Goal: Register for event/course

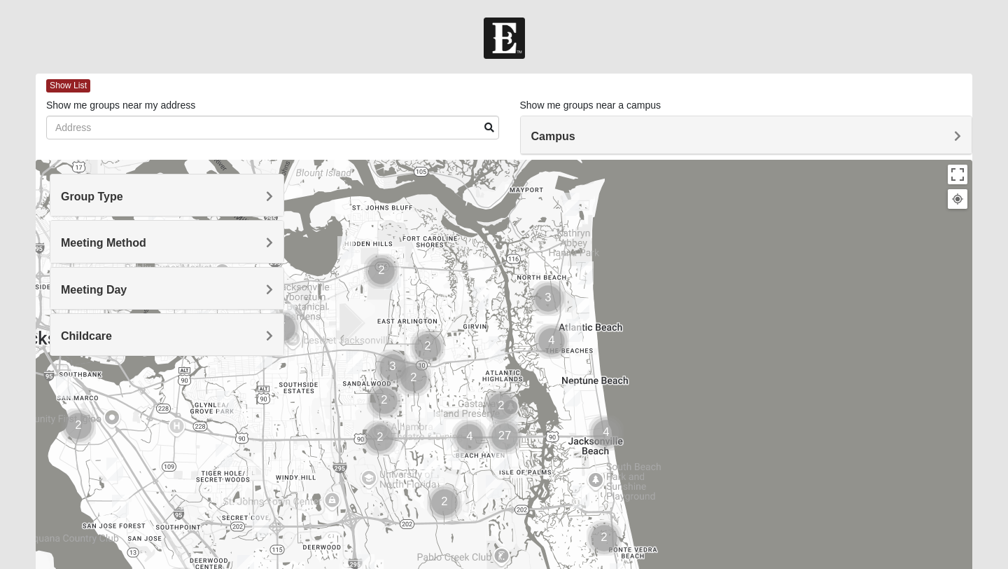
click at [209, 193] on h4 "Group Type" at bounding box center [167, 196] width 212 height 13
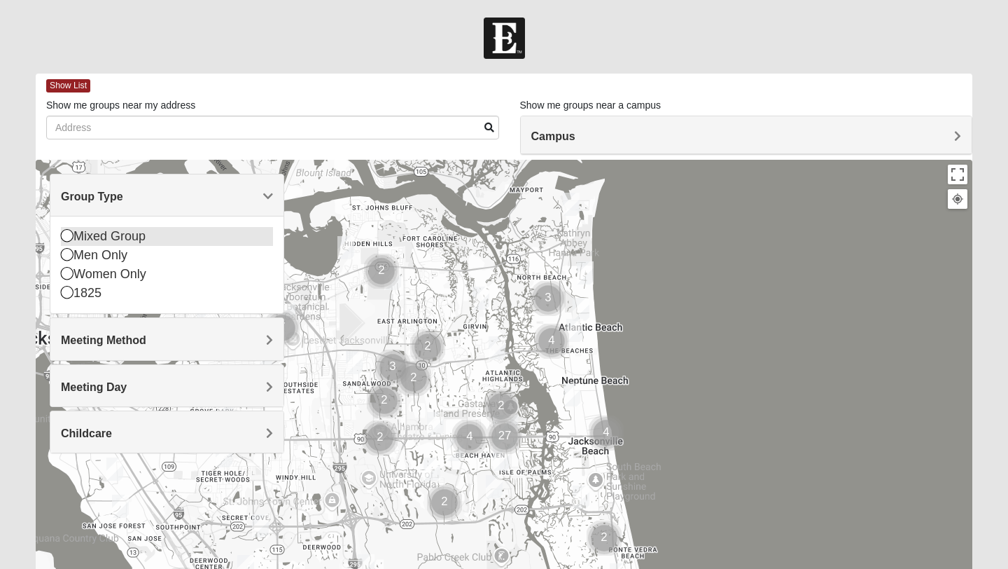
click at [65, 238] on icon at bounding box center [67, 235] width 13 height 13
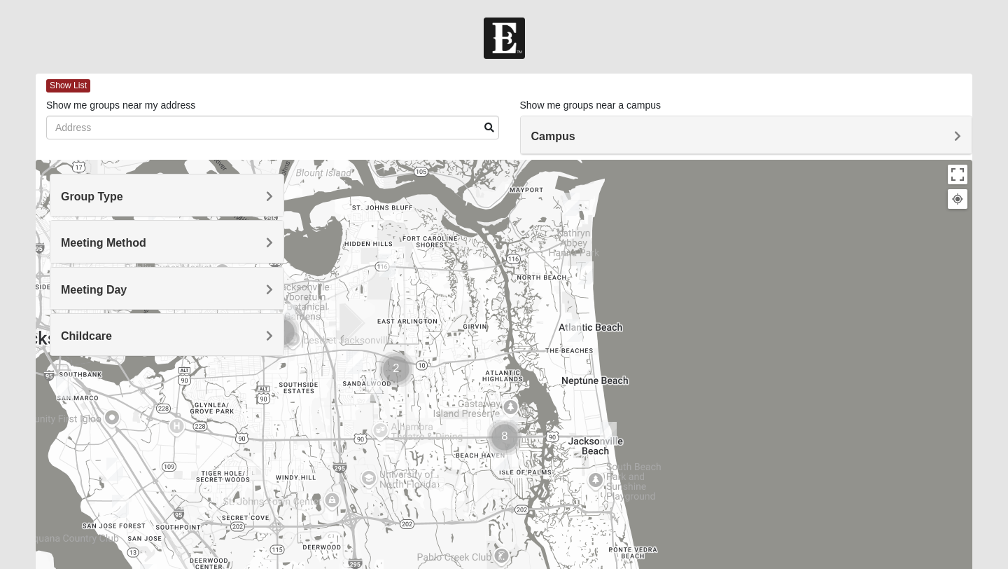
click at [91, 253] on div "Meeting Method" at bounding box center [166, 241] width 233 height 41
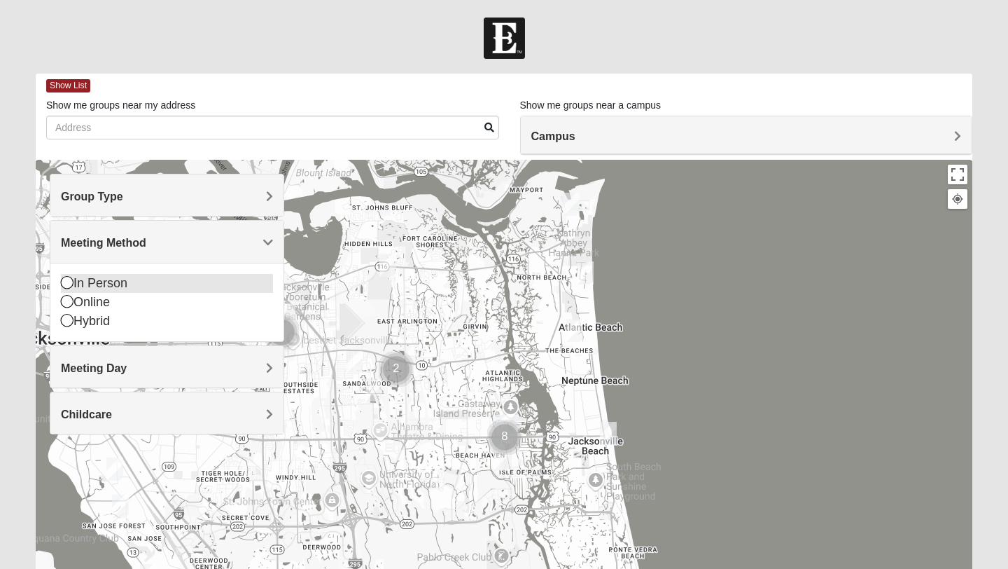
click at [65, 284] on icon at bounding box center [67, 282] width 13 height 13
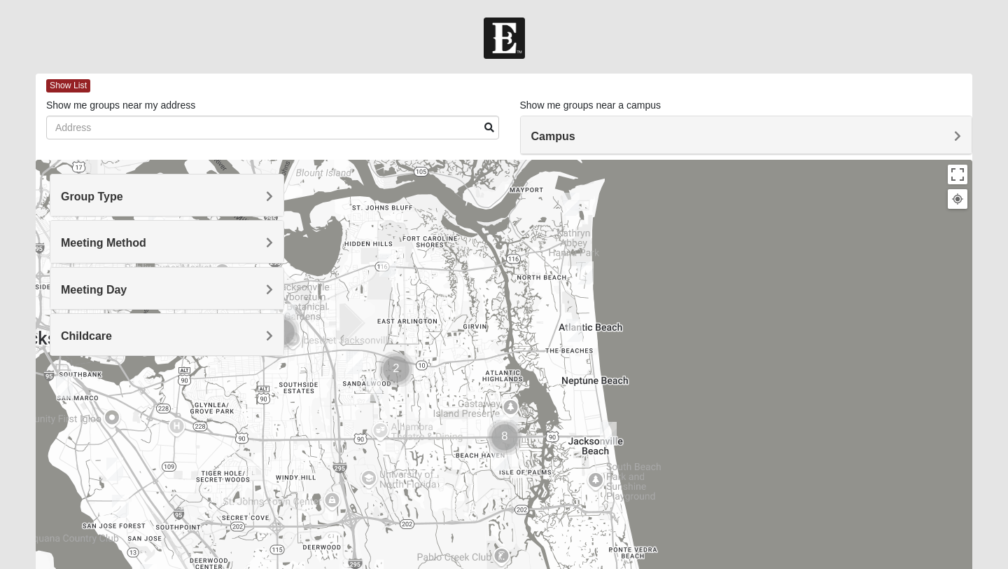
click at [90, 342] on div "Childcare" at bounding box center [166, 334] width 233 height 41
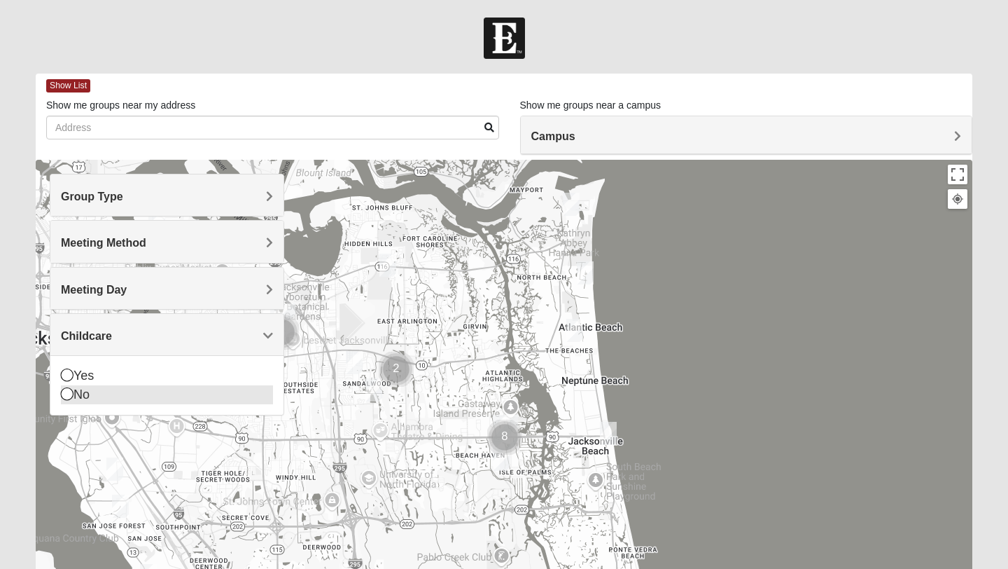
click at [70, 394] on icon at bounding box center [67, 393] width 13 height 13
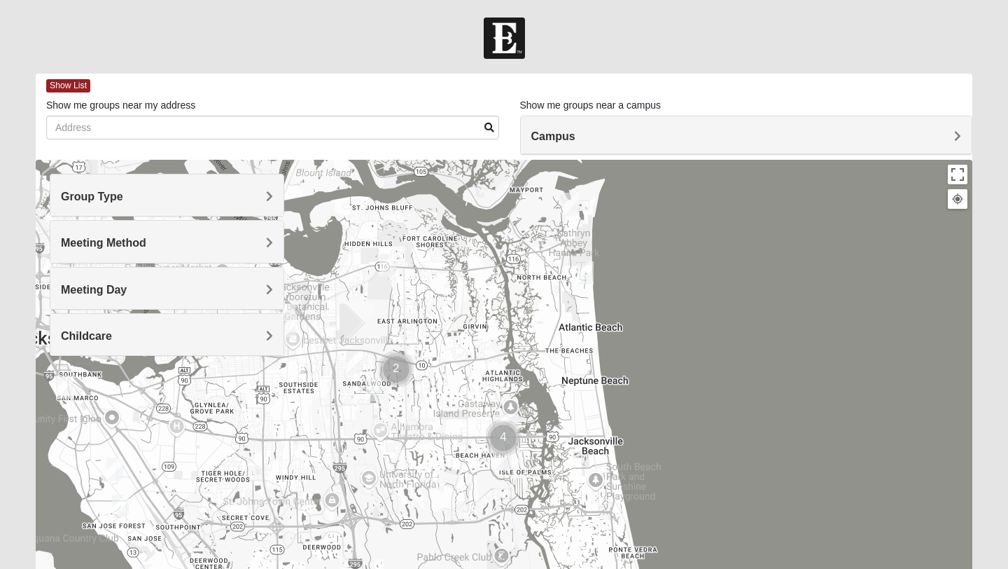
click at [725, 340] on div at bounding box center [504, 440] width 937 height 560
click at [586, 274] on img "Mixed Lammie 32233" at bounding box center [585, 272] width 17 height 23
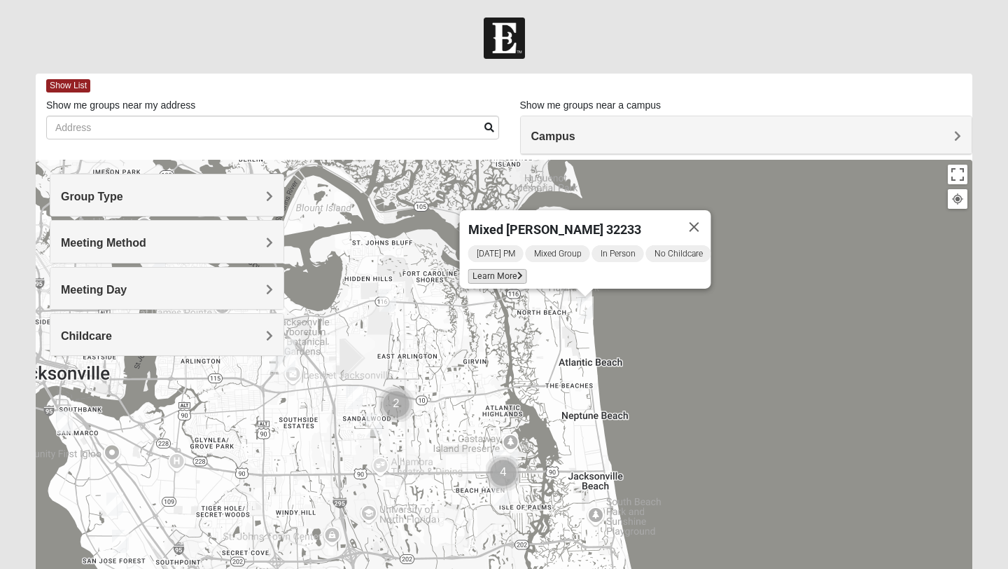
click at [492, 270] on span "Learn More" at bounding box center [497, 276] width 59 height 15
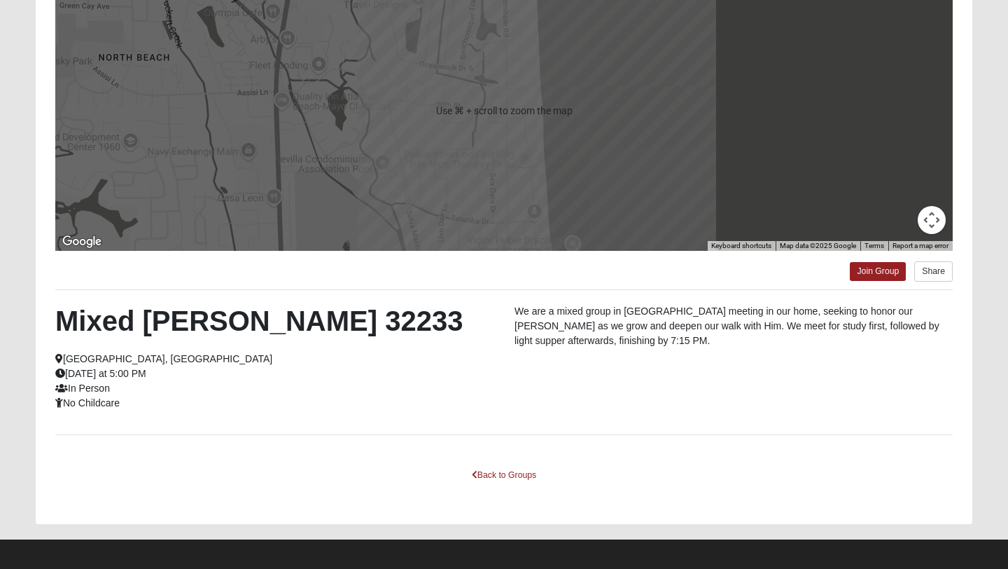
scroll to position [189, 0]
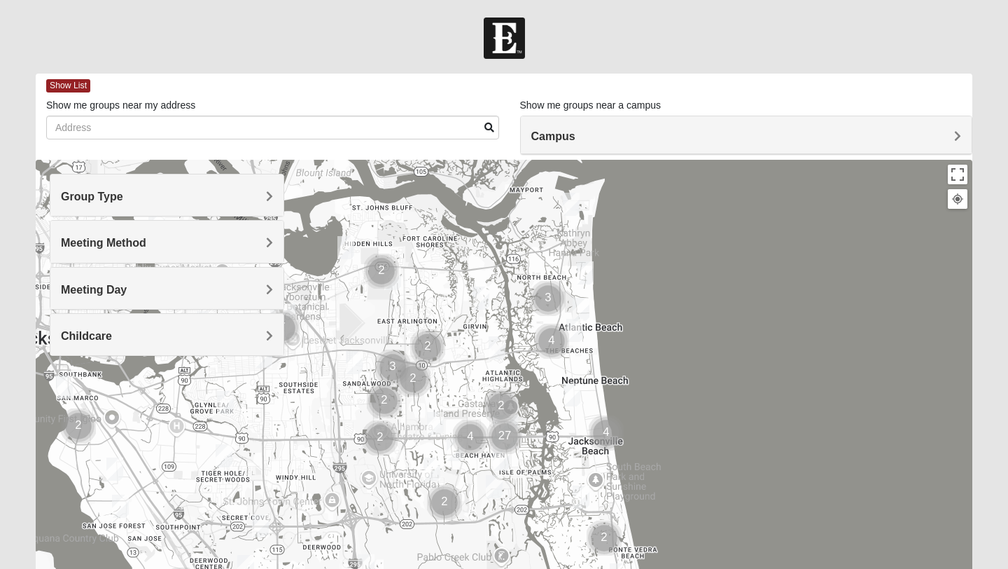
click at [263, 202] on h4 "Group Type" at bounding box center [167, 196] width 212 height 13
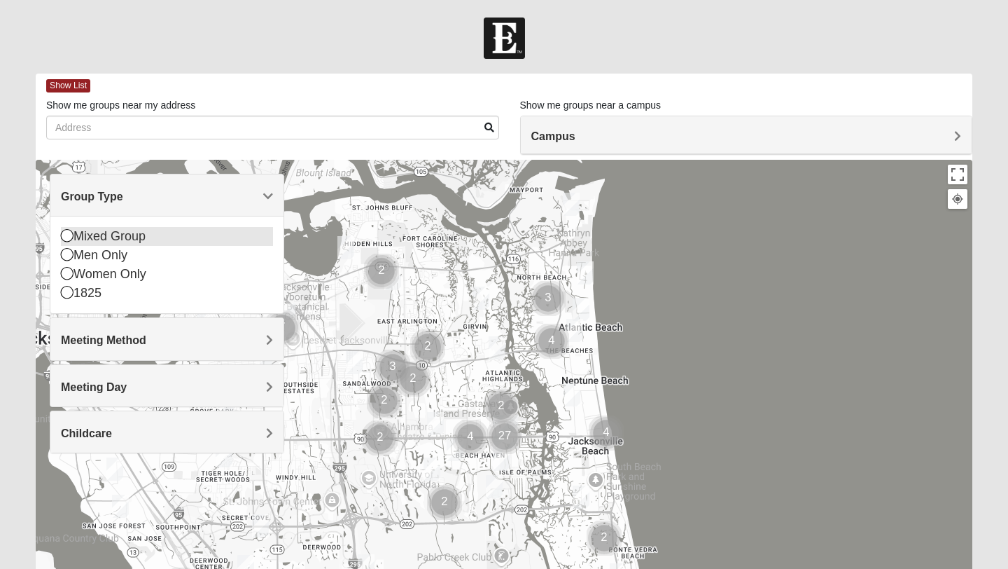
click at [68, 239] on icon at bounding box center [67, 235] width 13 height 13
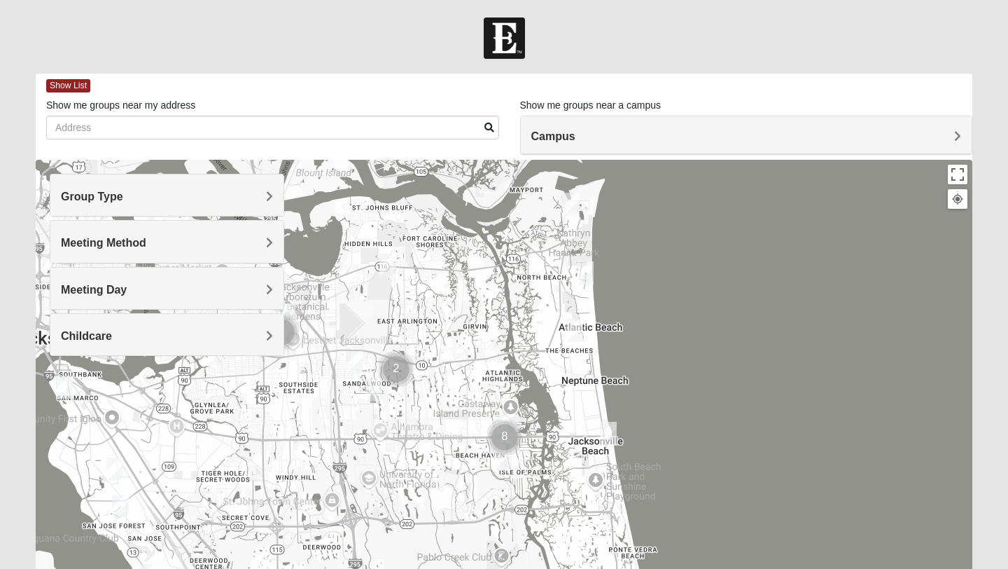
click at [68, 239] on span "Meeting Method" at bounding box center [103, 243] width 85 height 12
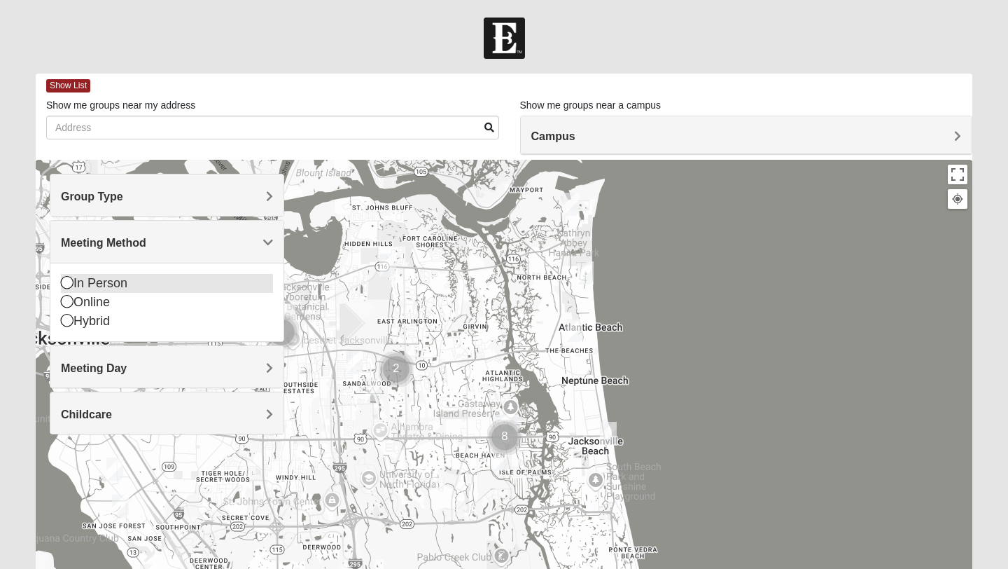
click at [68, 283] on icon at bounding box center [67, 282] width 13 height 13
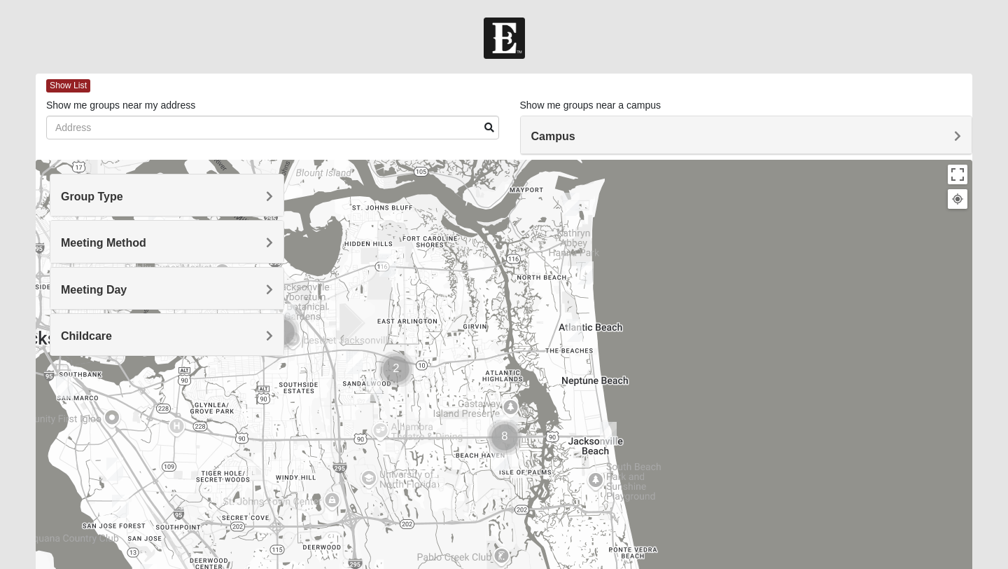
click at [76, 347] on div "Childcare" at bounding box center [166, 334] width 233 height 41
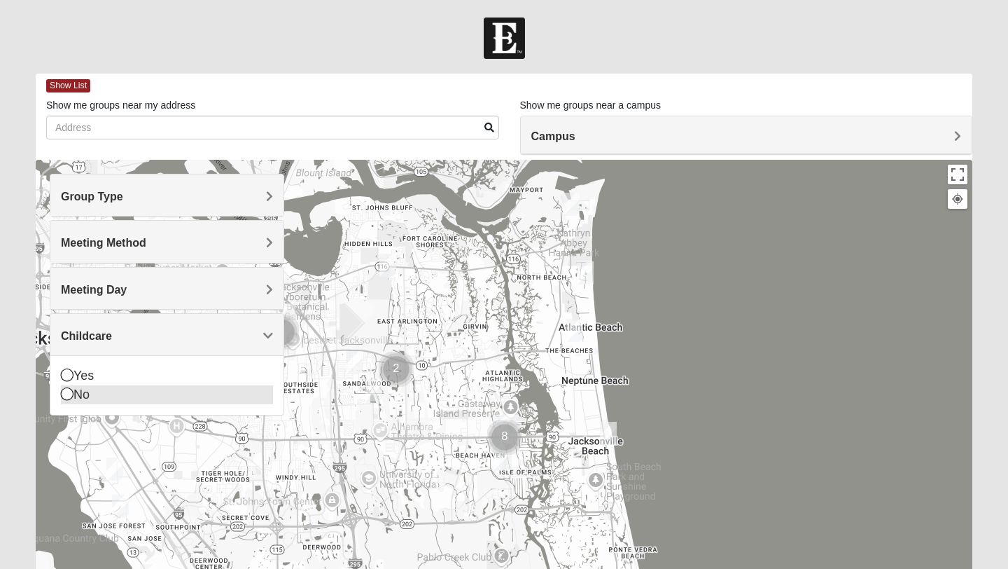
click at [69, 400] on icon at bounding box center [67, 393] width 13 height 13
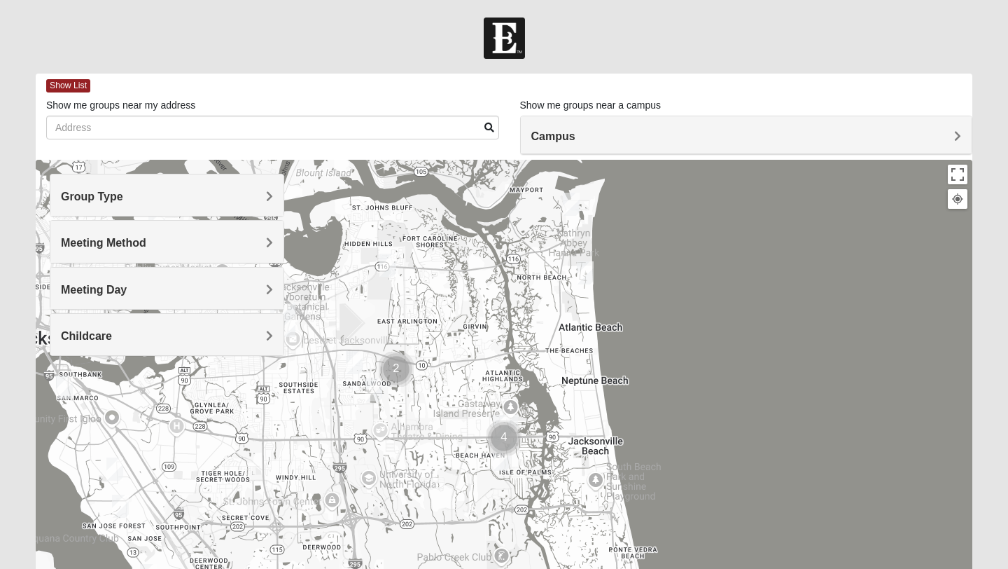
click at [501, 463] on img "Mixed Irish 32224" at bounding box center [501, 458] width 17 height 23
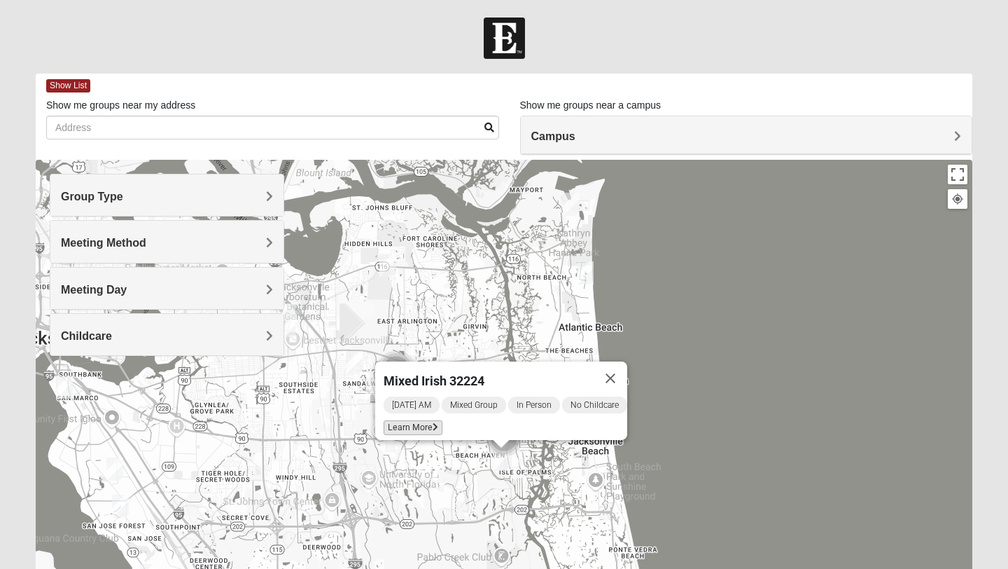
click at [416, 424] on span "Learn More" at bounding box center [413, 427] width 59 height 15
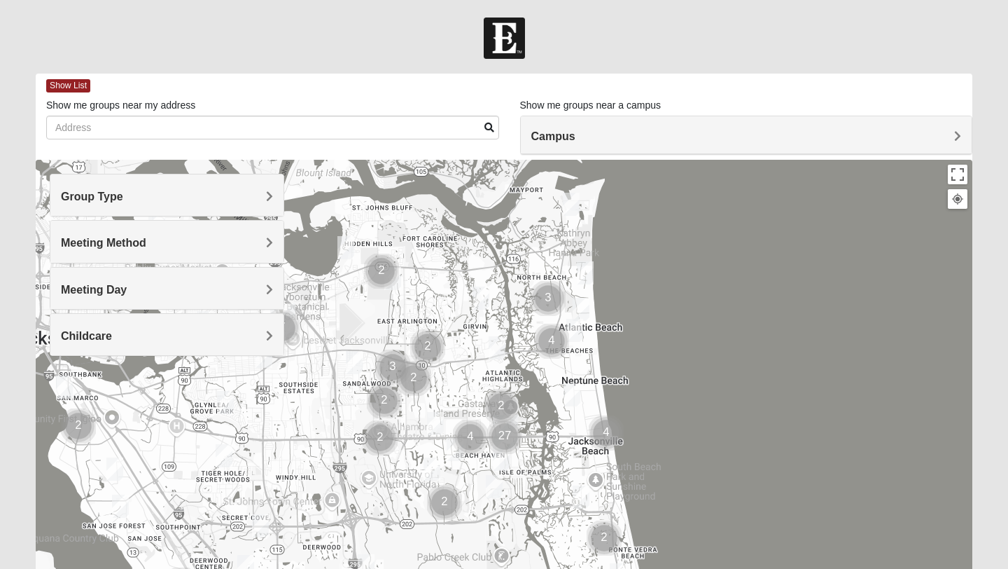
click at [235, 202] on h4 "Group Type" at bounding box center [167, 196] width 212 height 13
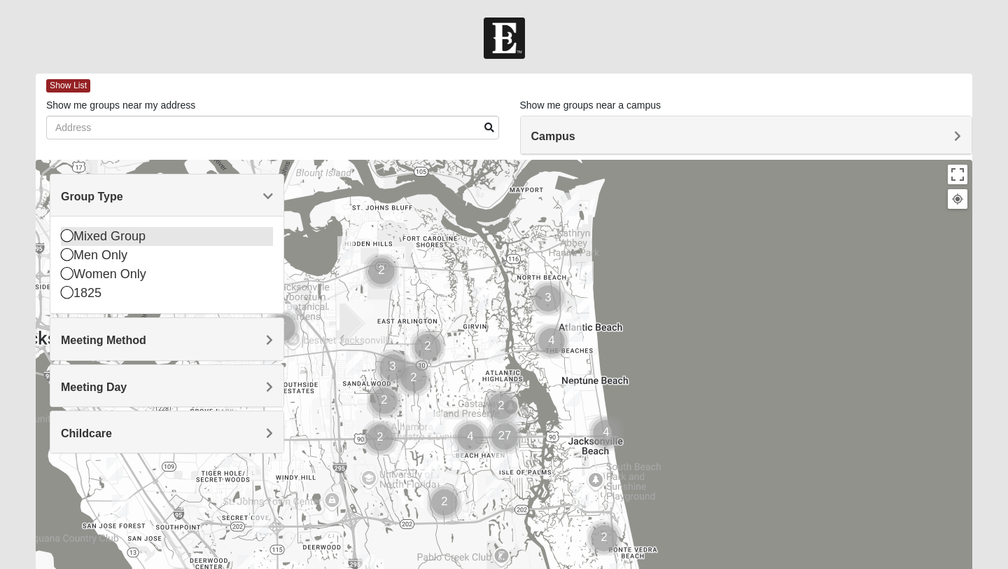
click at [66, 235] on icon at bounding box center [67, 235] width 13 height 13
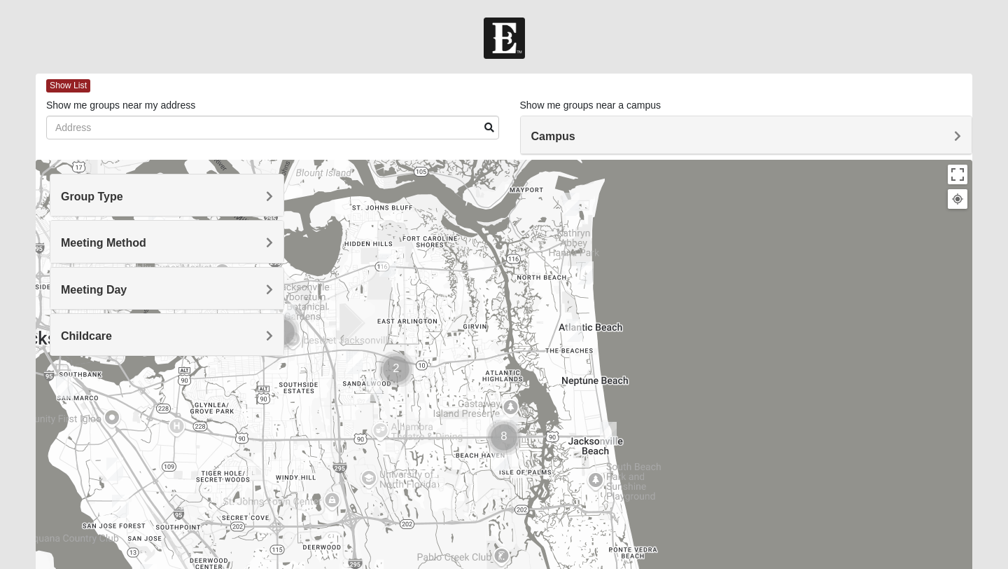
click at [87, 238] on span "Meeting Method" at bounding box center [103, 243] width 85 height 12
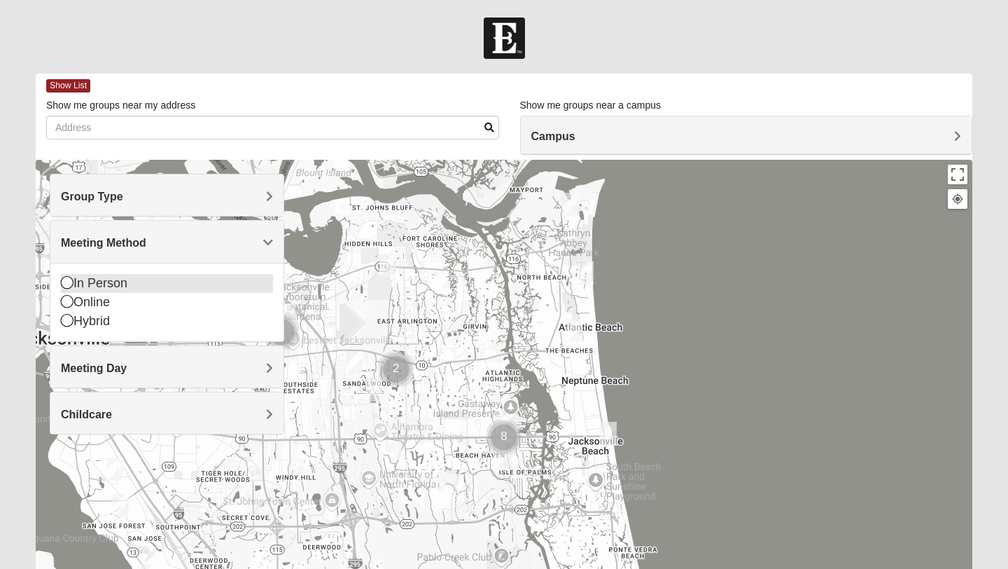
click at [69, 282] on icon at bounding box center [67, 282] width 13 height 13
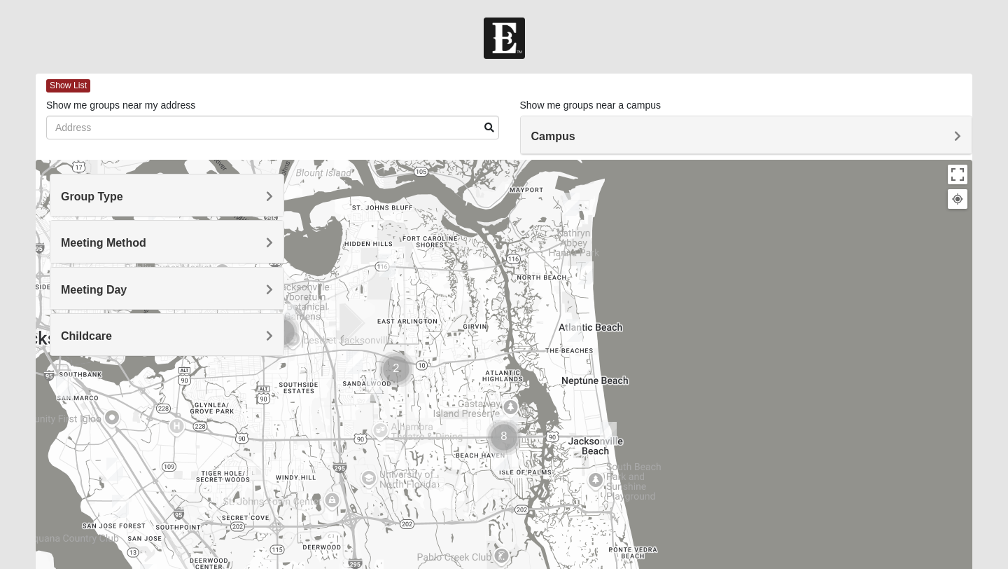
click at [69, 284] on span "Meeting Day" at bounding box center [94, 290] width 66 height 12
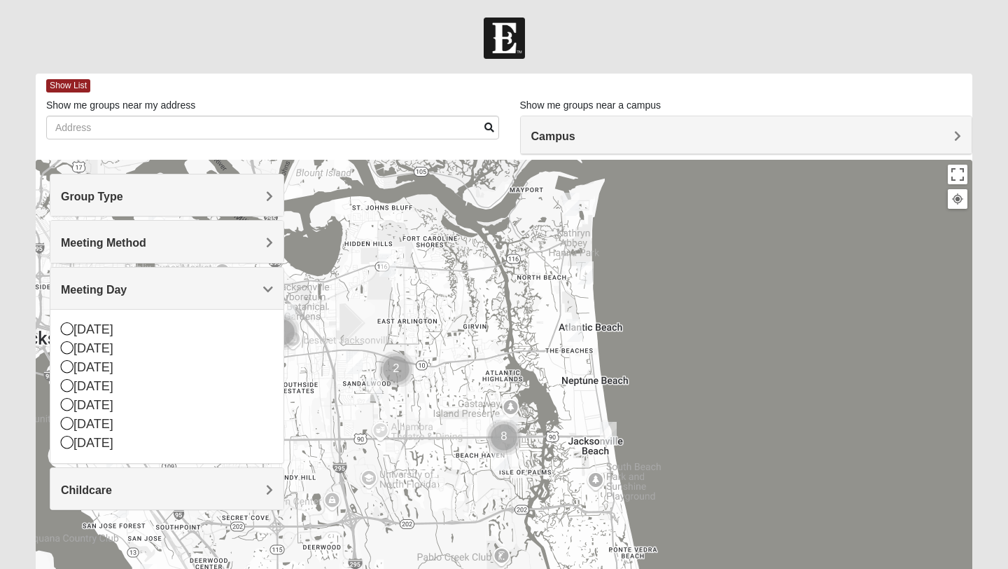
click at [69, 284] on span "Meeting Day" at bounding box center [94, 290] width 66 height 12
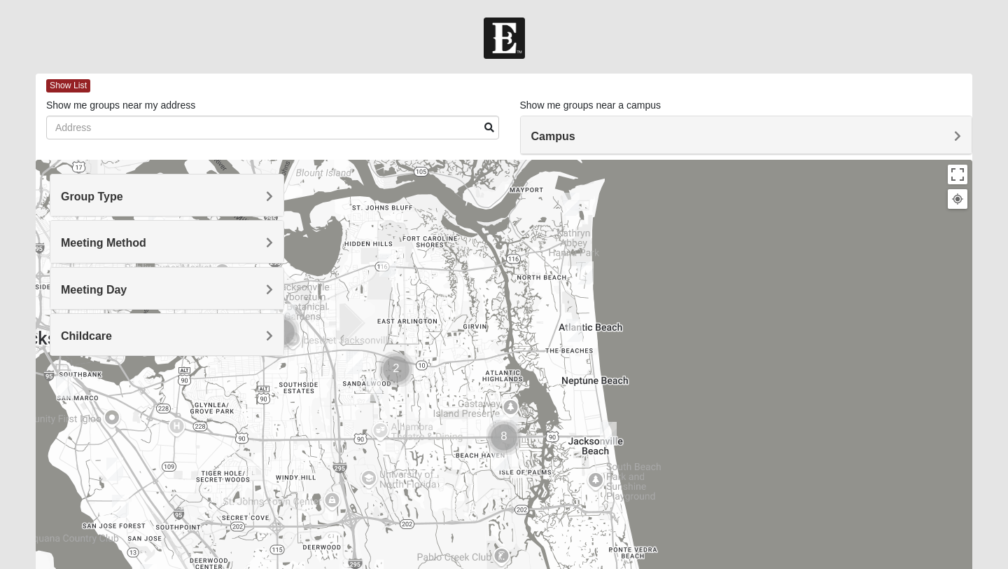
click at [72, 349] on div "Childcare" at bounding box center [166, 334] width 233 height 41
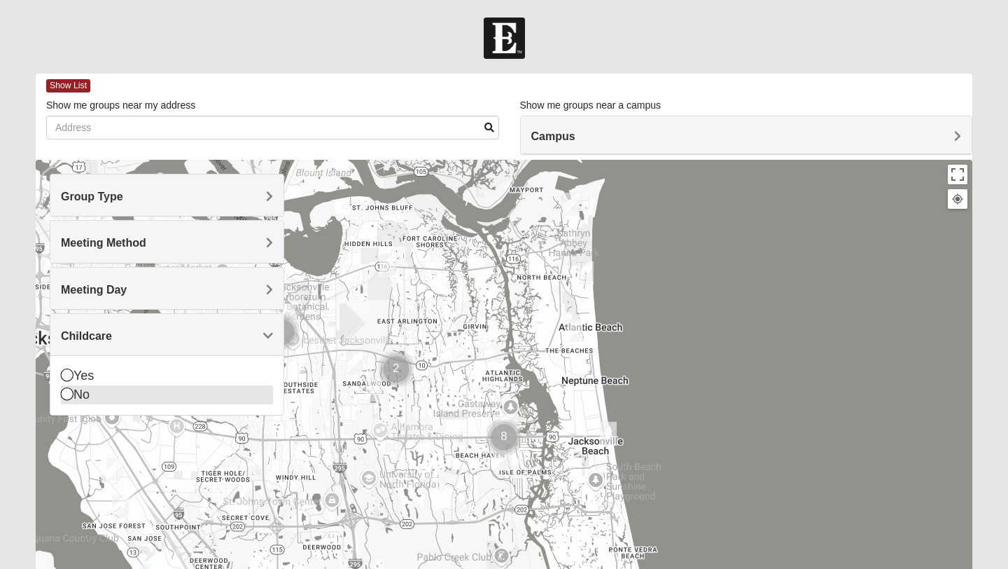
click at [67, 398] on icon at bounding box center [67, 393] width 13 height 13
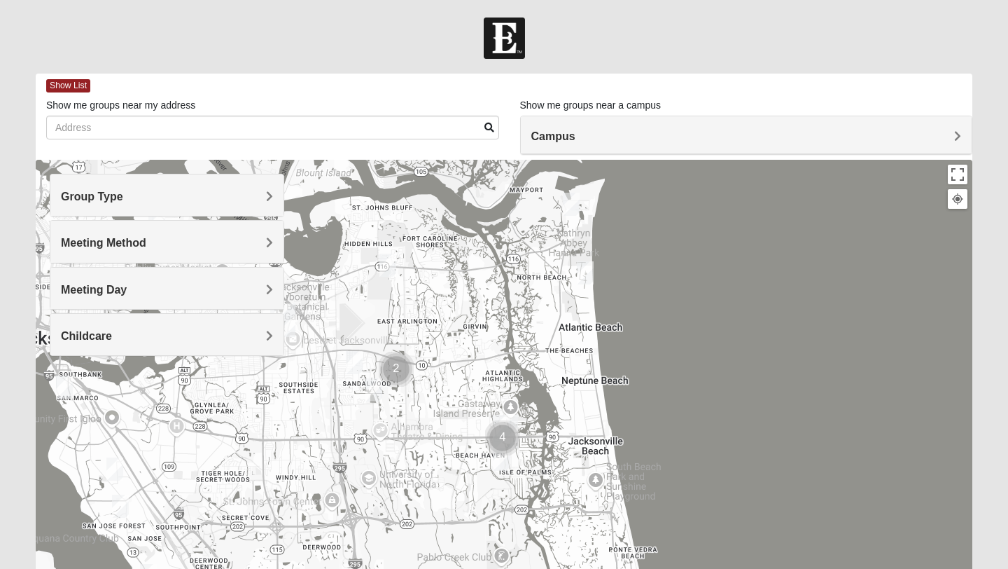
click at [571, 204] on img "Mixed Reed-Watkins 32266" at bounding box center [571, 204] width 17 height 23
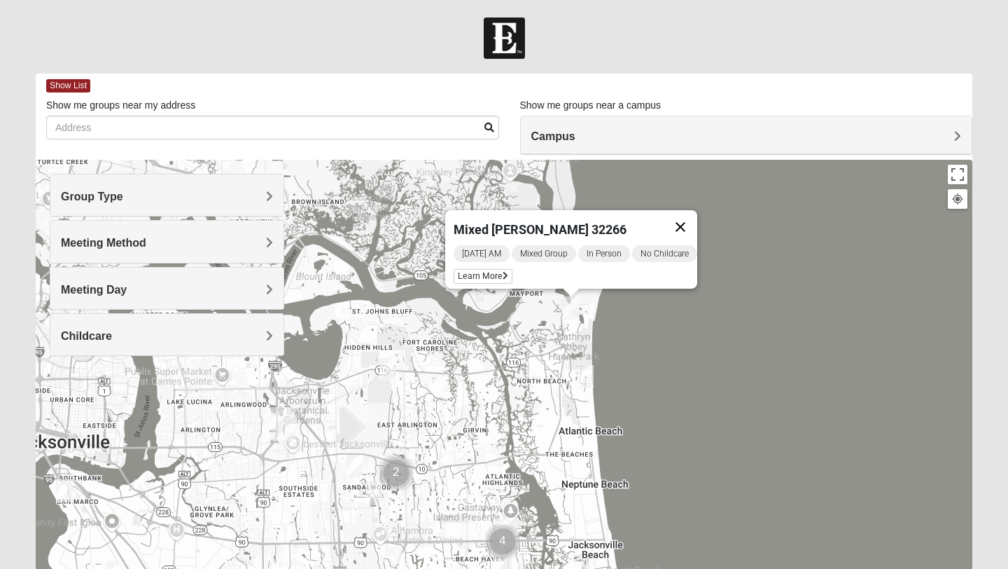
click at [687, 222] on button "Close" at bounding box center [681, 227] width 34 height 34
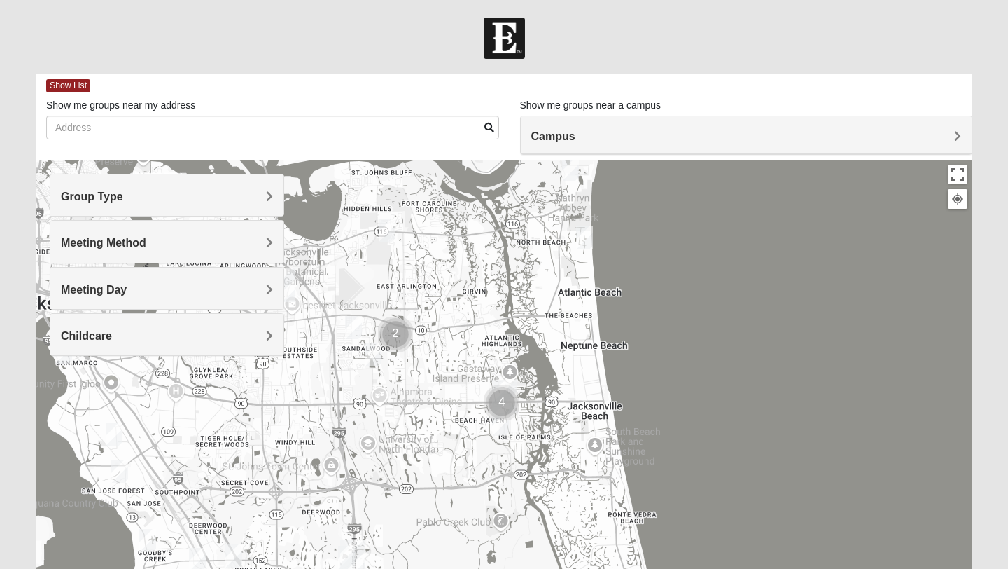
drag, startPoint x: 693, startPoint y: 426, endPoint x: 692, endPoint y: 284, distance: 141.4
click at [692, 284] on div at bounding box center [504, 440] width 937 height 560
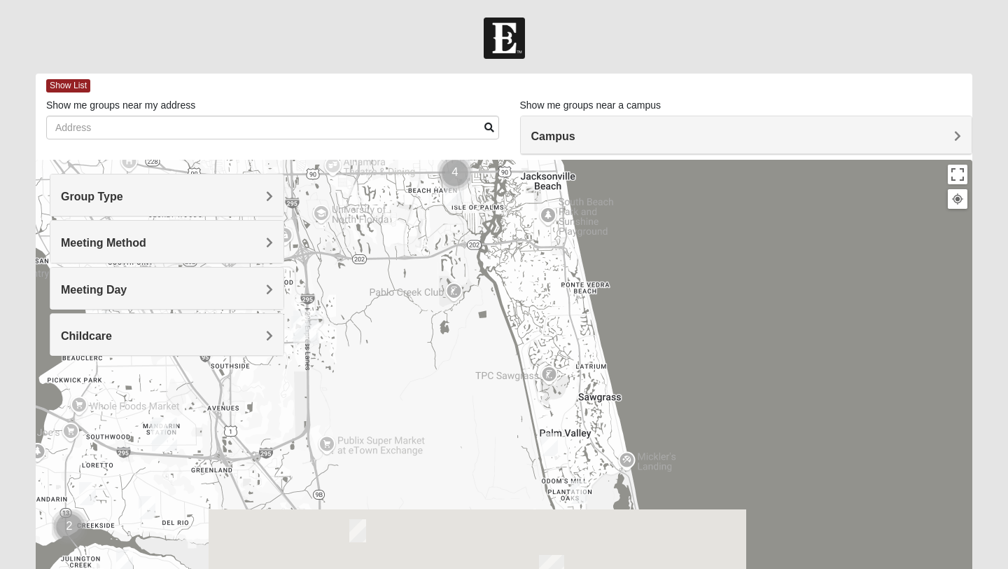
drag, startPoint x: 795, startPoint y: 470, endPoint x: 748, endPoint y: 239, distance: 235.1
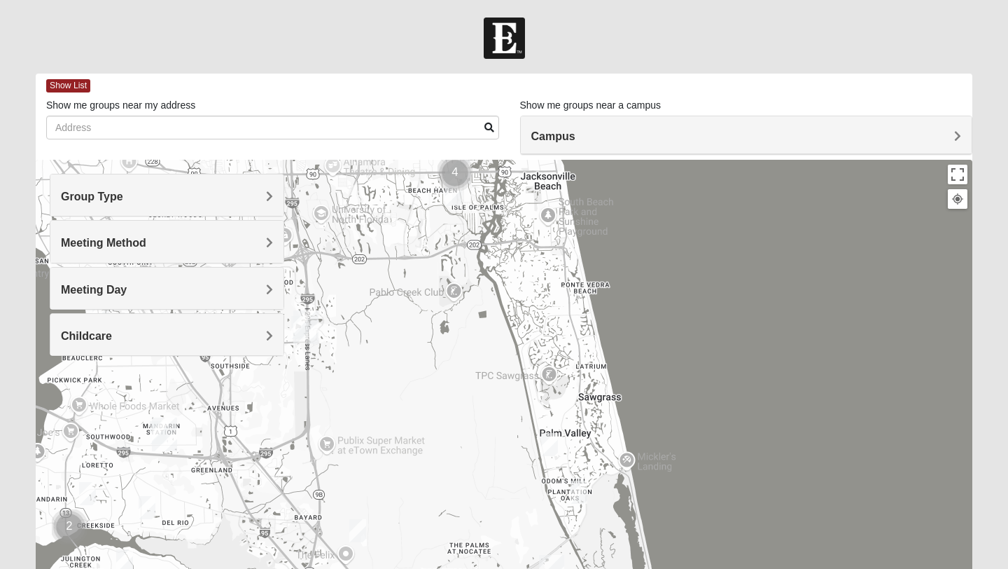
click at [748, 239] on div at bounding box center [504, 440] width 937 height 560
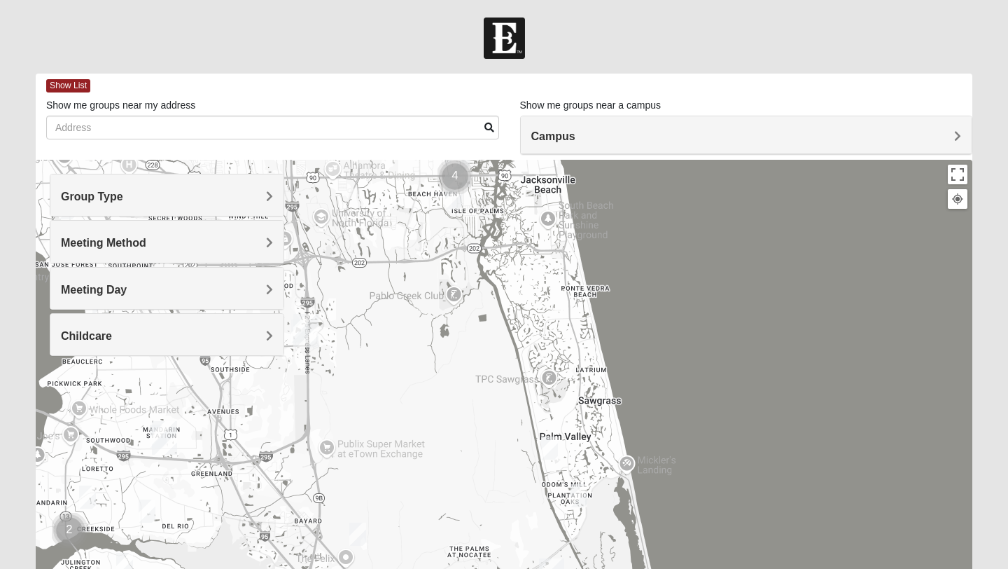
click at [550, 450] on img "Mixed Pate 32082" at bounding box center [549, 447] width 17 height 23
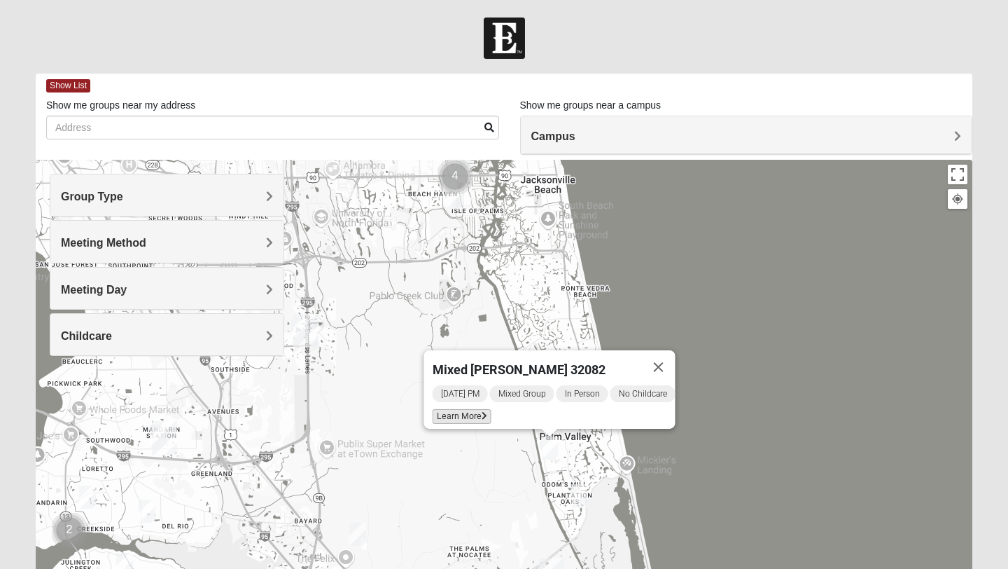
click at [463, 410] on span "Learn More" at bounding box center [462, 416] width 59 height 15
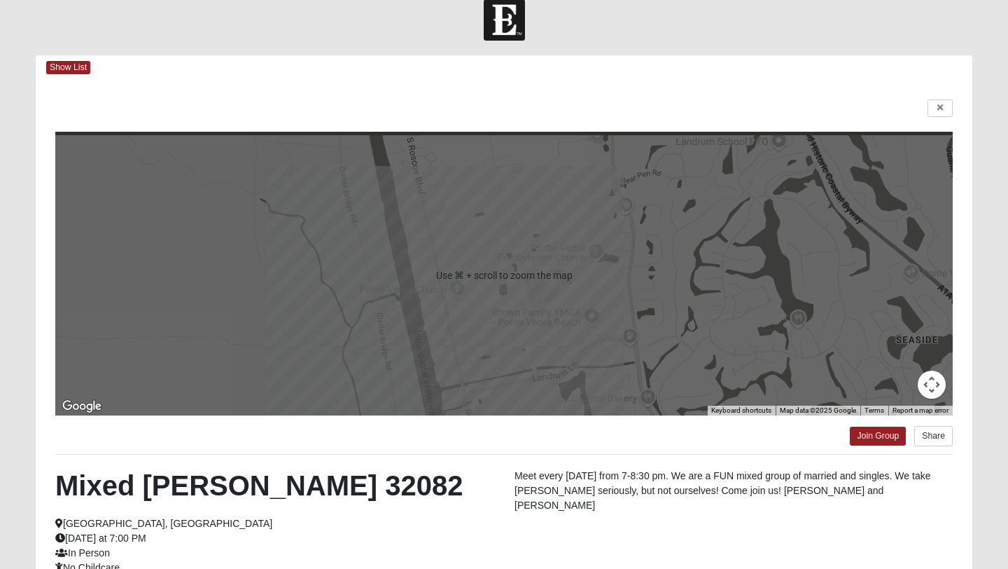
scroll to position [22, 0]
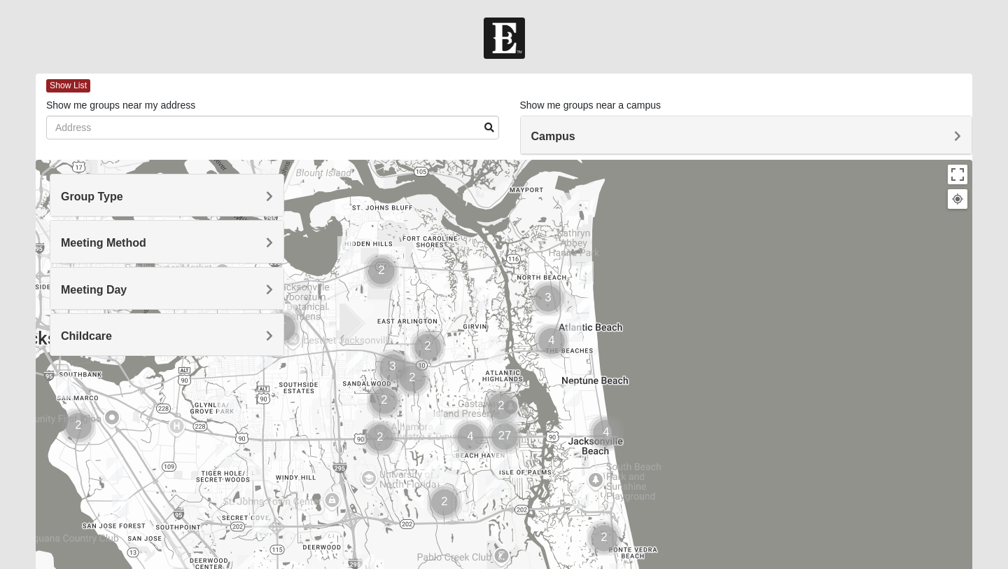
click at [123, 197] on span "Group Type" at bounding box center [92, 196] width 62 height 12
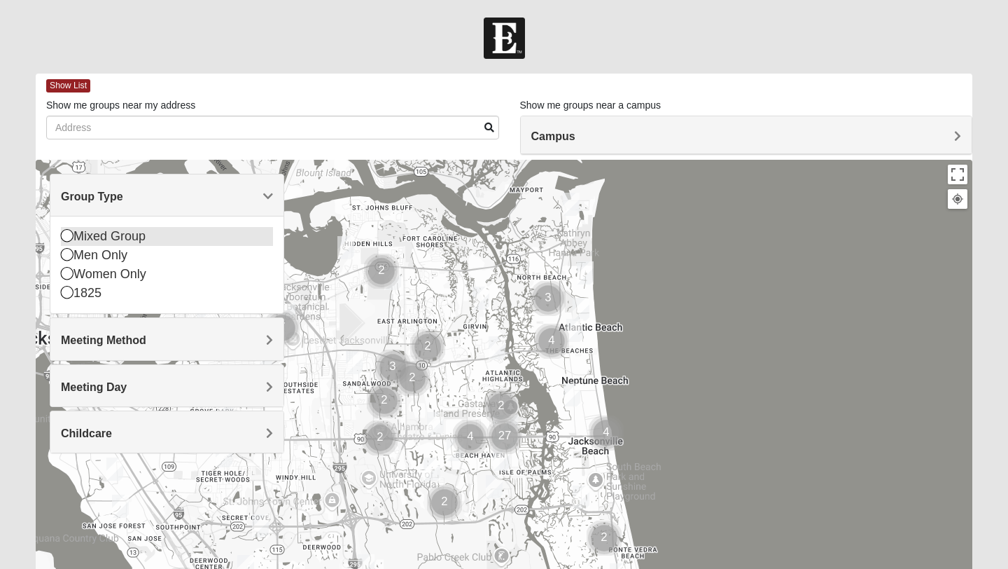
click at [68, 239] on icon at bounding box center [67, 235] width 13 height 13
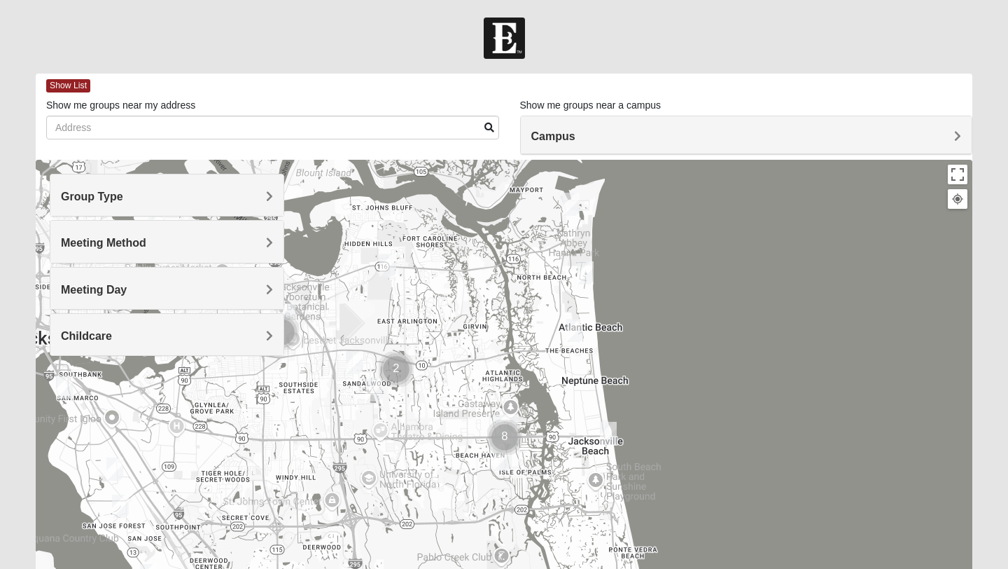
click at [68, 239] on span "Meeting Method" at bounding box center [103, 243] width 85 height 12
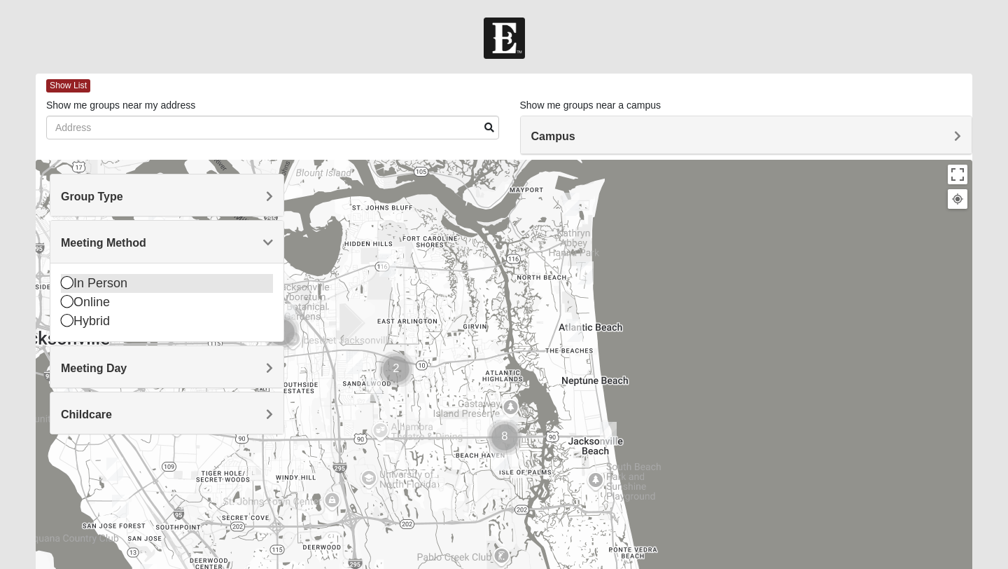
click at [70, 277] on icon at bounding box center [67, 282] width 13 height 13
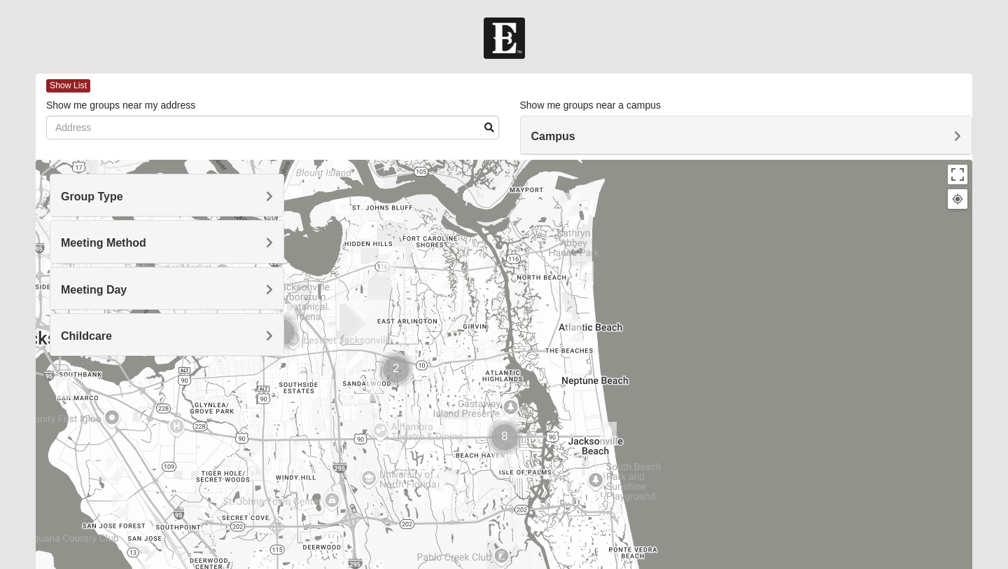
click at [79, 342] on div "Childcare" at bounding box center [166, 334] width 233 height 41
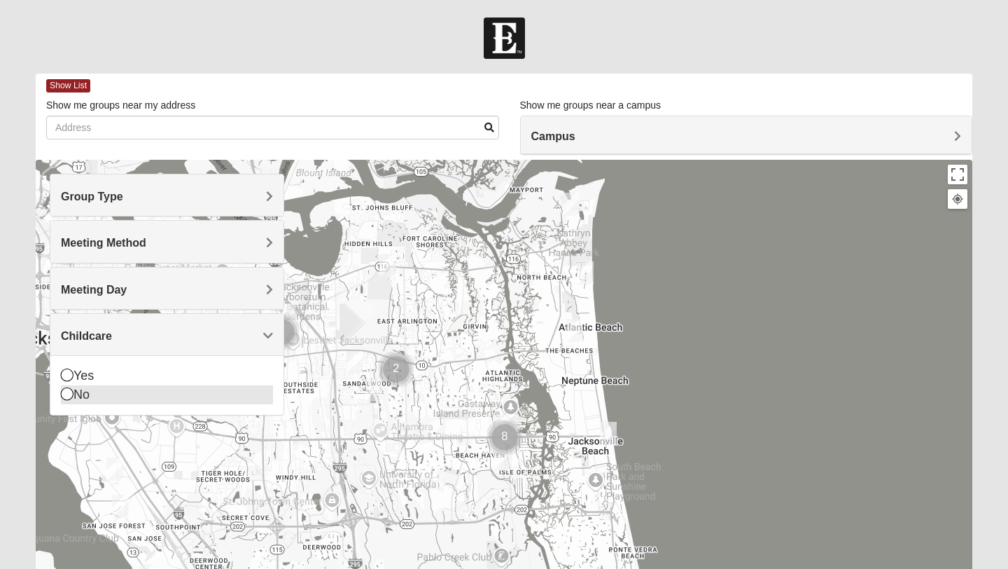
click at [68, 395] on icon at bounding box center [67, 393] width 13 height 13
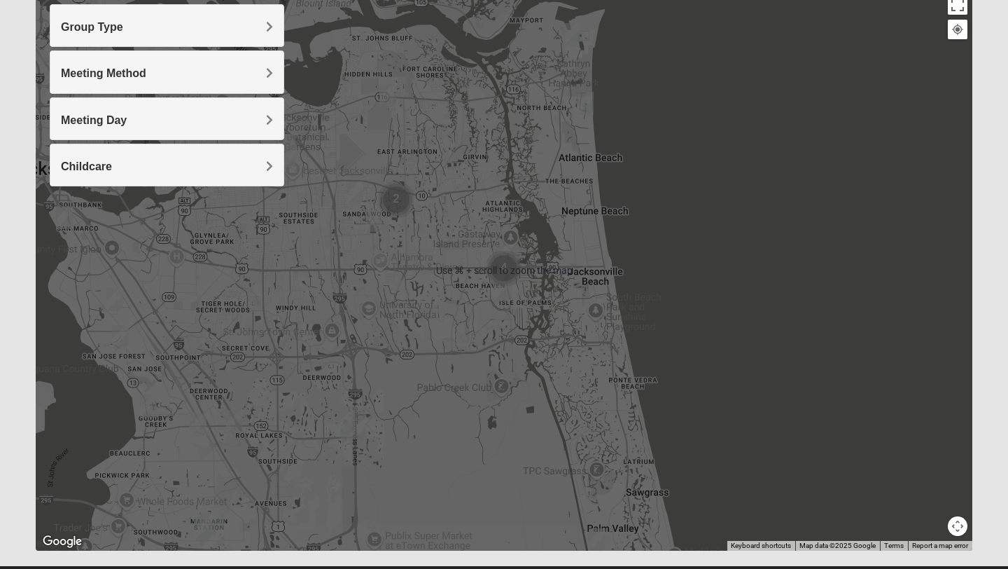
scroll to position [202, 0]
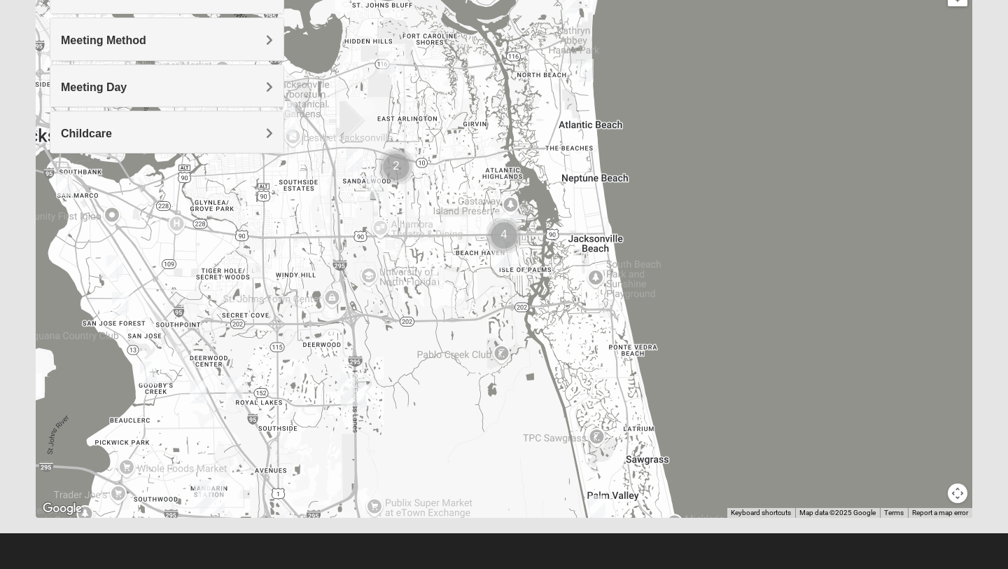
click at [777, 328] on div at bounding box center [504, 237] width 937 height 560
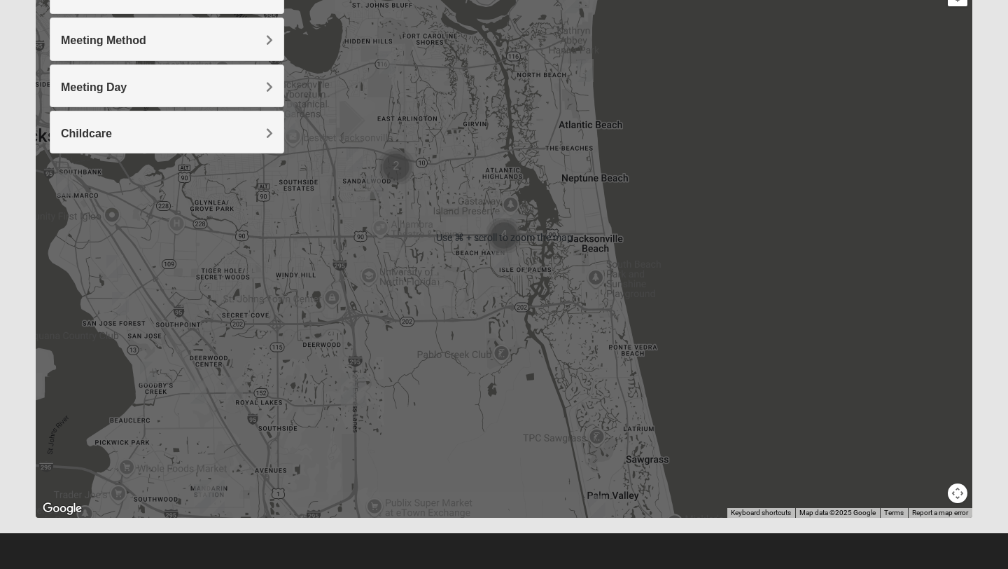
click at [778, 375] on div at bounding box center [504, 237] width 937 height 560
click at [821, 343] on div at bounding box center [504, 237] width 937 height 560
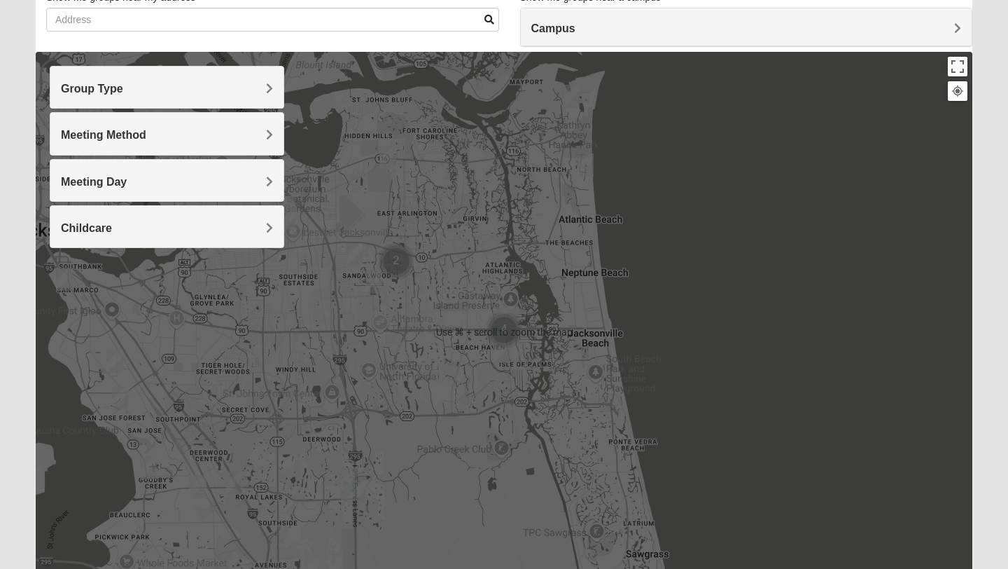
scroll to position [110, 0]
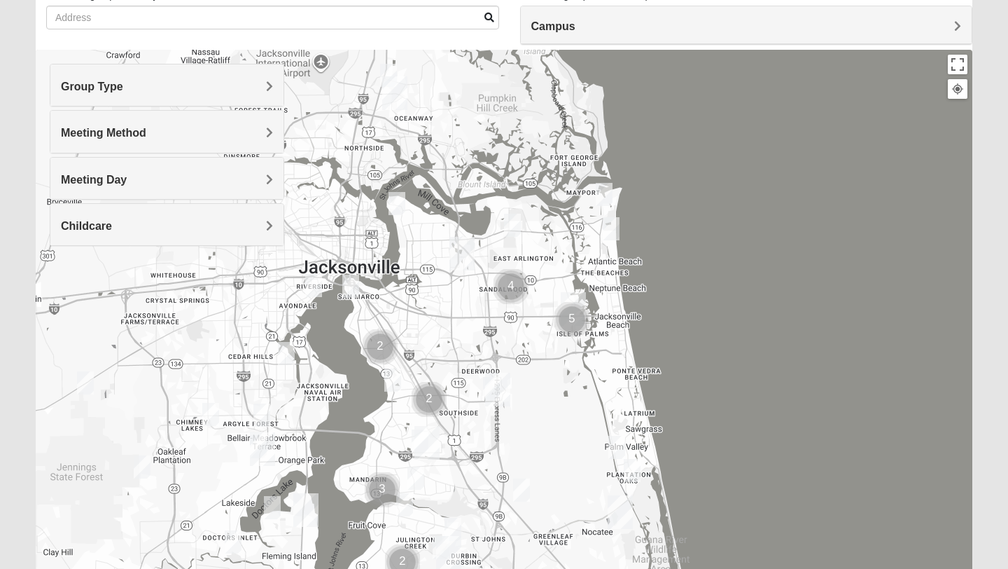
click at [639, 471] on img "Mixed Reed 32081" at bounding box center [632, 470] width 17 height 23
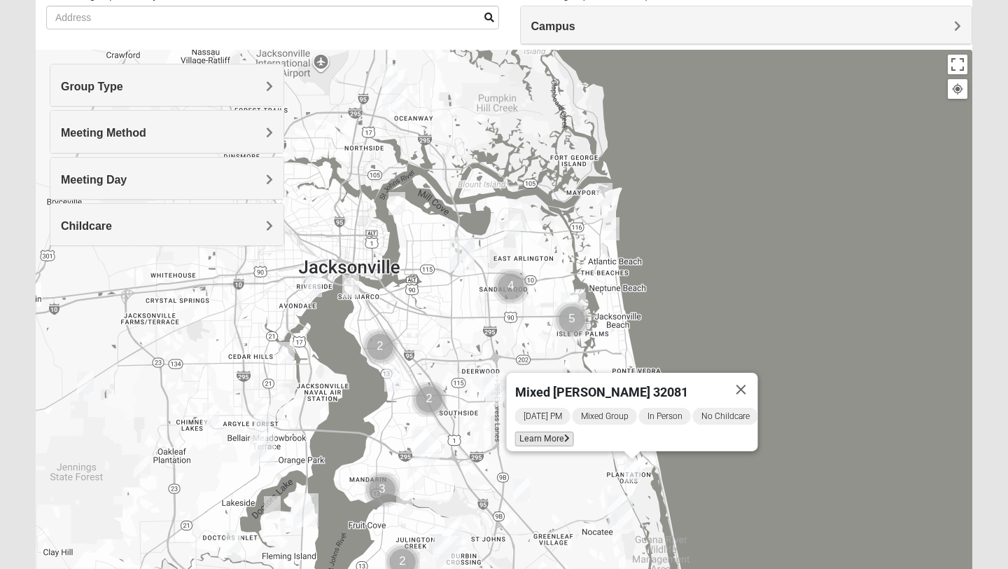
click at [553, 431] on span "Learn More" at bounding box center [544, 438] width 59 height 15
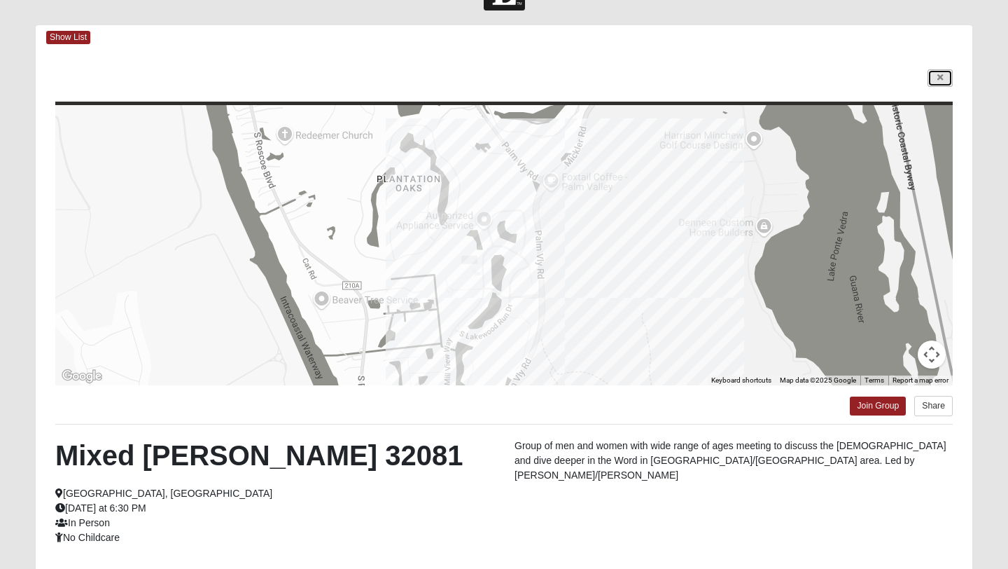
click at [943, 74] on link at bounding box center [940, 78] width 25 height 18
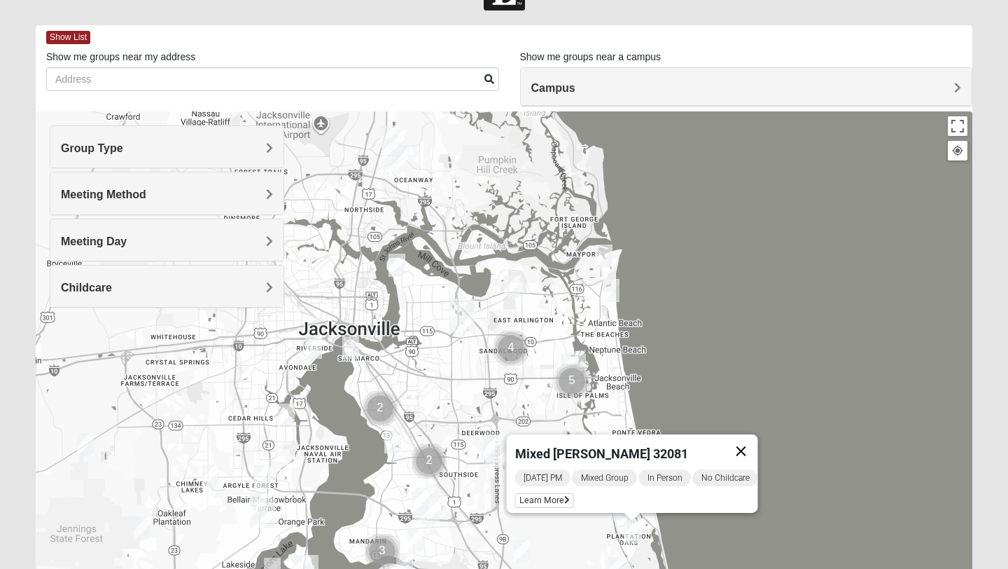
click at [753, 438] on button "Close" at bounding box center [742, 451] width 34 height 34
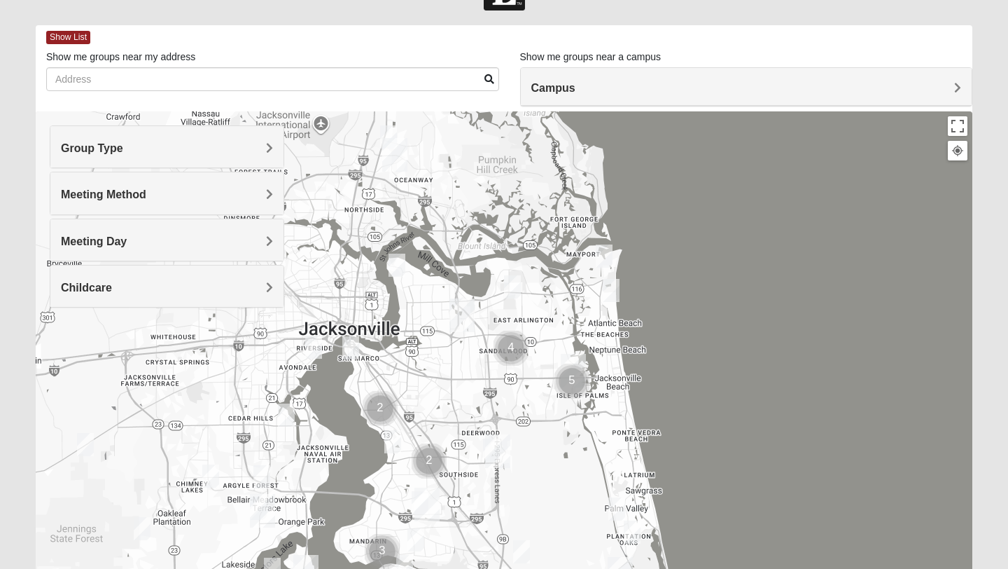
click at [522, 553] on img "Mixed Remley 32081" at bounding box center [521, 551] width 17 height 23
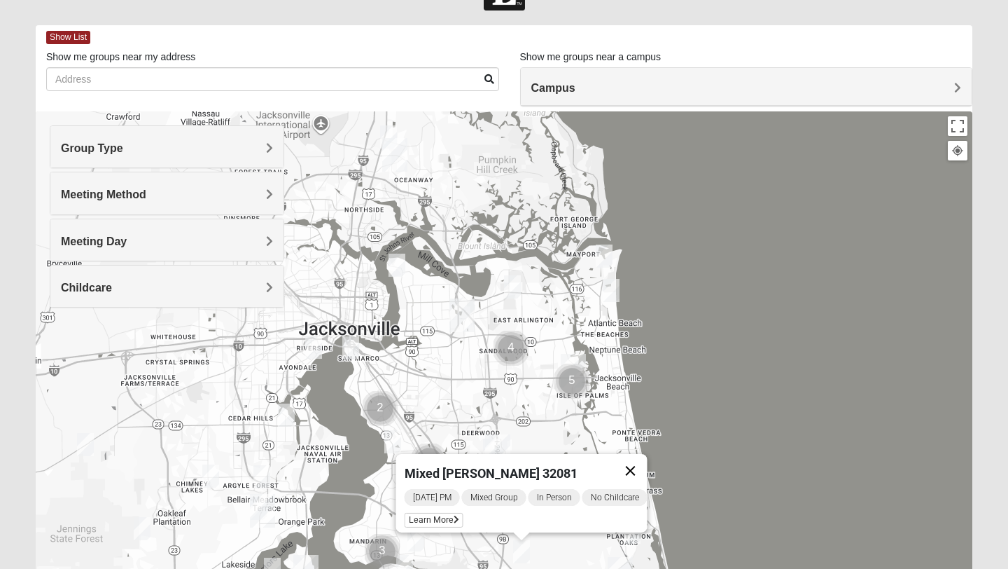
click at [641, 459] on button "Close" at bounding box center [631, 471] width 34 height 34
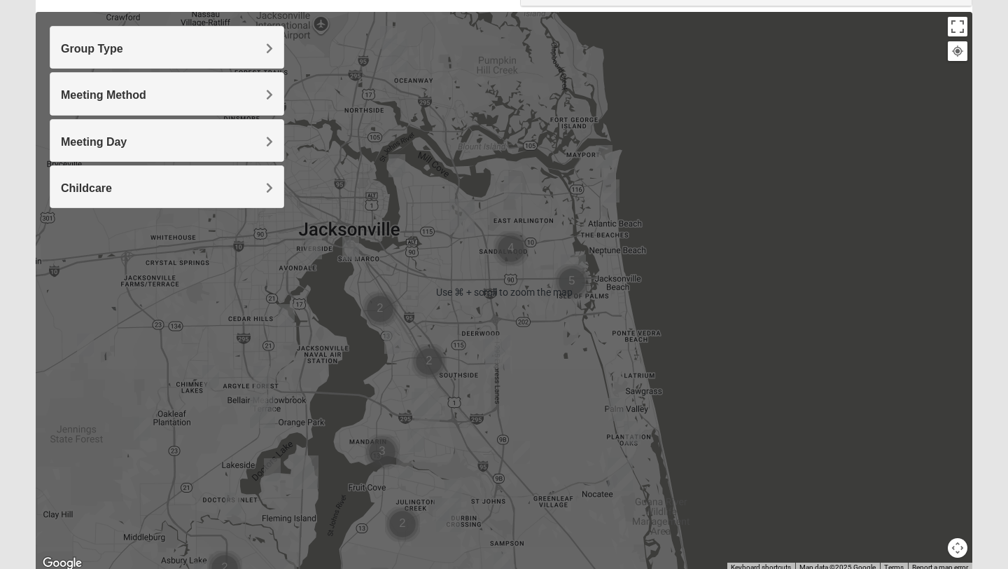
scroll to position [202, 0]
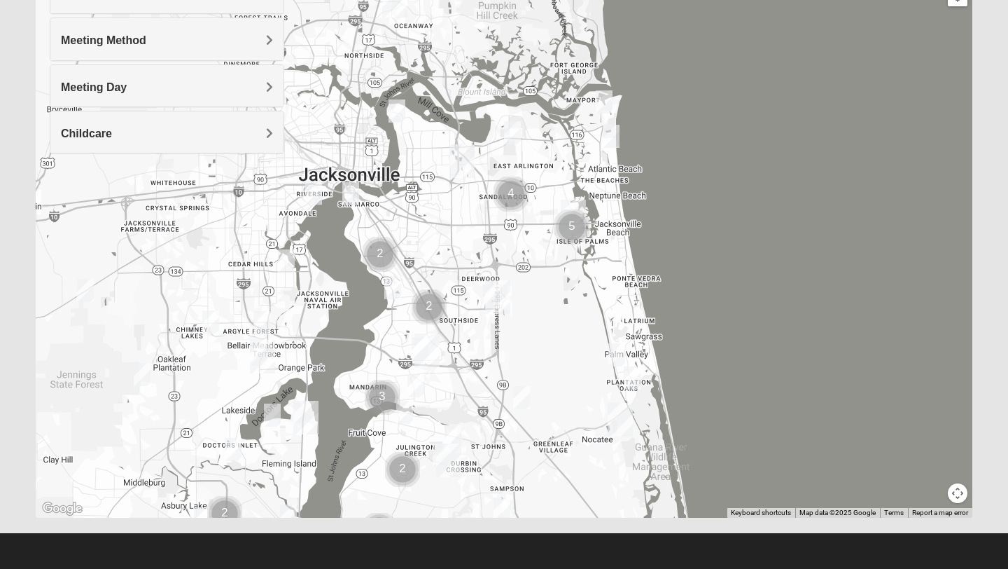
click at [615, 354] on img "Mixed Pate 32082" at bounding box center [616, 354] width 17 height 23
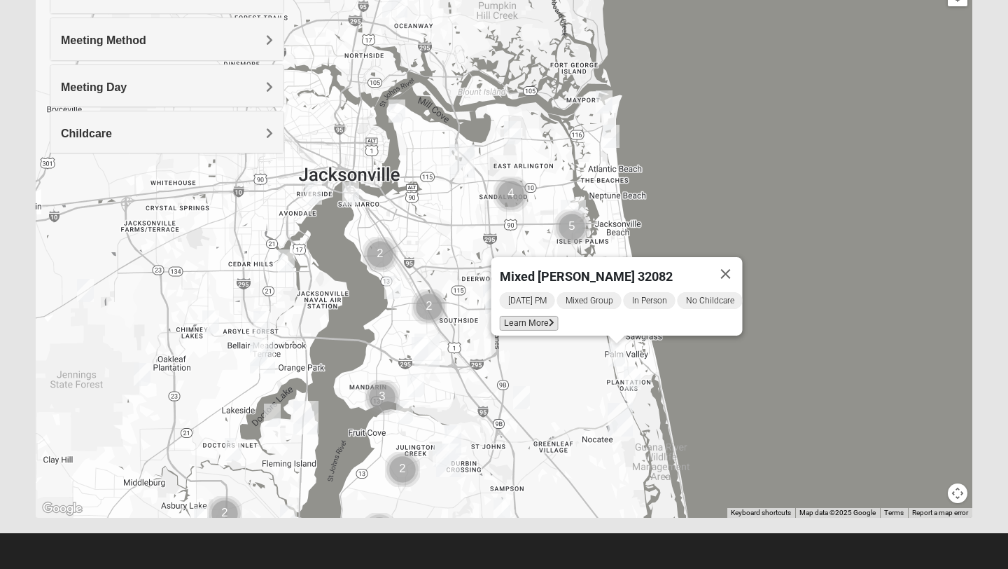
click at [535, 316] on span "Learn More" at bounding box center [529, 323] width 59 height 15
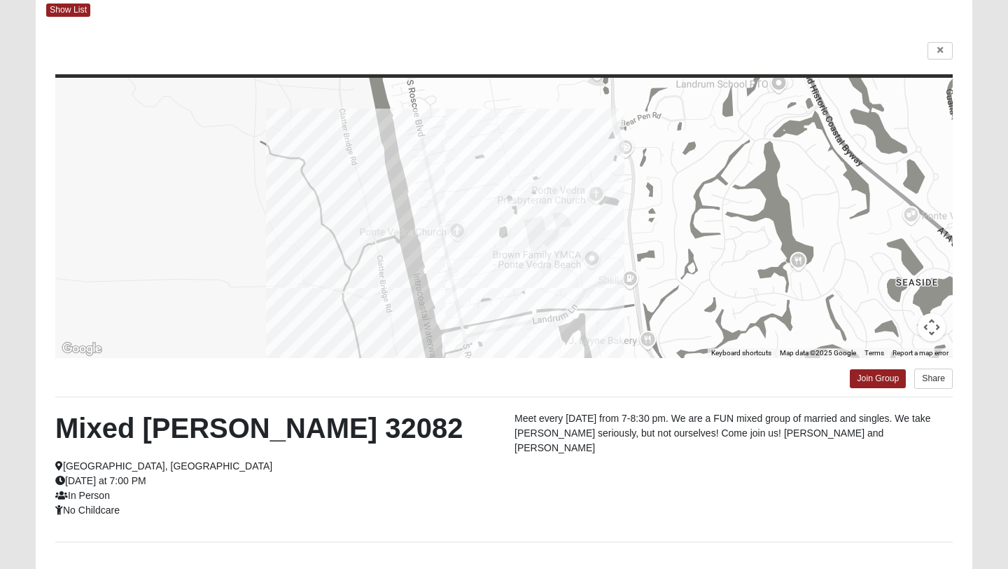
scroll to position [0, 0]
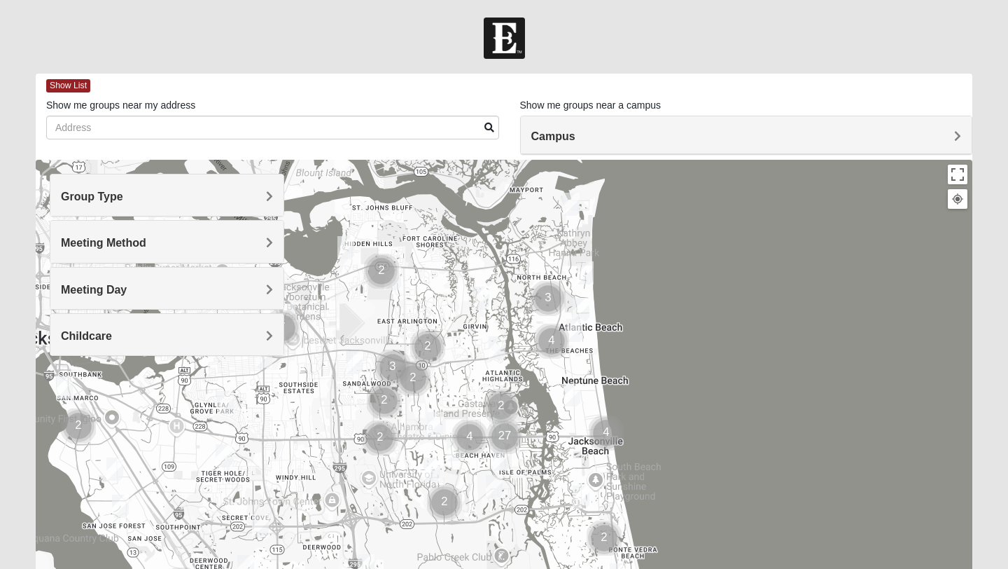
click at [256, 203] on h4 "Group Type" at bounding box center [167, 196] width 212 height 13
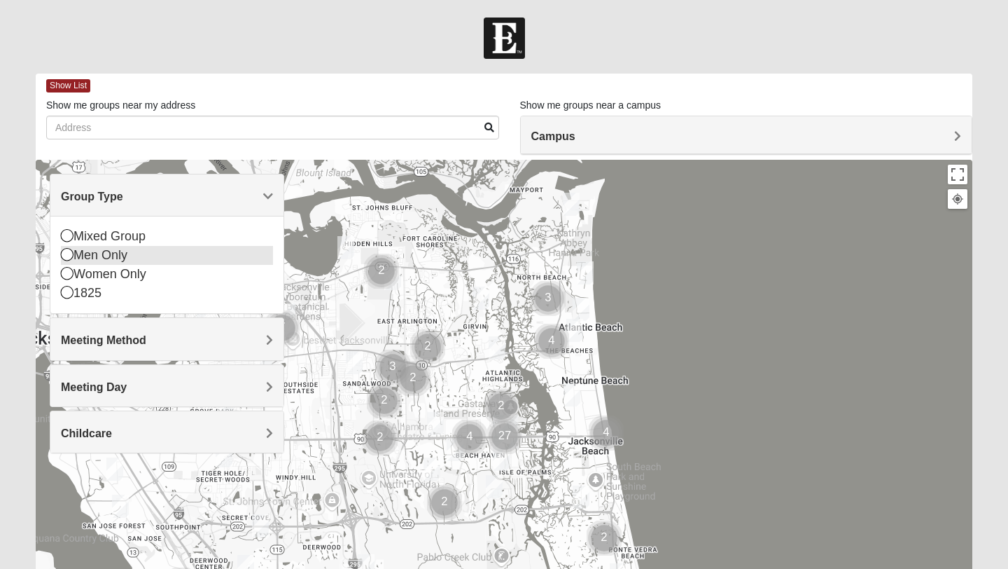
click at [69, 258] on icon at bounding box center [67, 254] width 13 height 13
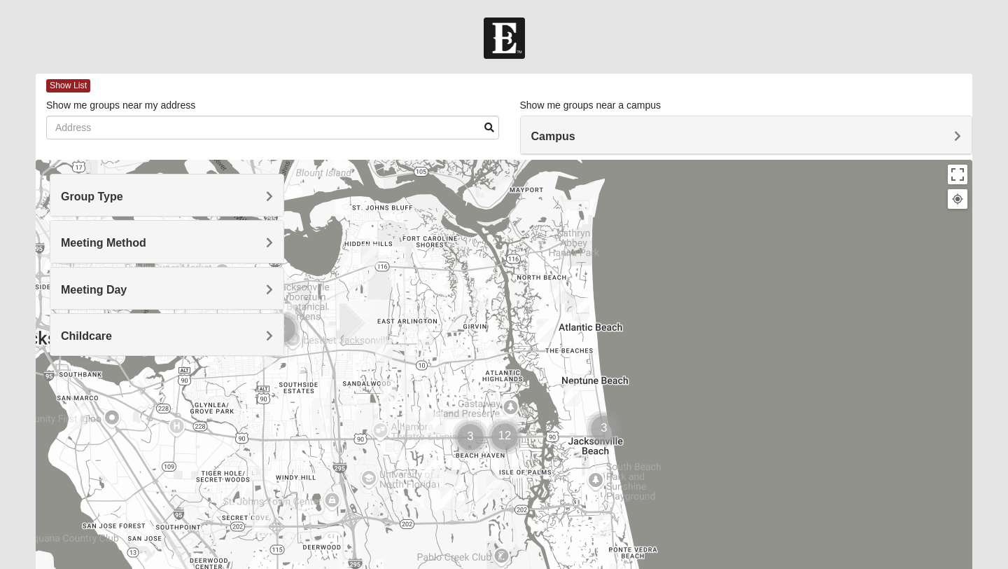
click at [69, 251] on div "Meeting Method" at bounding box center [166, 241] width 233 height 41
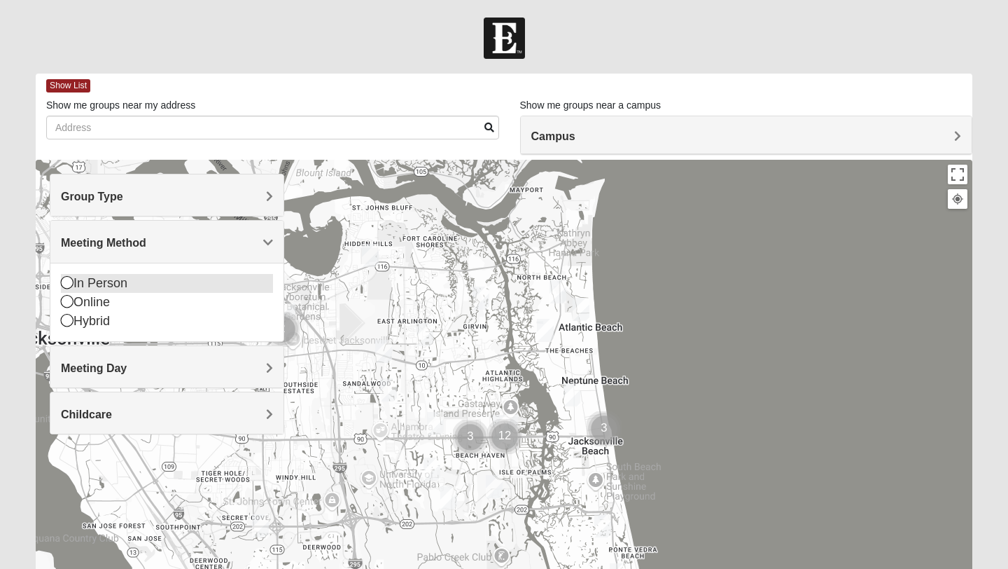
click at [69, 281] on icon at bounding box center [67, 282] width 13 height 13
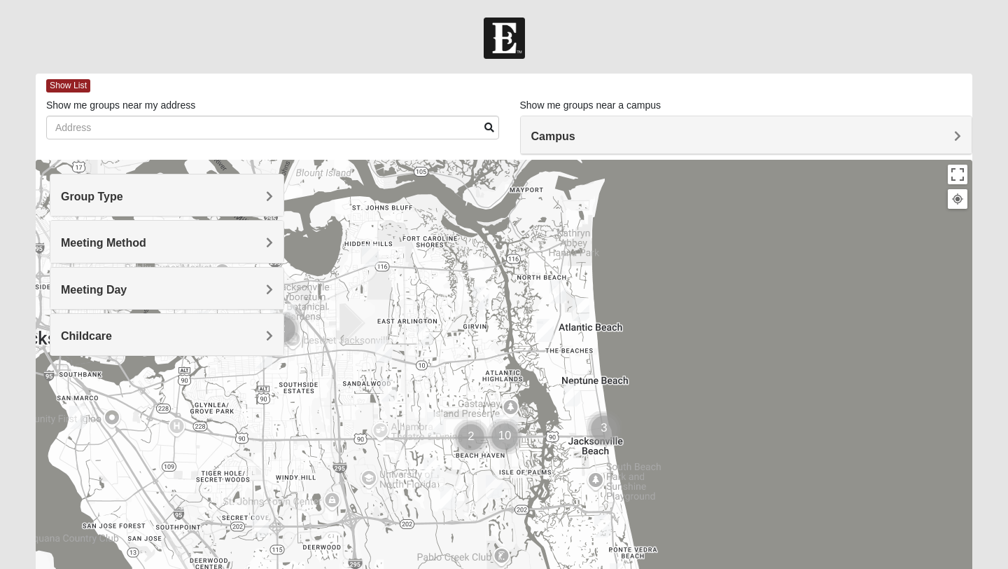
click at [83, 332] on span "Childcare" at bounding box center [86, 336] width 51 height 12
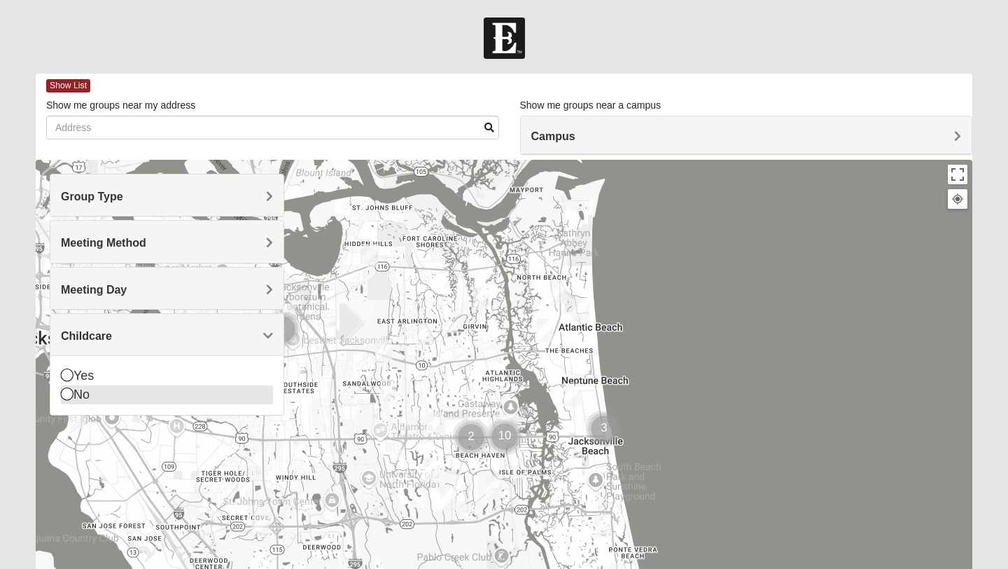
click at [64, 393] on icon at bounding box center [67, 393] width 13 height 13
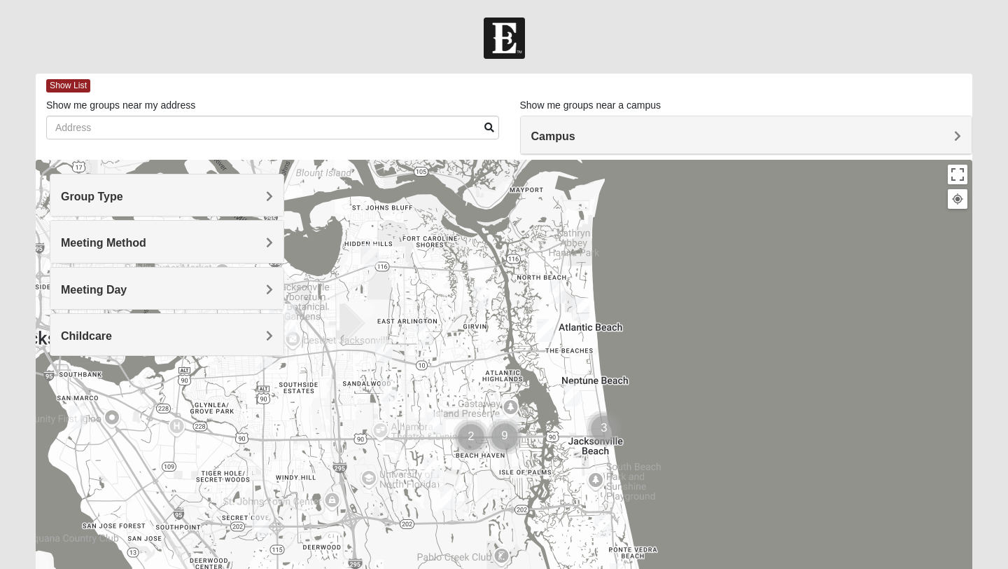
click at [571, 394] on img "Mens Crytzer/Siemion 32250" at bounding box center [572, 394] width 17 height 23
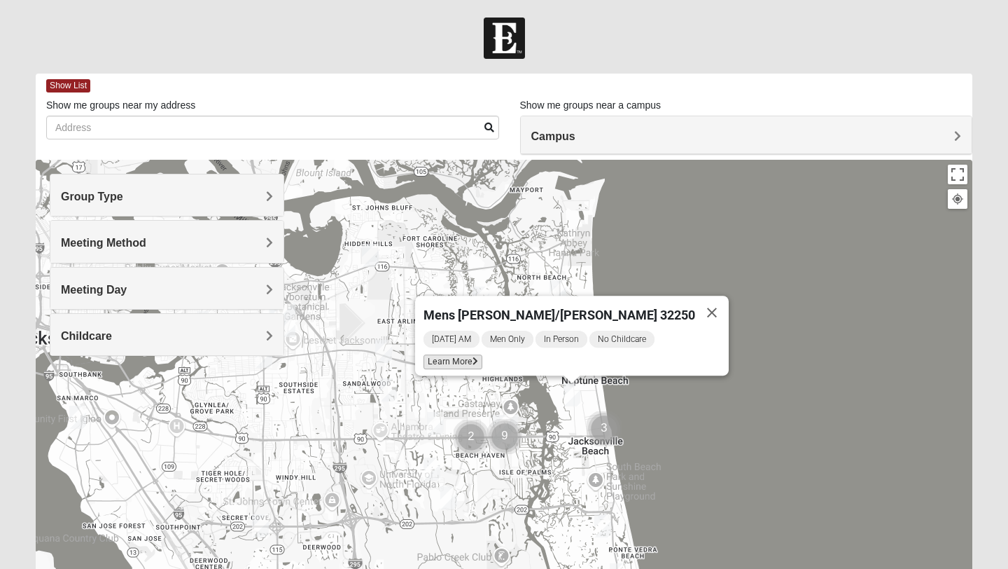
click at [482, 357] on span "Learn More" at bounding box center [453, 361] width 59 height 15
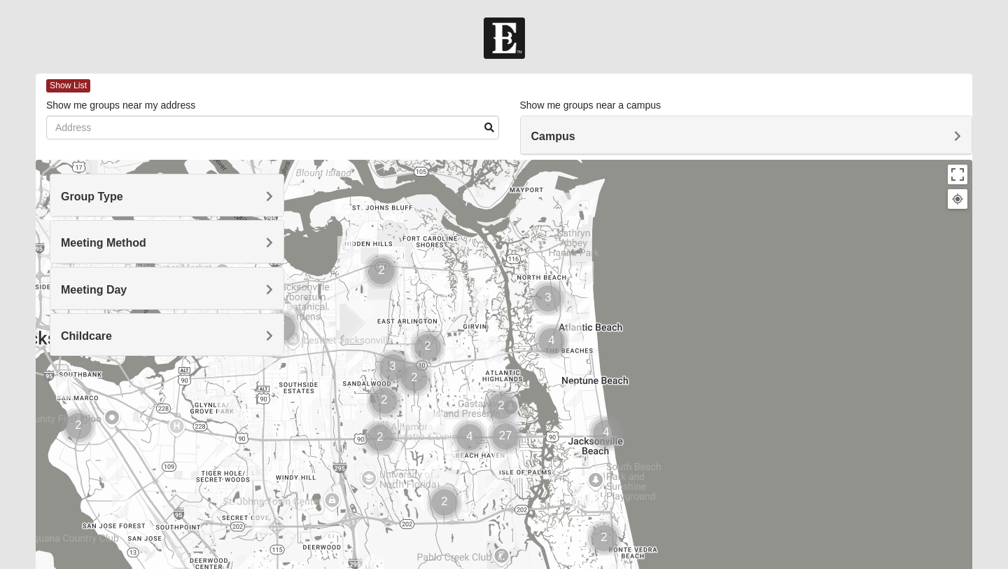
click at [251, 196] on h4 "Group Type" at bounding box center [167, 196] width 212 height 13
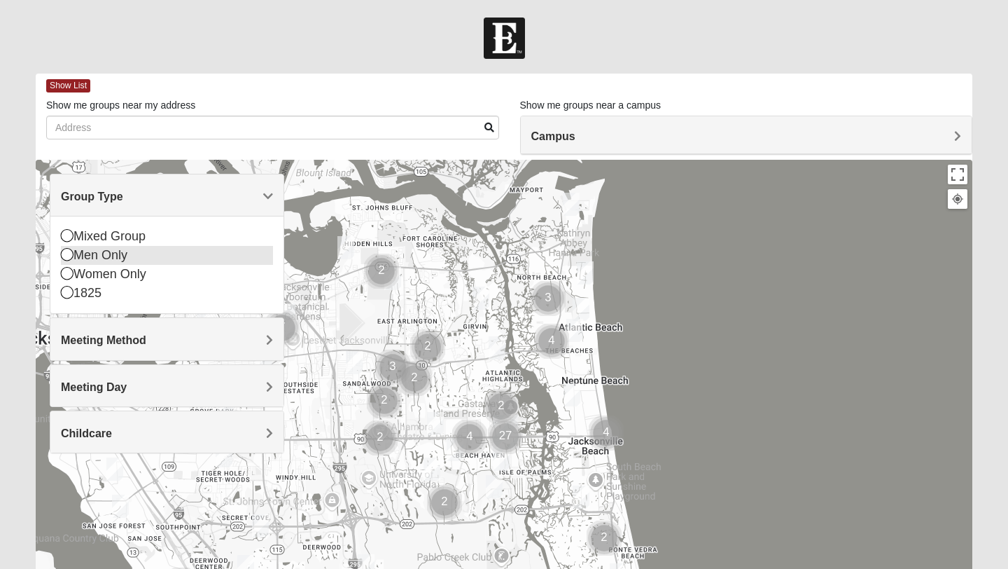
click at [64, 257] on icon at bounding box center [67, 254] width 13 height 13
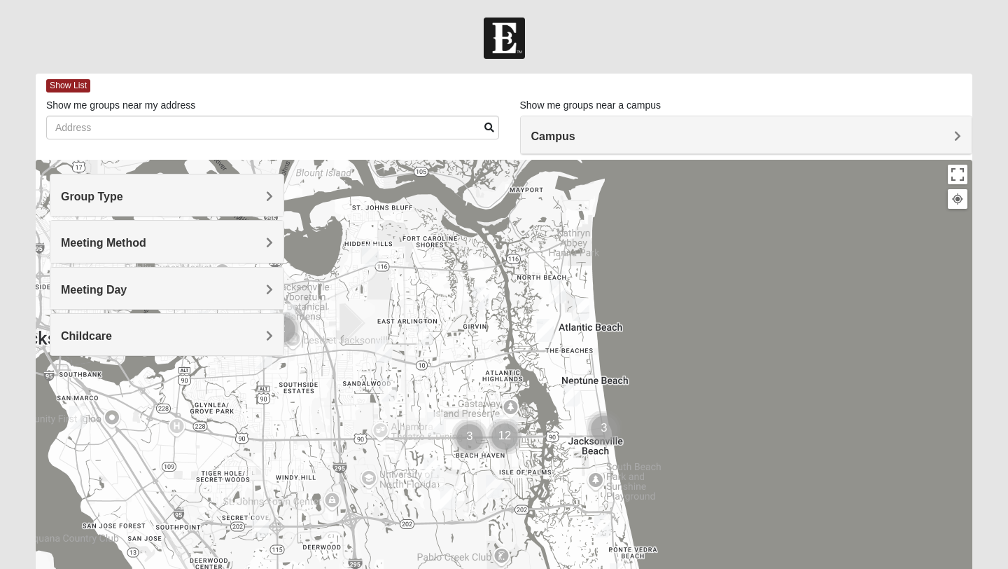
click at [65, 252] on div "Meeting Method" at bounding box center [166, 241] width 233 height 41
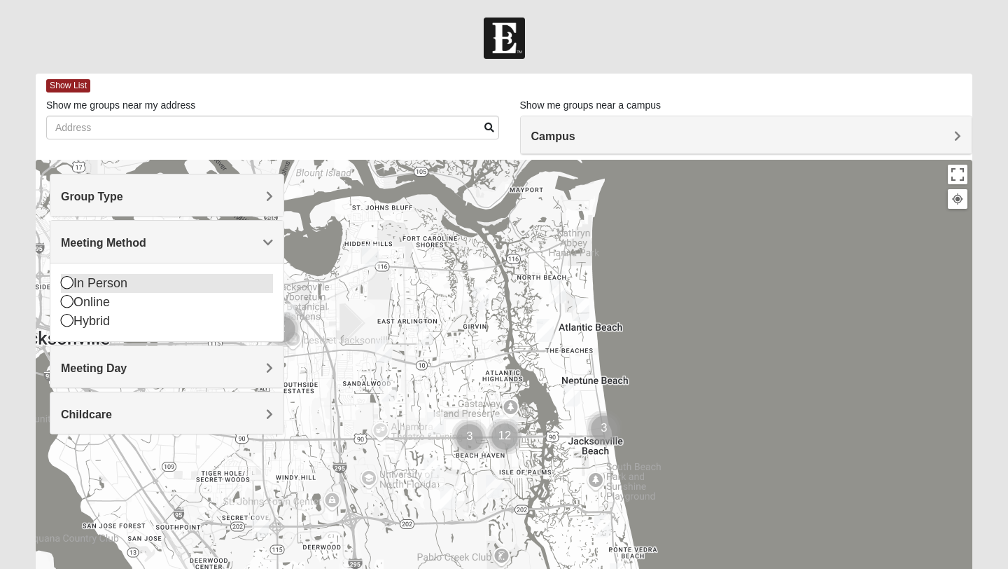
click at [64, 277] on icon at bounding box center [67, 282] width 13 height 13
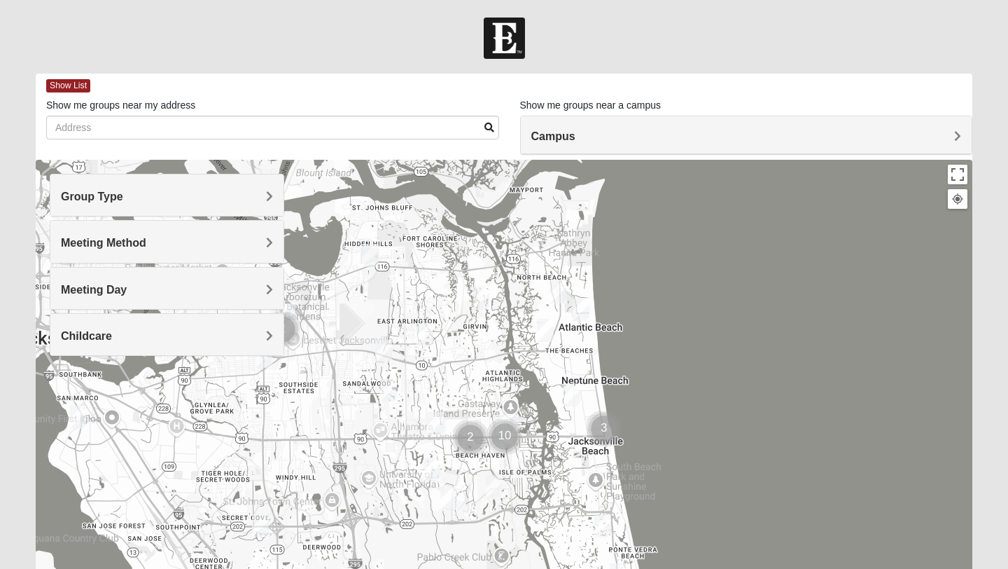
click at [69, 284] on span "Meeting Day" at bounding box center [94, 290] width 66 height 12
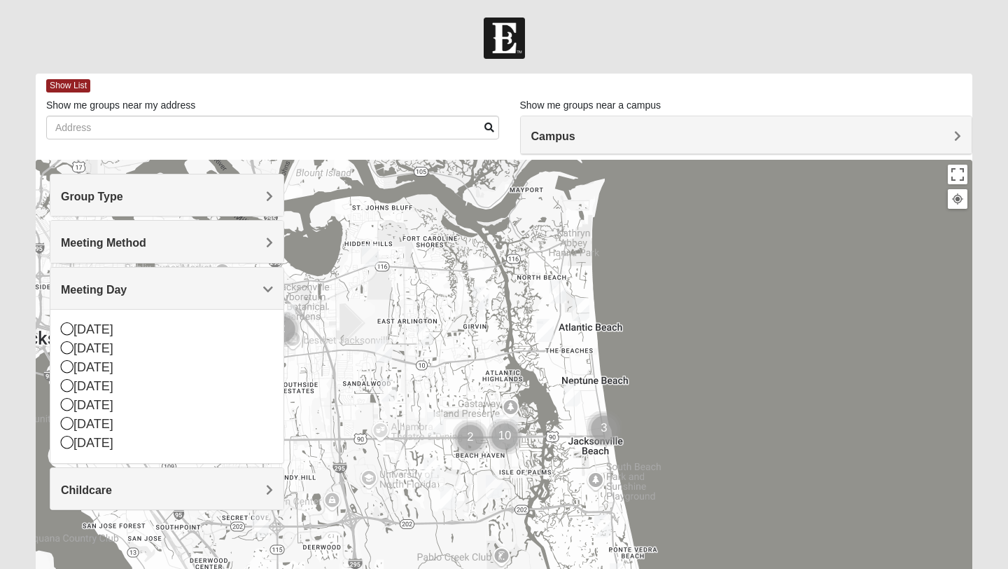
click at [69, 281] on div "Meeting Day" at bounding box center [166, 287] width 233 height 41
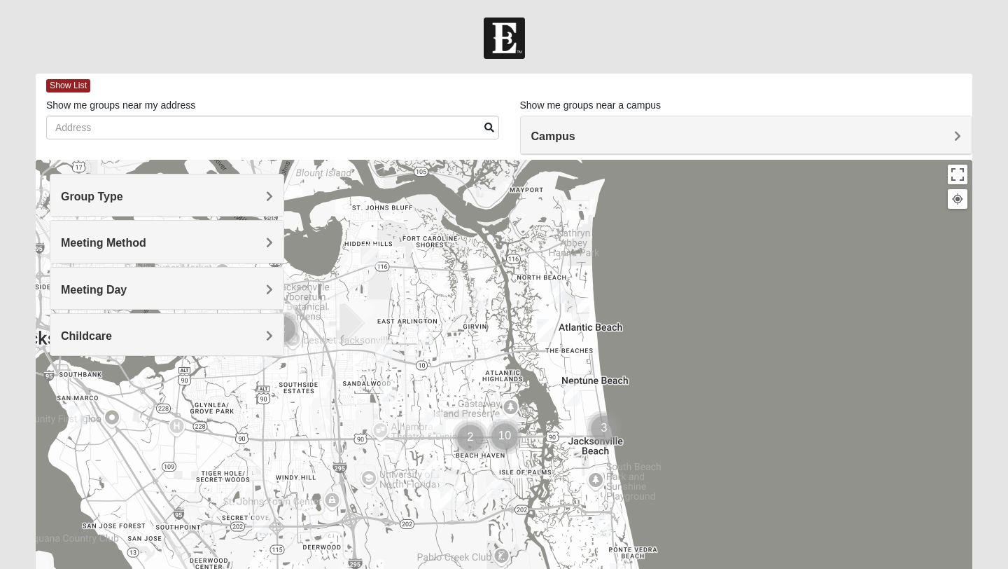
click at [61, 337] on span "Childcare" at bounding box center [86, 336] width 51 height 12
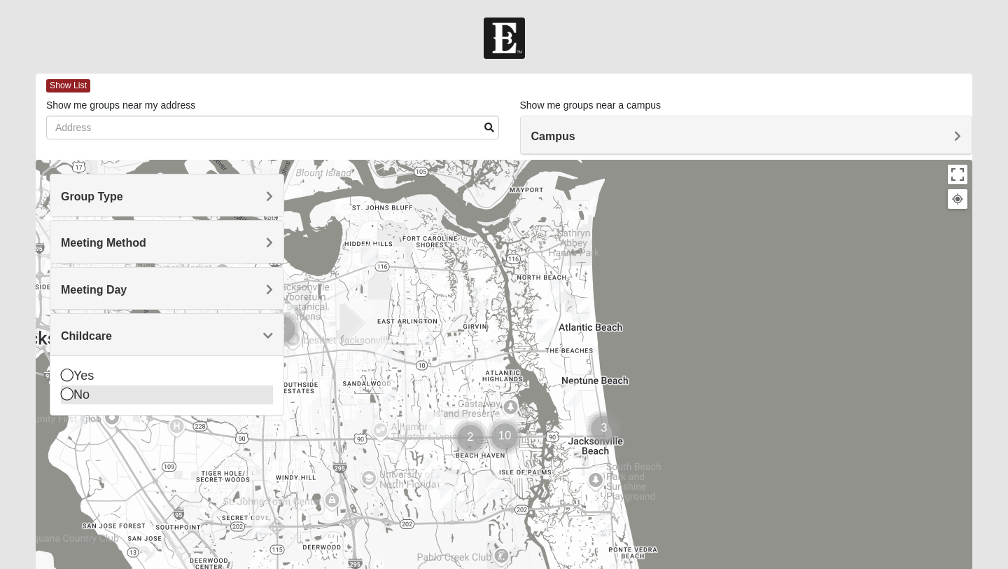
click at [68, 394] on icon at bounding box center [67, 393] width 13 height 13
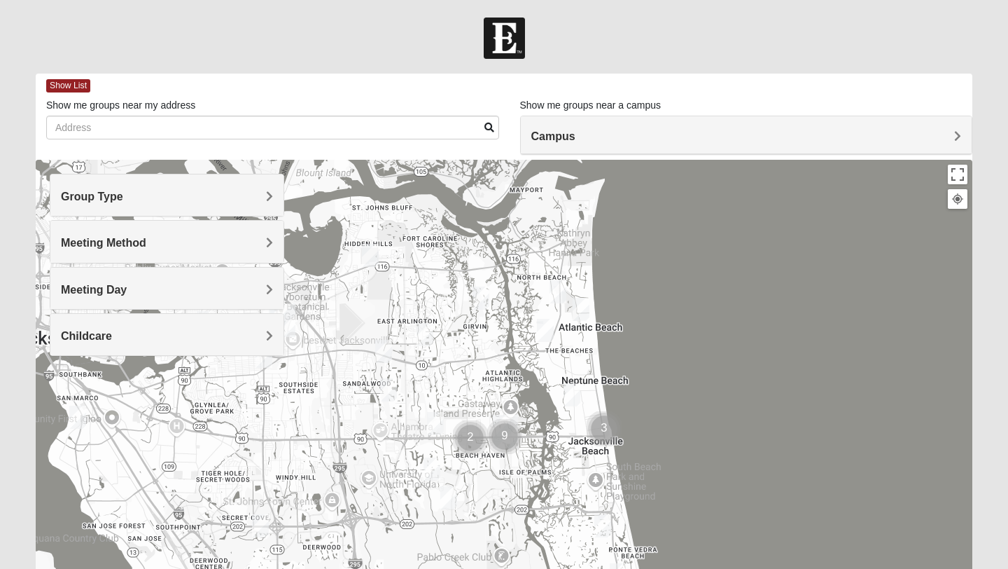
click at [548, 328] on img "Mens Boboc 32233" at bounding box center [545, 330] width 17 height 23
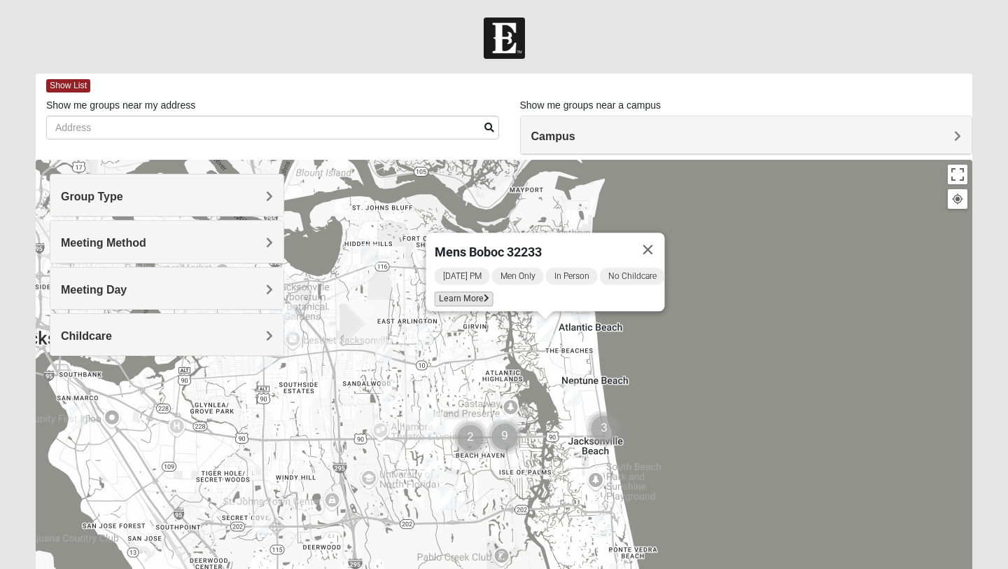
click at [442, 291] on span "Learn More" at bounding box center [464, 298] width 59 height 15
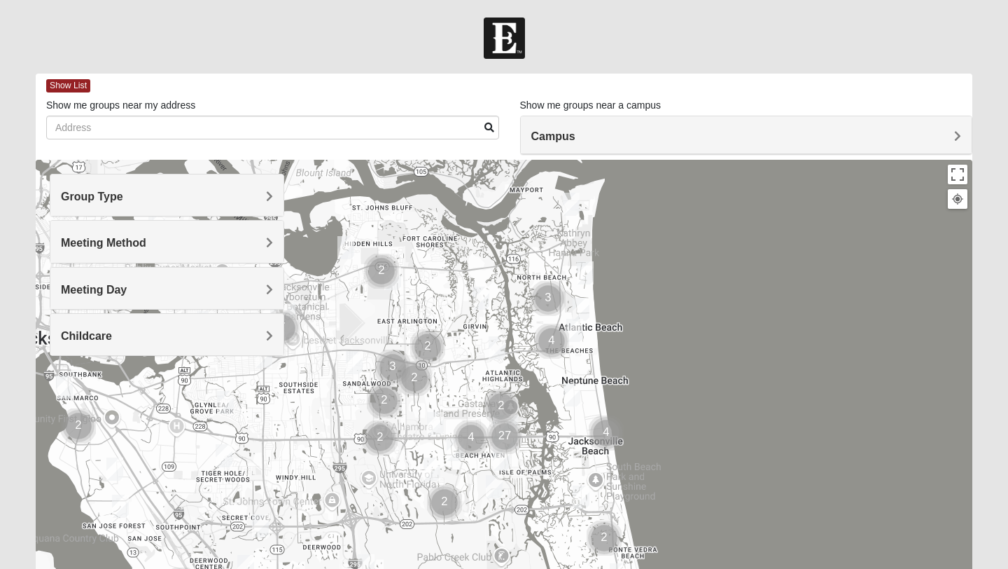
click at [228, 204] on div "Group Type" at bounding box center [166, 194] width 233 height 41
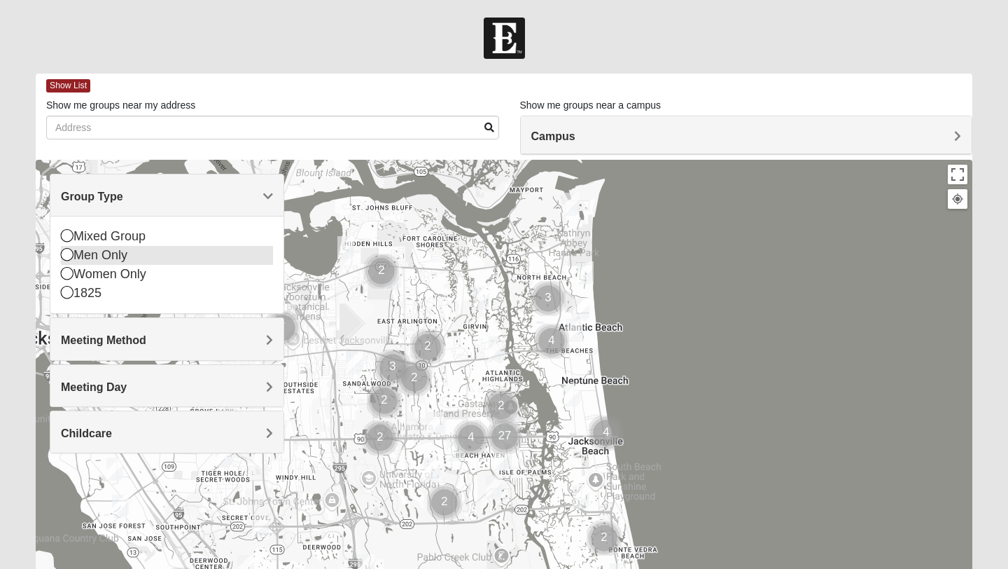
click at [65, 253] on icon at bounding box center [67, 254] width 13 height 13
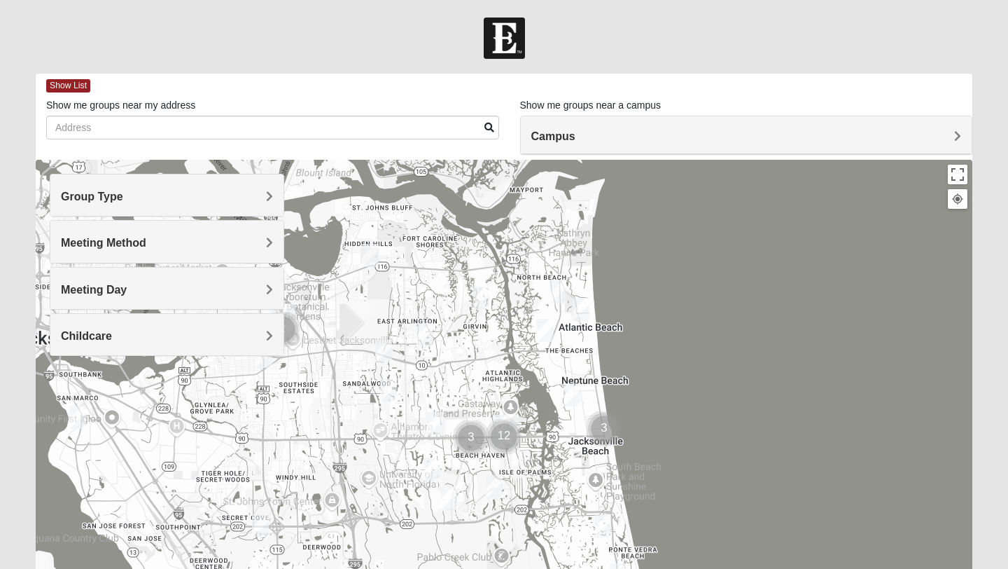
click at [70, 245] on span "Meeting Method" at bounding box center [103, 243] width 85 height 12
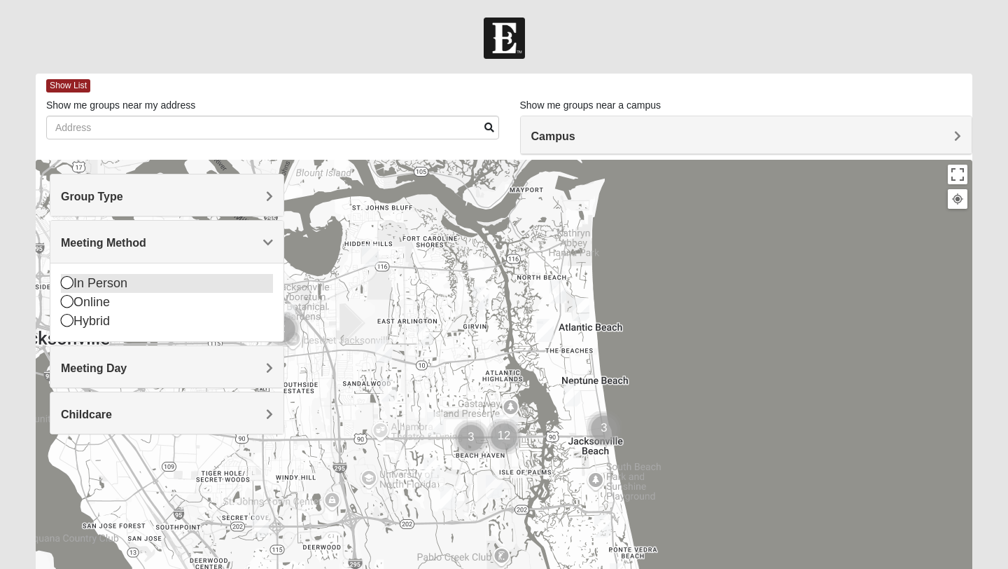
click at [68, 284] on icon at bounding box center [67, 282] width 13 height 13
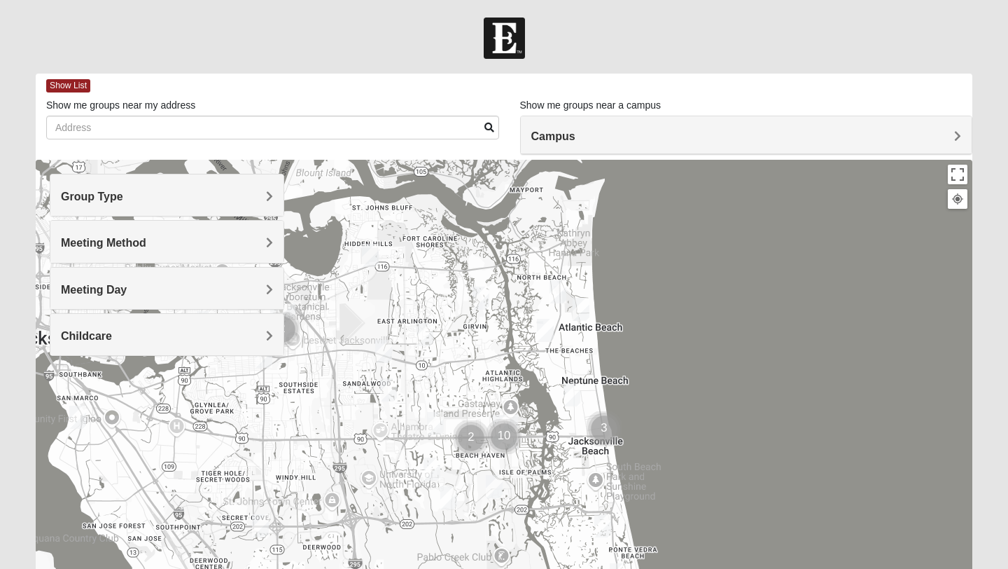
click at [71, 295] on span "Meeting Day" at bounding box center [94, 290] width 66 height 12
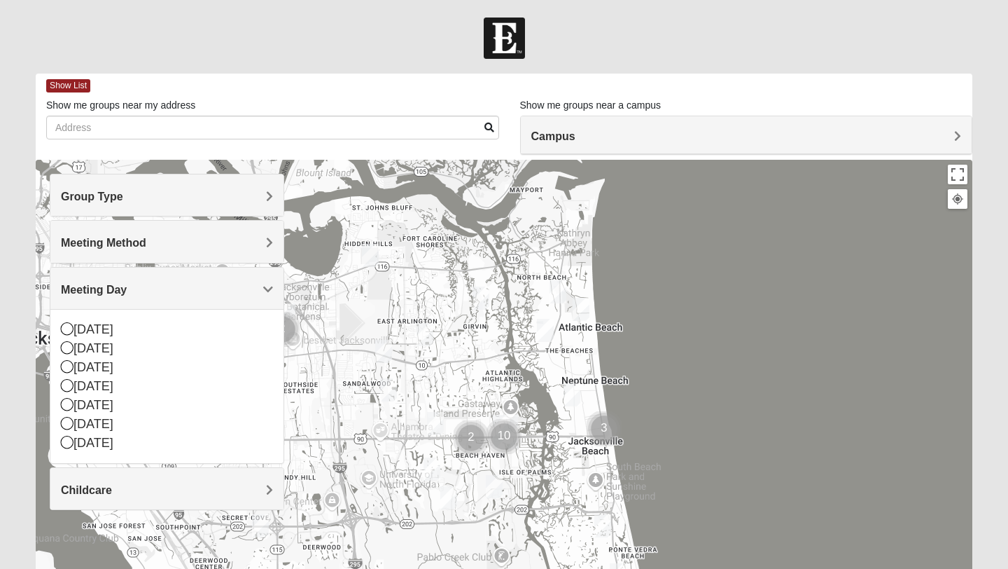
click at [351, 303] on div at bounding box center [504, 440] width 937 height 560
click at [761, 381] on div at bounding box center [504, 440] width 937 height 560
click at [168, 484] on h4 "Childcare" at bounding box center [167, 489] width 212 height 13
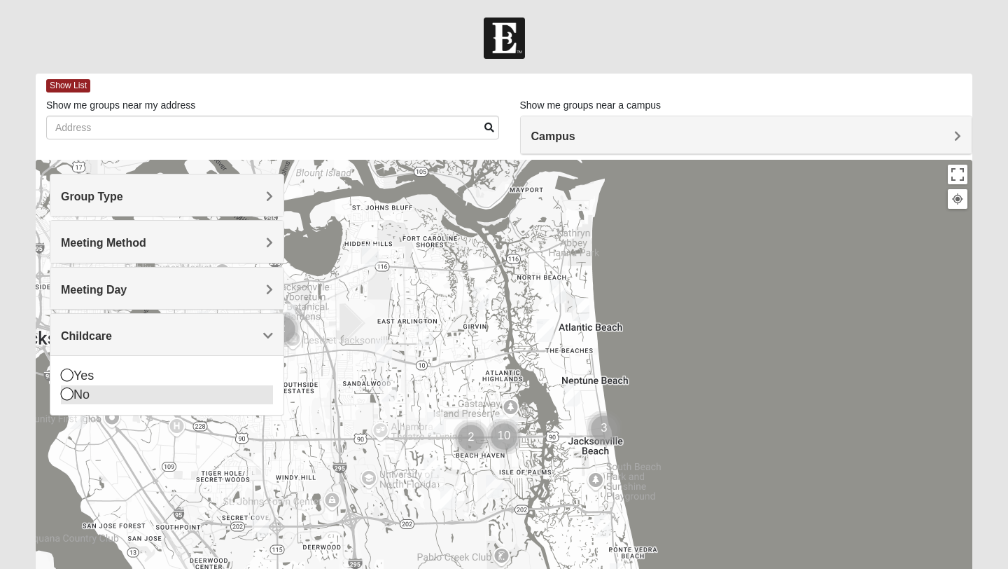
click at [67, 395] on icon at bounding box center [67, 393] width 13 height 13
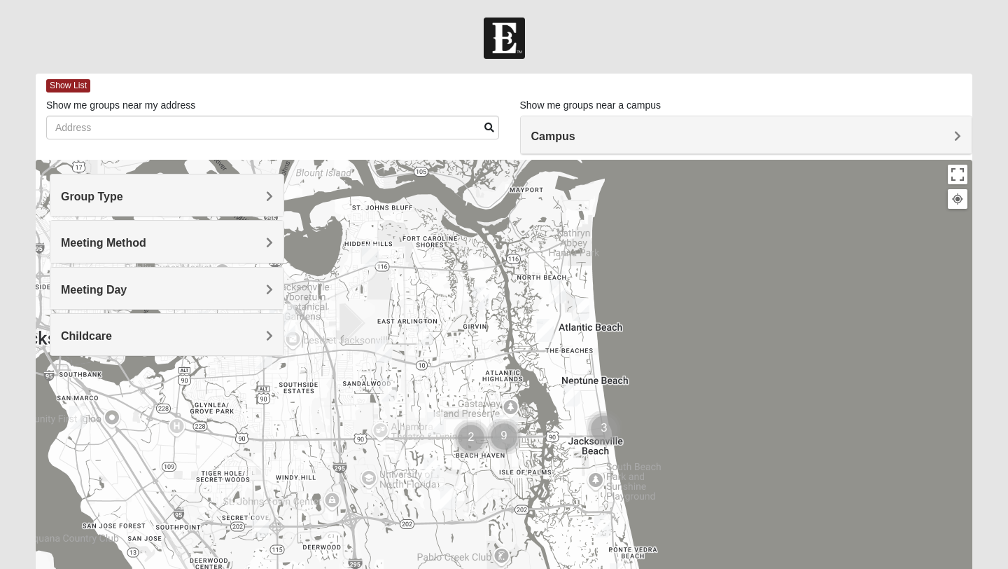
click at [585, 312] on img "Mens Militello 32233" at bounding box center [581, 309] width 17 height 23
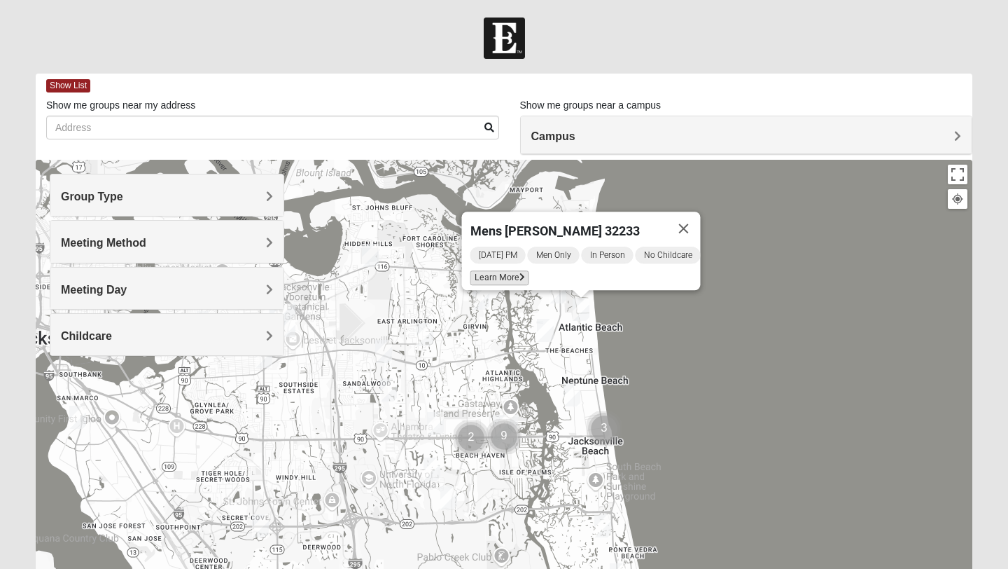
click at [496, 270] on span "Learn More" at bounding box center [500, 277] width 59 height 15
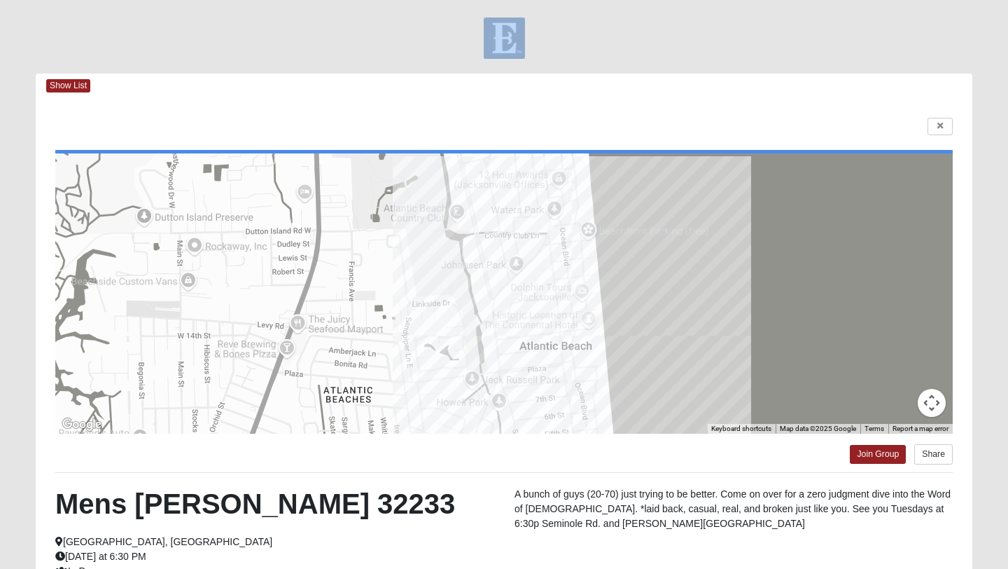
drag, startPoint x: 668, startPoint y: 39, endPoint x: 670, endPoint y: -62, distance: 100.8
click at [670, 0] on html "Log In Find A Group Error Show List Loading Groups" at bounding box center [504, 379] width 1008 height 758
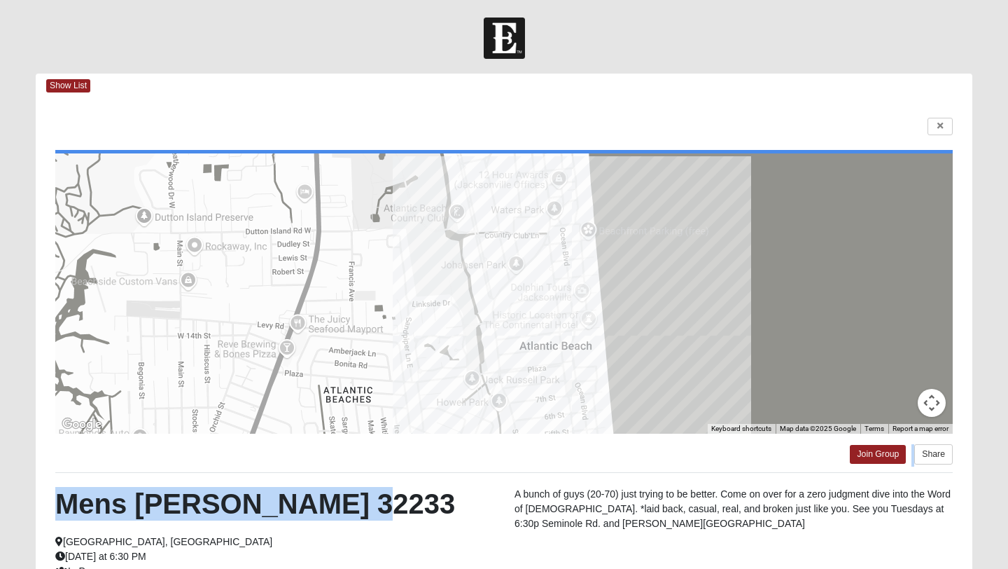
drag, startPoint x: 401, startPoint y: 504, endPoint x: 706, endPoint y: 326, distance: 352.7
click at [706, 326] on div "← Move left → Move right ↑ Move up ↓ Move down + Zoom in - Zoom out Home Jump l…" at bounding box center [504, 402] width 937 height 608
click at [946, 127] on link at bounding box center [940, 127] width 25 height 18
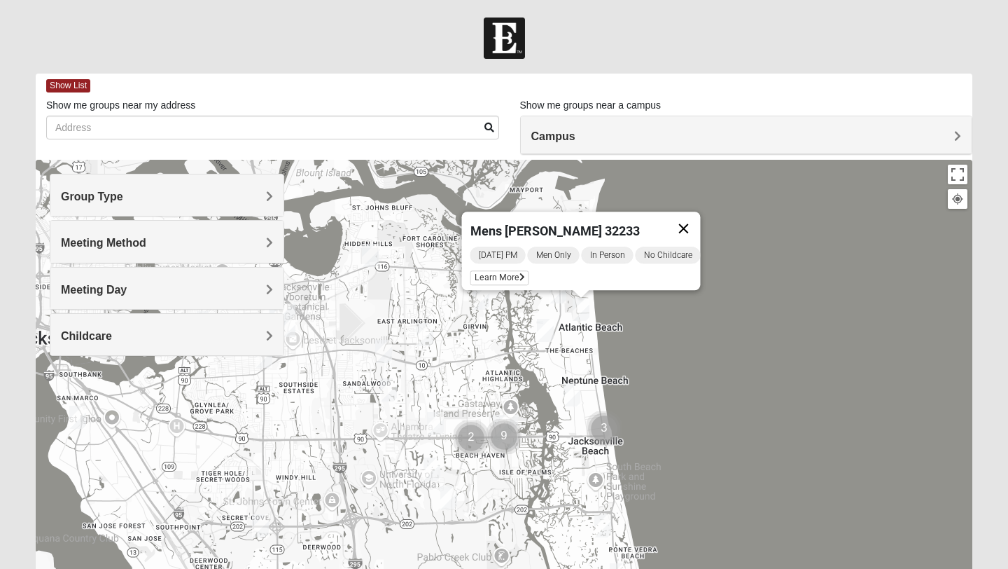
click at [692, 222] on button "Close" at bounding box center [684, 228] width 34 height 34
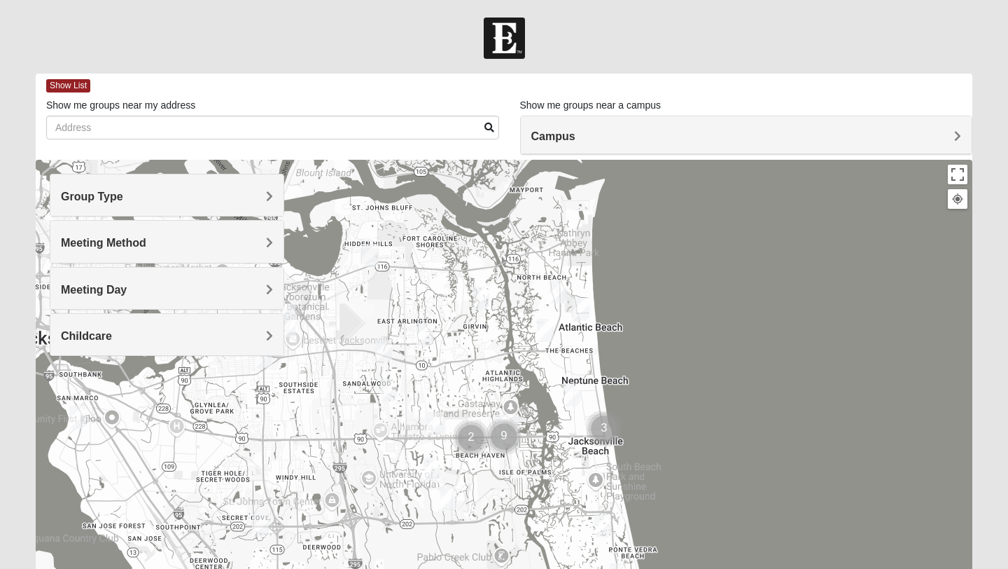
click at [556, 292] on img "Mens McCann 32233" at bounding box center [558, 291] width 17 height 23
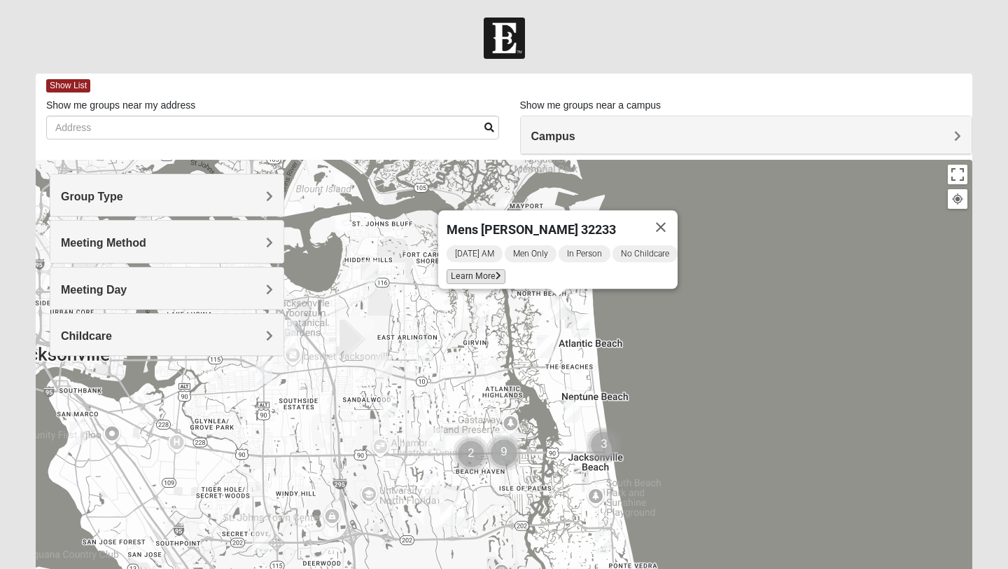
click at [483, 270] on span "Learn More" at bounding box center [476, 276] width 59 height 15
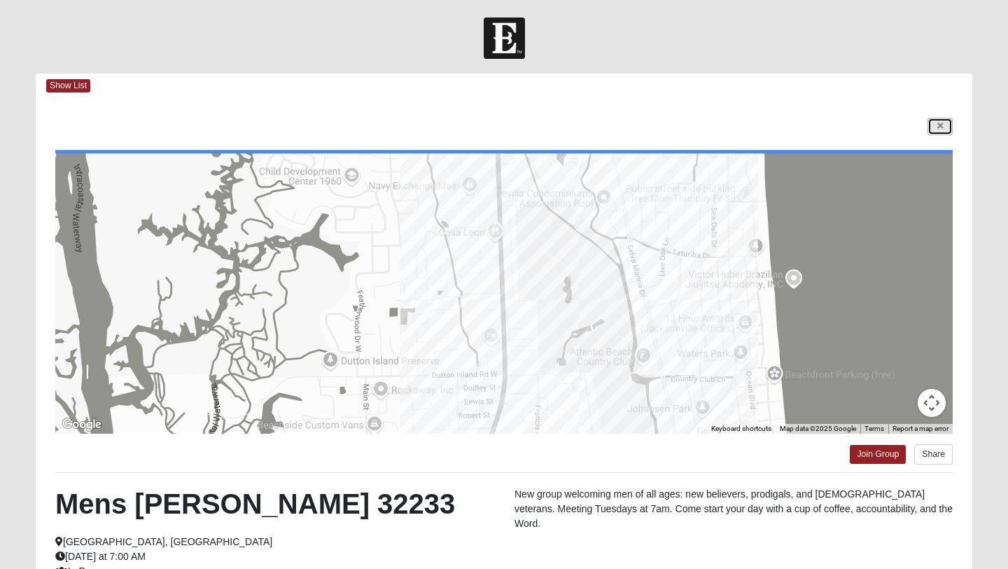
click at [940, 132] on link at bounding box center [940, 127] width 25 height 18
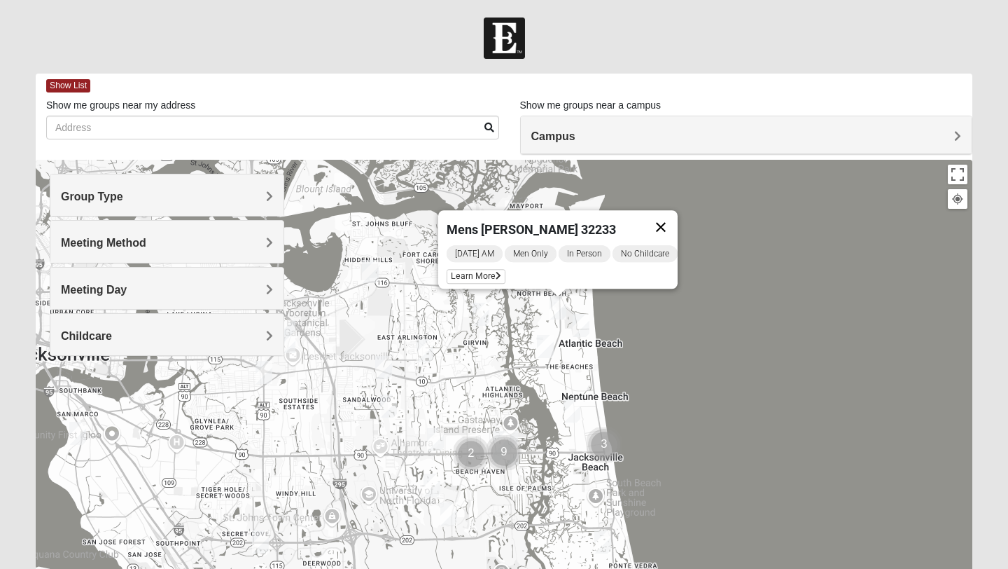
click at [667, 223] on button "Close" at bounding box center [661, 227] width 34 height 34
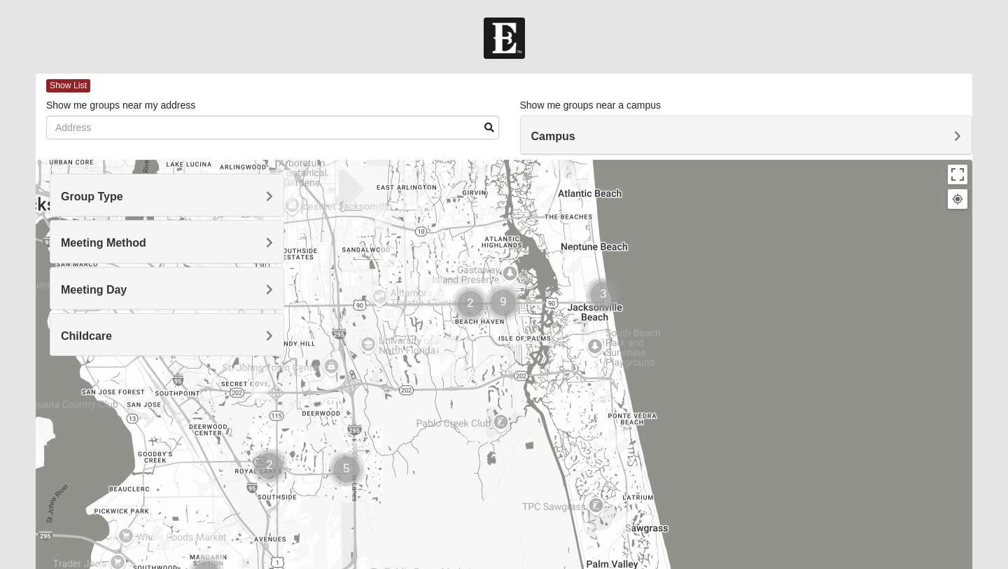
drag, startPoint x: 685, startPoint y: 450, endPoint x: 684, endPoint y: 294, distance: 155.4
click at [684, 294] on div at bounding box center [504, 440] width 937 height 560
click at [604, 391] on img "Mens Crescimanno 32082" at bounding box center [602, 391] width 17 height 23
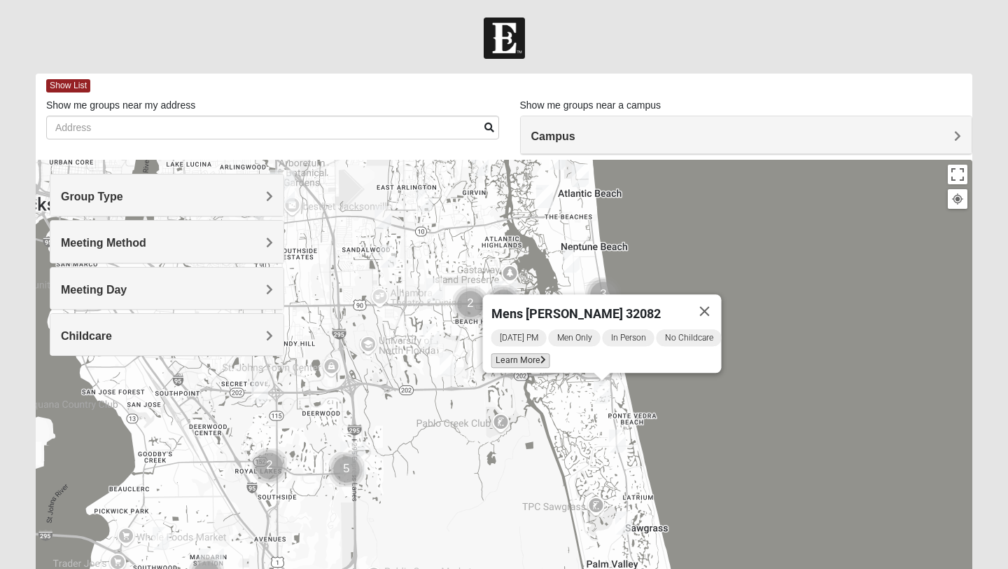
click at [496, 353] on span "Learn More" at bounding box center [521, 360] width 59 height 15
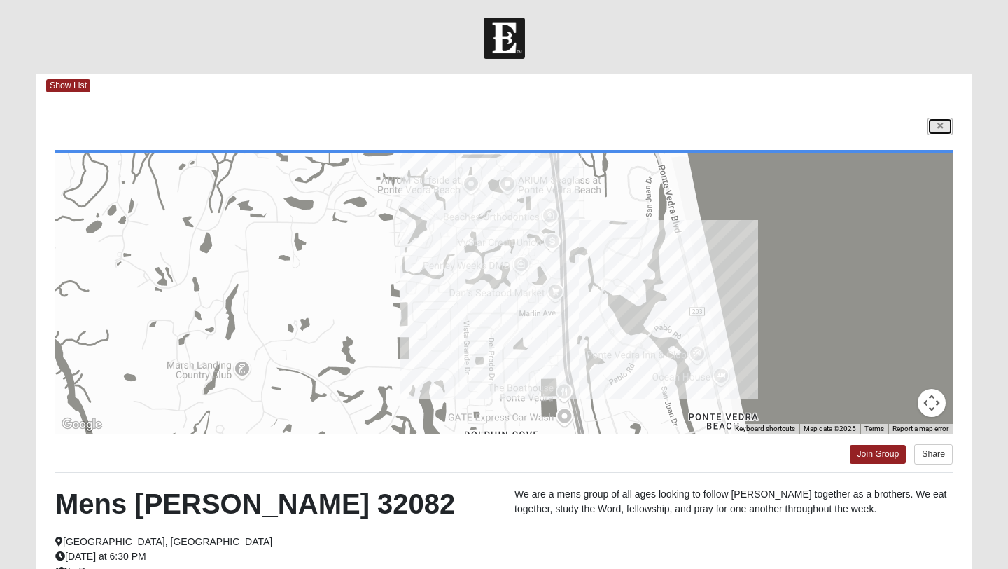
click at [945, 127] on link at bounding box center [940, 127] width 25 height 18
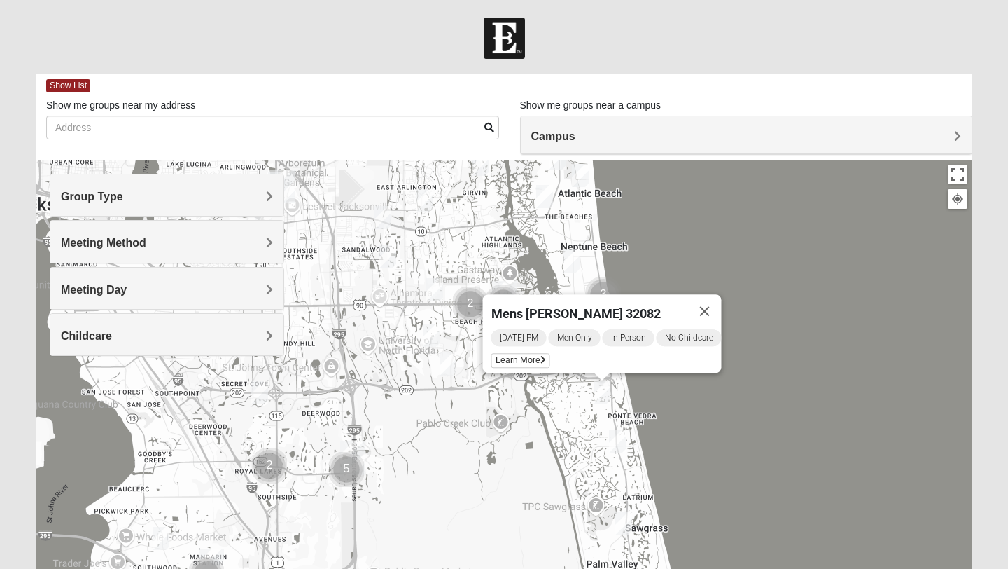
click at [616, 450] on img "Mens Conway 32082" at bounding box center [617, 440] width 17 height 23
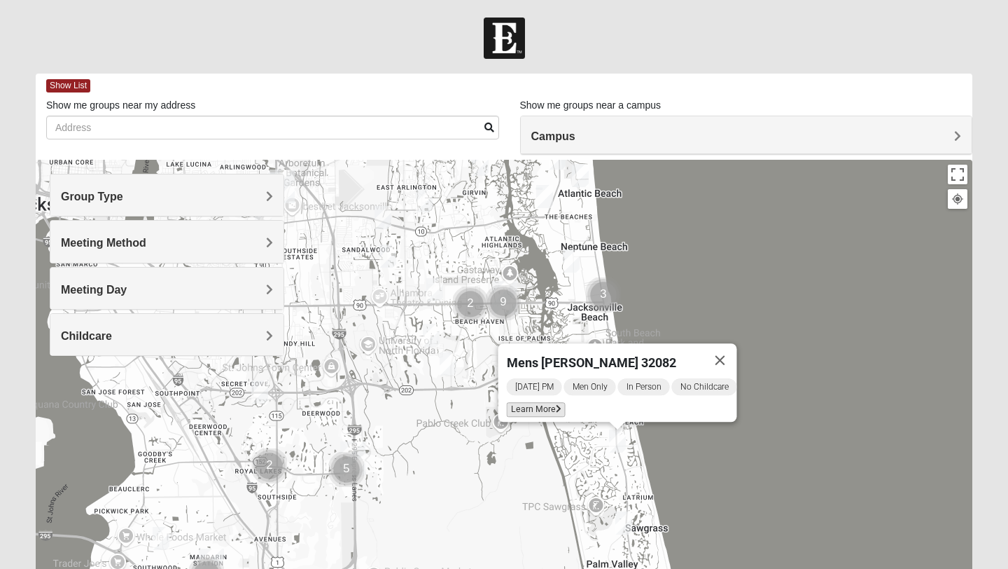
click at [534, 403] on span "Learn More" at bounding box center [536, 409] width 59 height 15
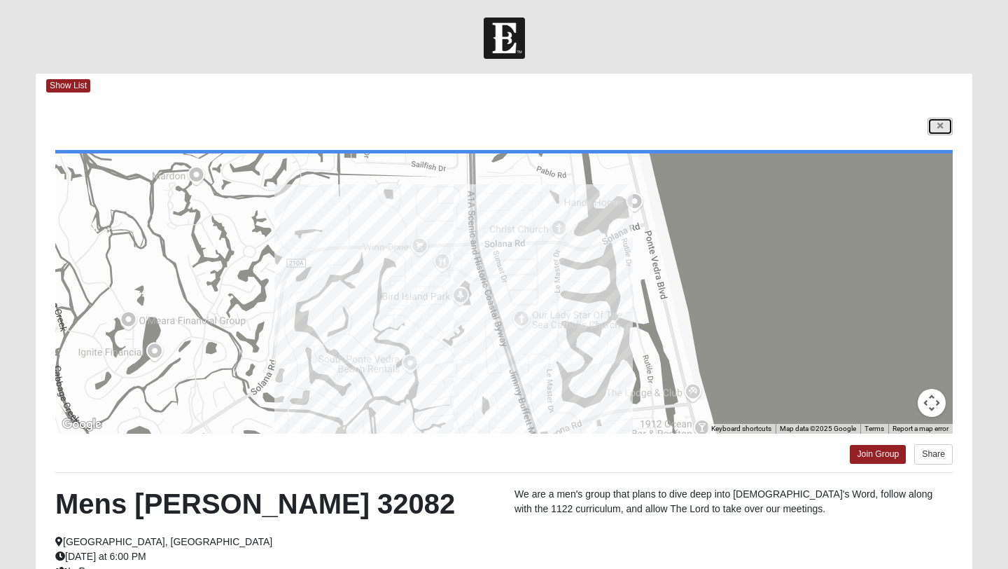
click at [947, 128] on link at bounding box center [940, 127] width 25 height 18
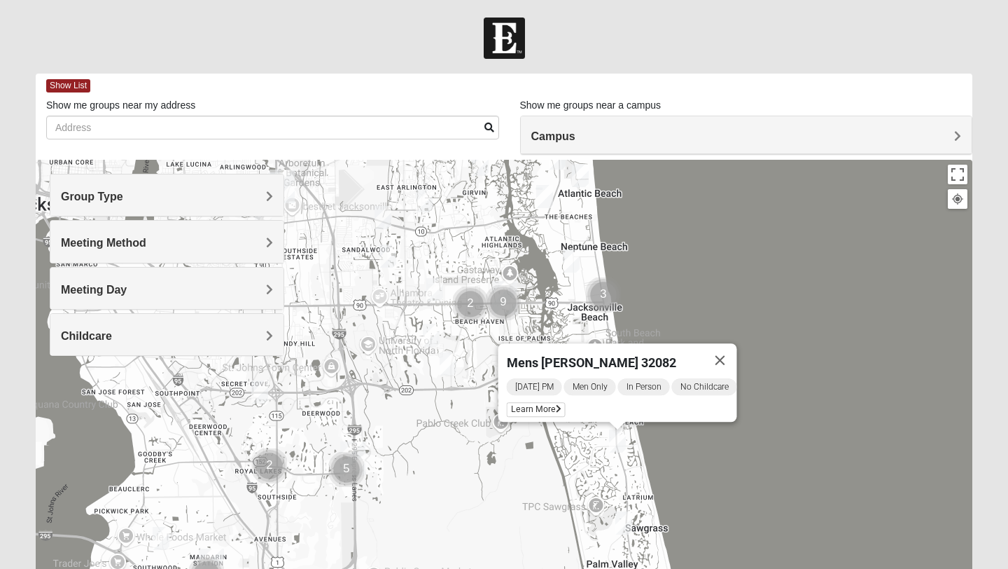
click at [625, 521] on img "Mens Sopchak 32082" at bounding box center [623, 522] width 17 height 23
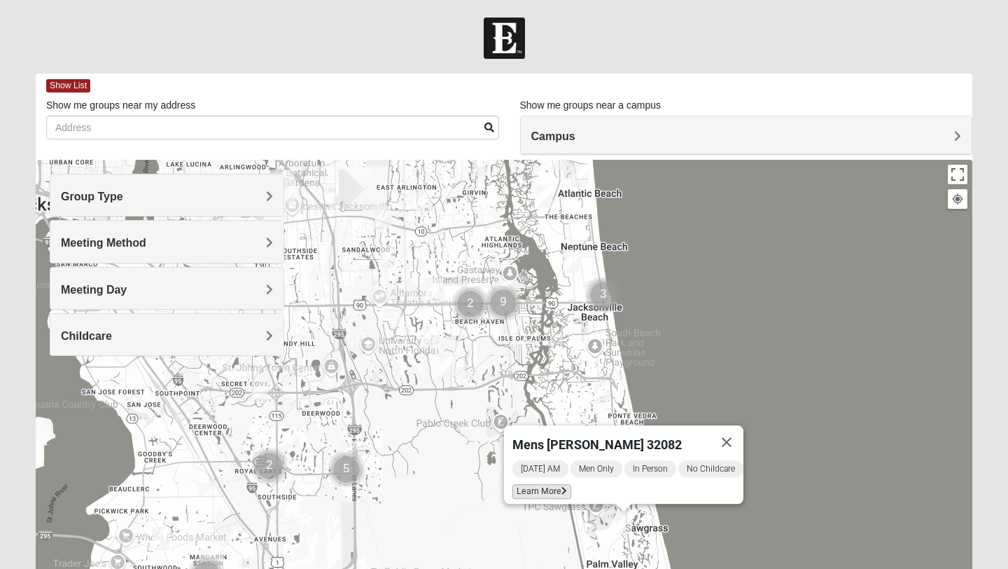
click at [541, 484] on span "Learn More" at bounding box center [542, 491] width 59 height 15
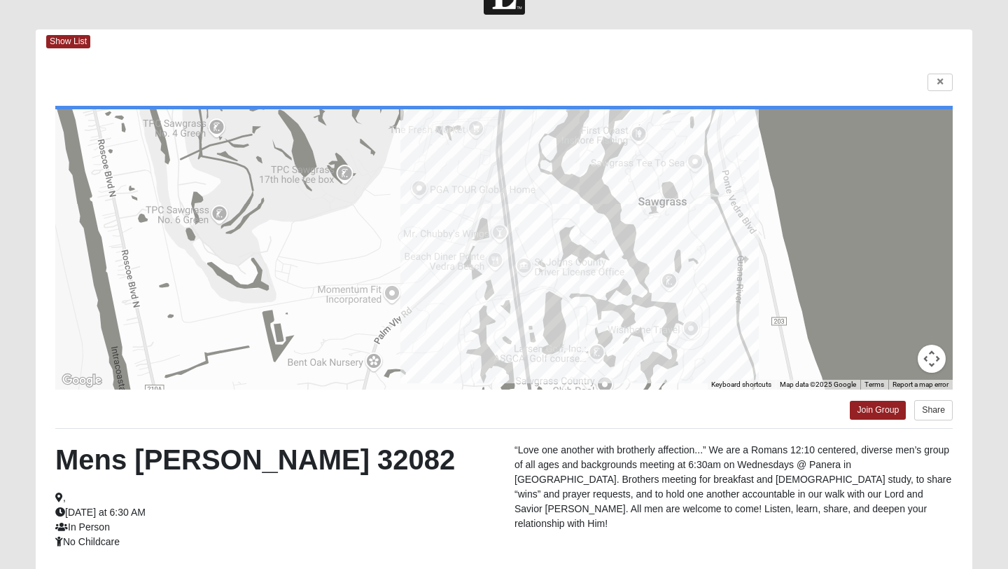
scroll to position [46, 0]
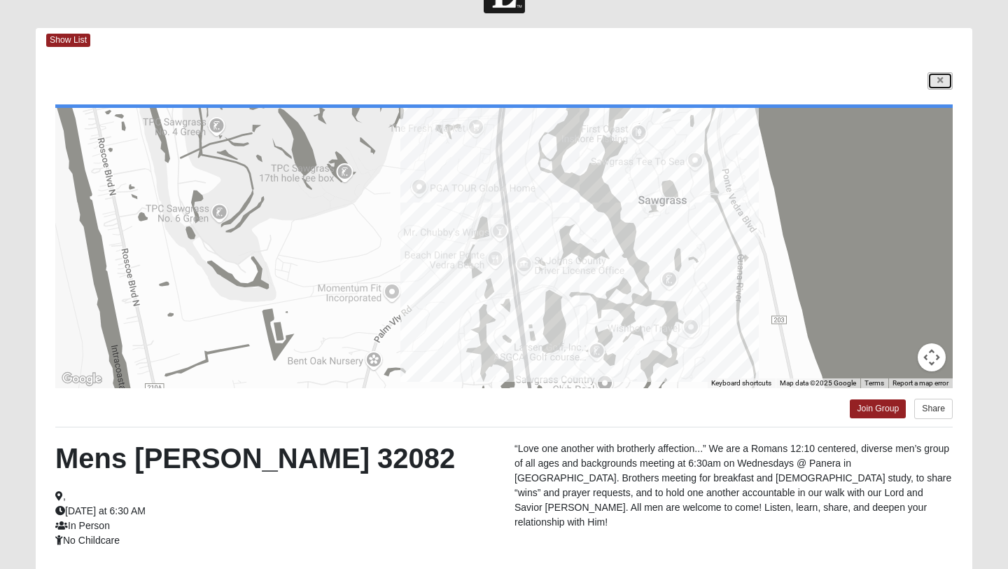
click at [940, 80] on icon at bounding box center [941, 80] width 6 height 8
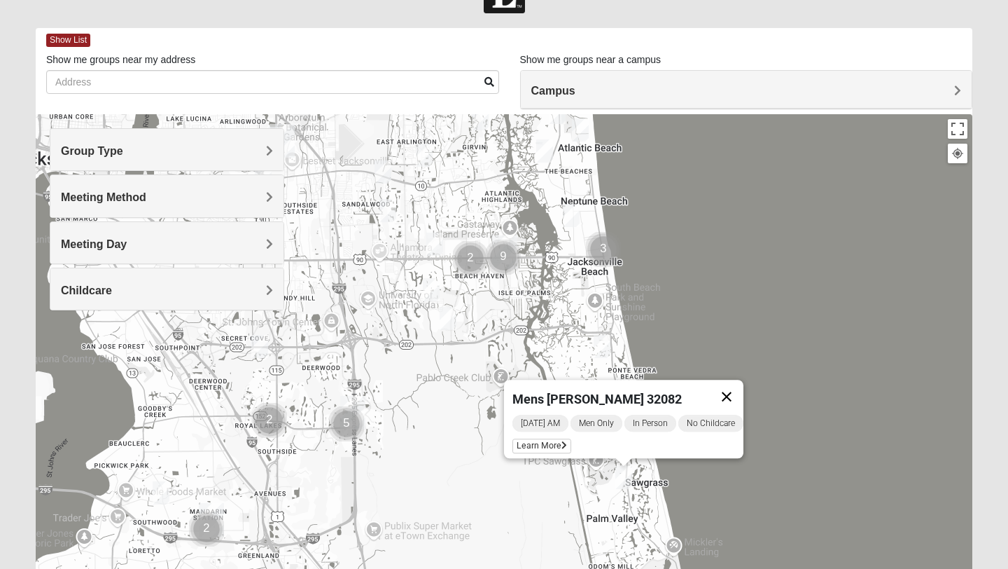
click at [736, 386] on button "Close" at bounding box center [727, 396] width 34 height 34
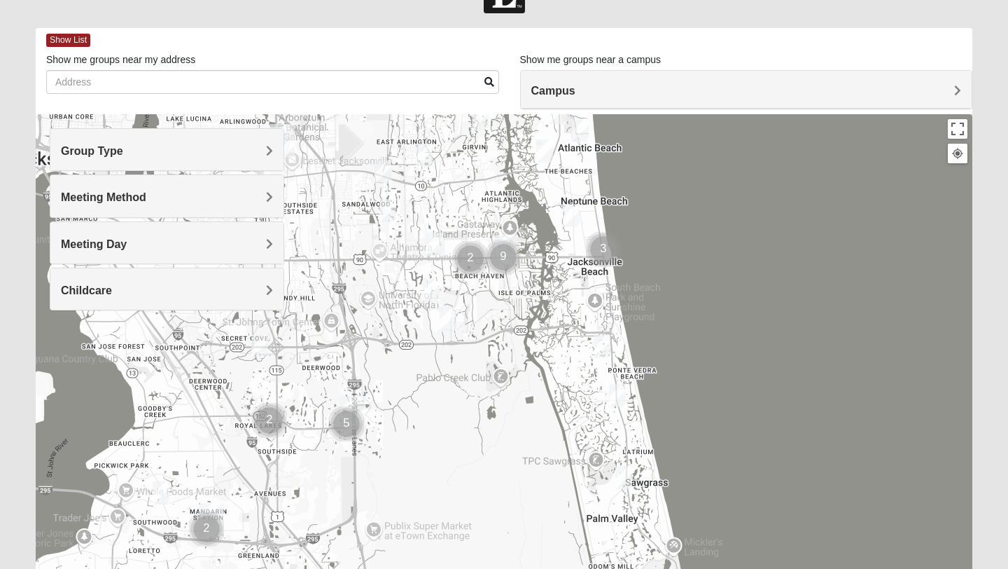
click at [182, 153] on h4 "Group Type" at bounding box center [167, 150] width 212 height 13
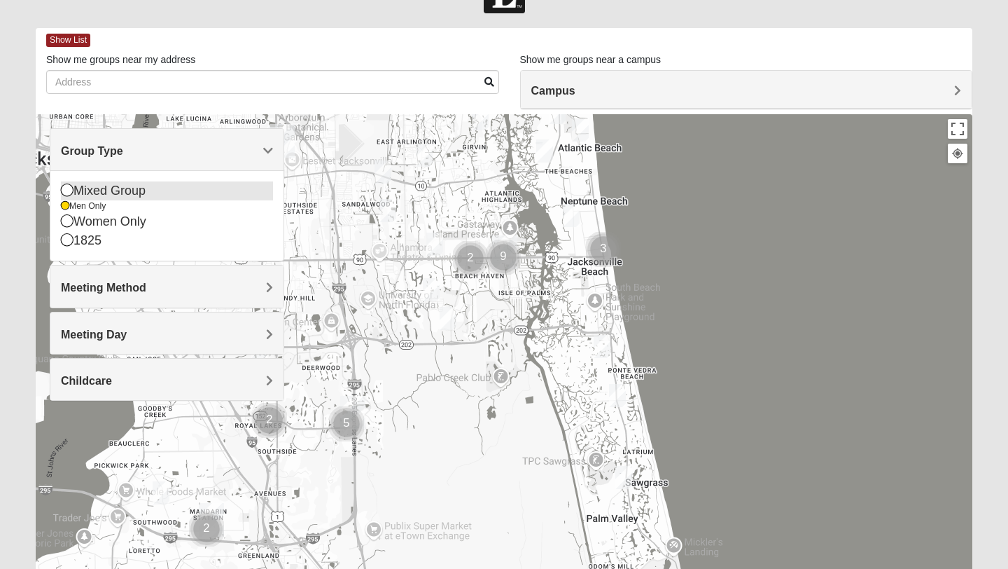
click at [68, 192] on icon at bounding box center [67, 189] width 13 height 13
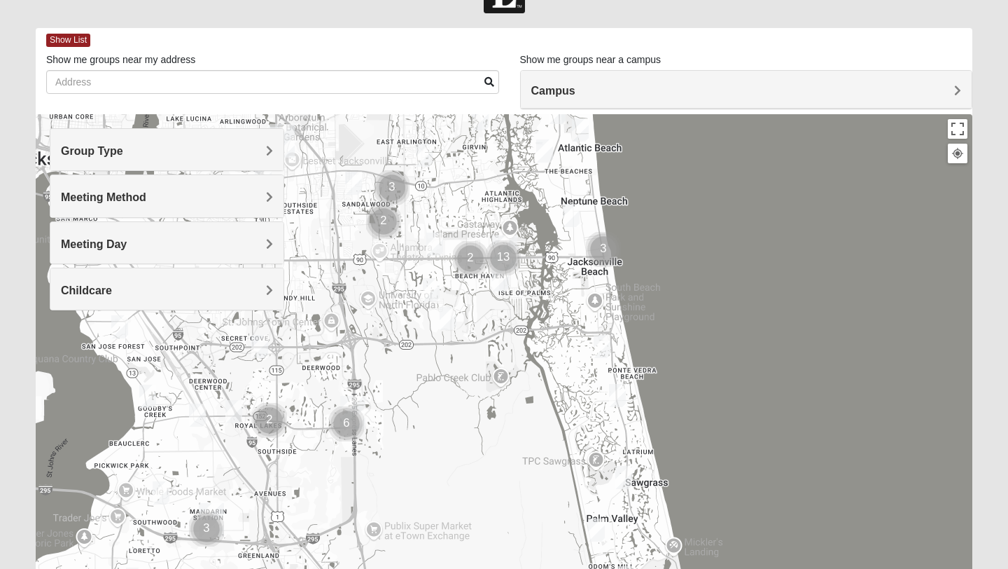
click at [76, 203] on span "Meeting Method" at bounding box center [103, 197] width 85 height 12
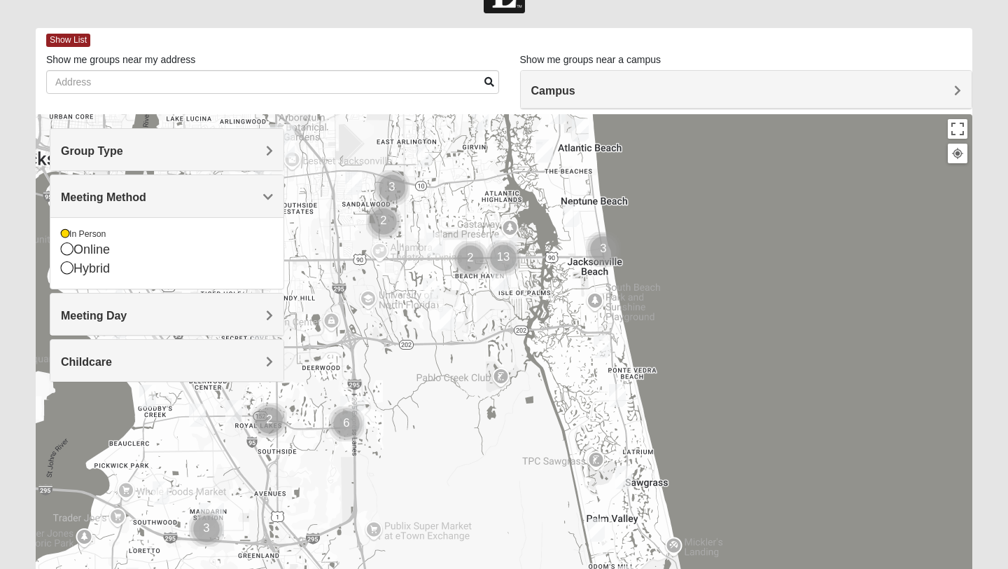
click at [85, 314] on span "Meeting Day" at bounding box center [94, 315] width 66 height 12
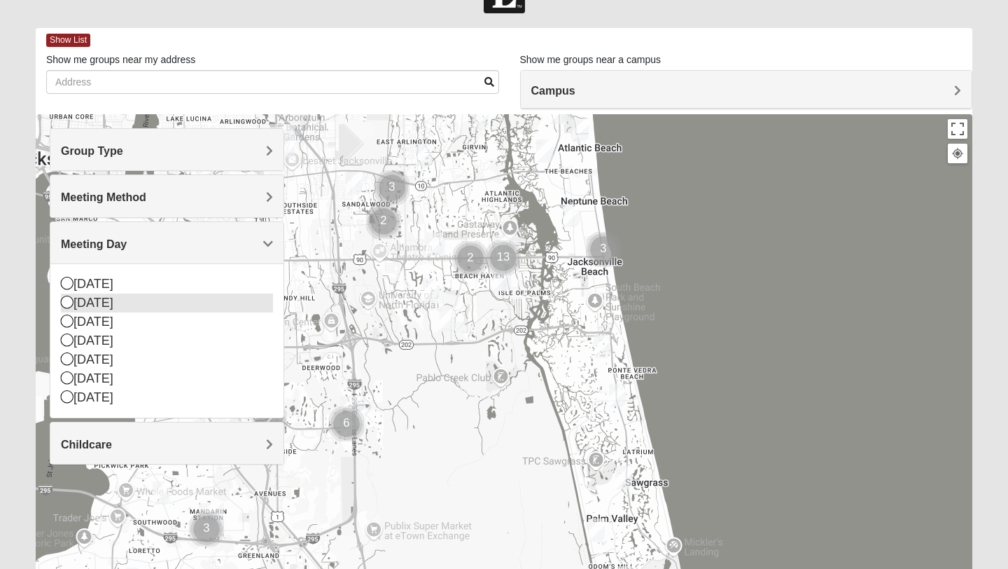
click at [71, 306] on icon at bounding box center [67, 301] width 13 height 13
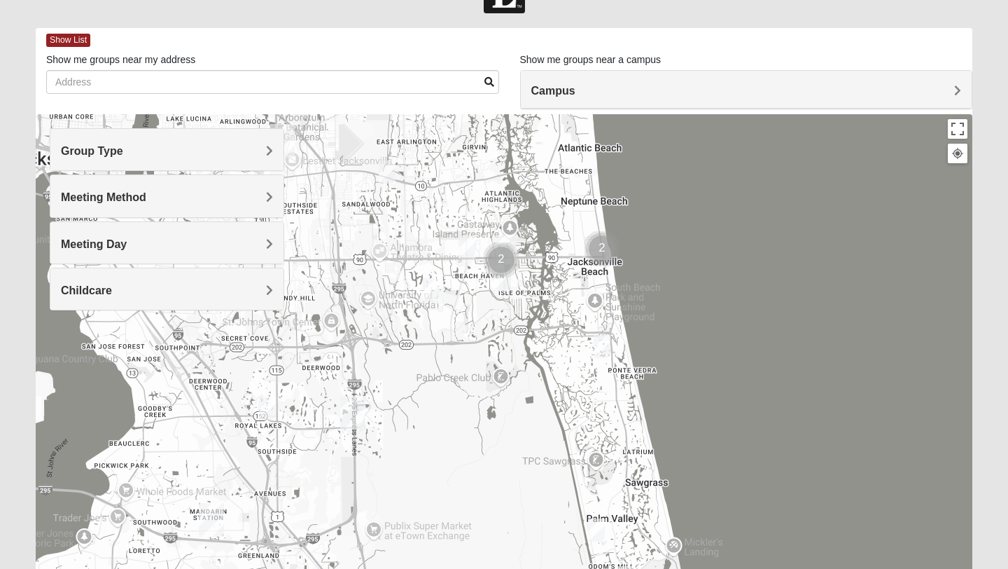
click at [71, 298] on div "Childcare" at bounding box center [166, 288] width 233 height 41
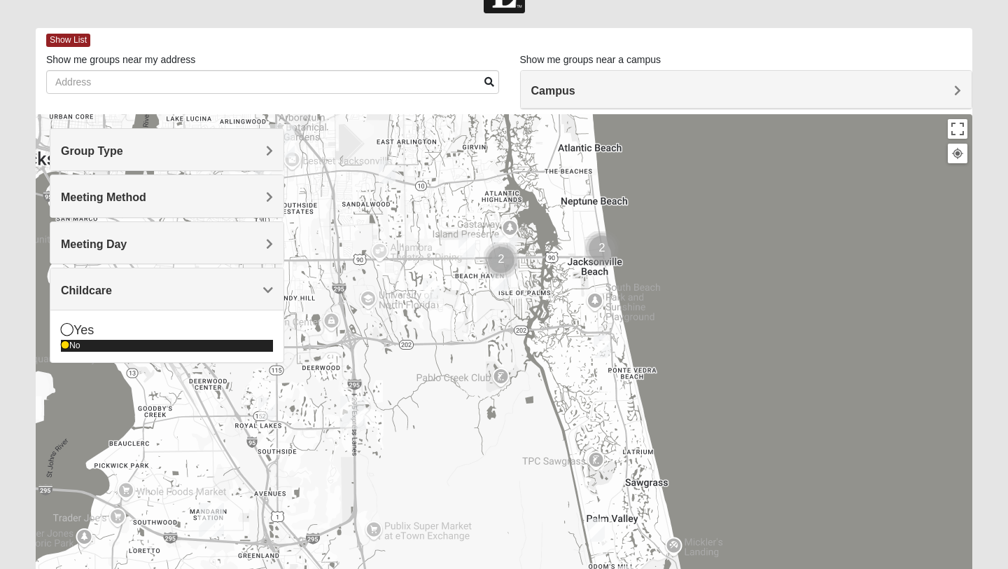
click at [63, 346] on icon at bounding box center [65, 345] width 8 height 8
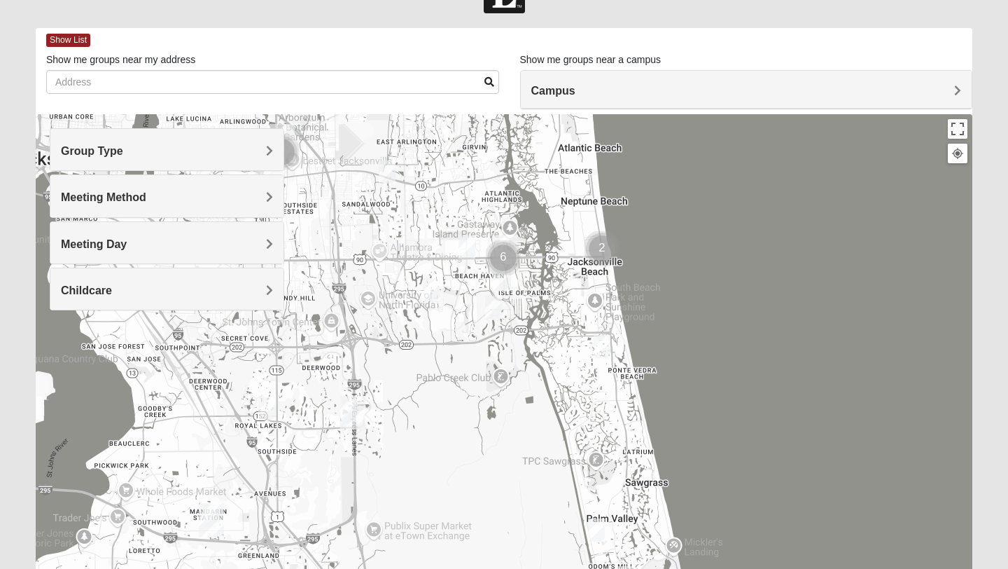
click at [78, 282] on div "Childcare" at bounding box center [166, 288] width 233 height 41
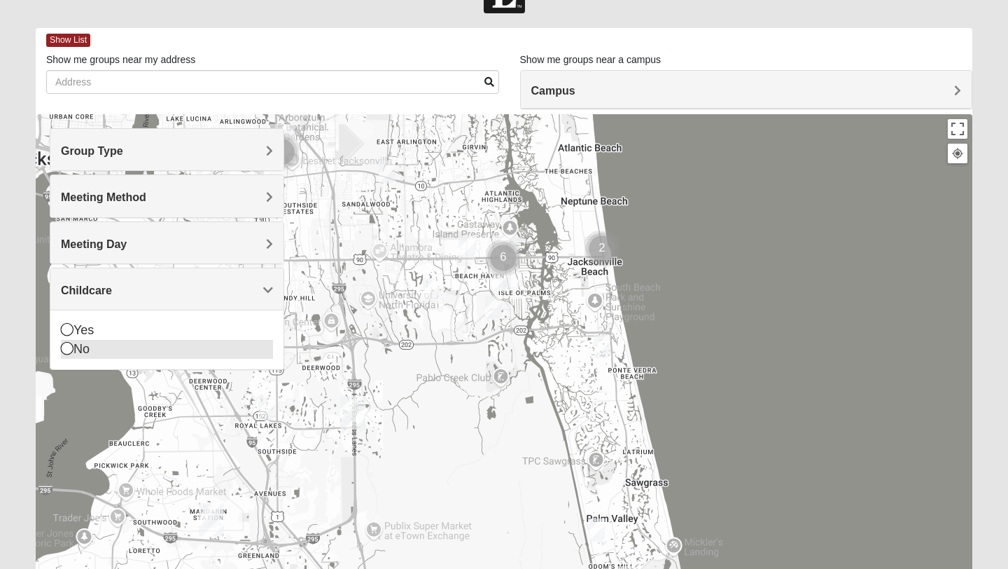
click at [70, 340] on div "No" at bounding box center [167, 349] width 212 height 19
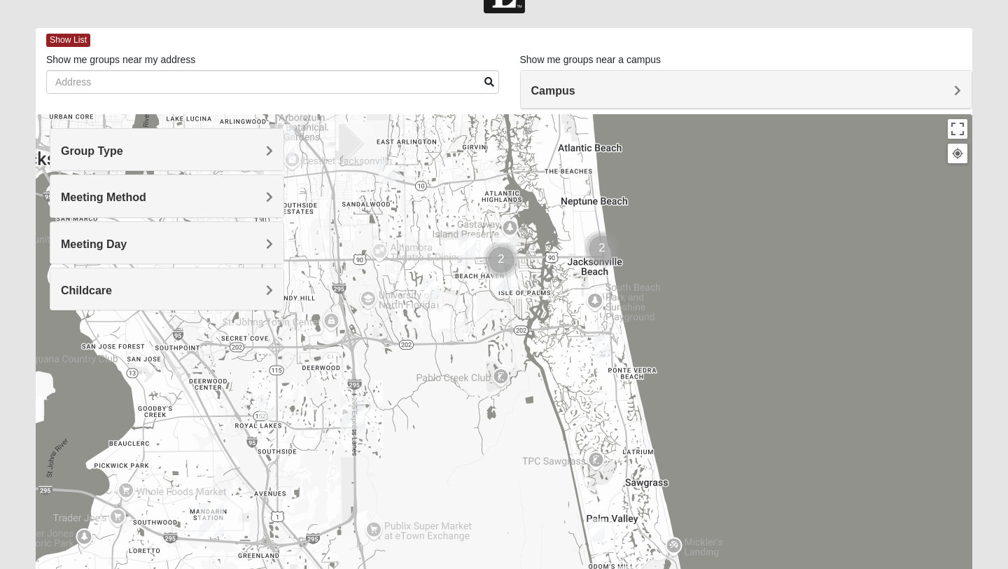
click at [601, 344] on img "Mens Crescimanno 32082" at bounding box center [602, 346] width 17 height 23
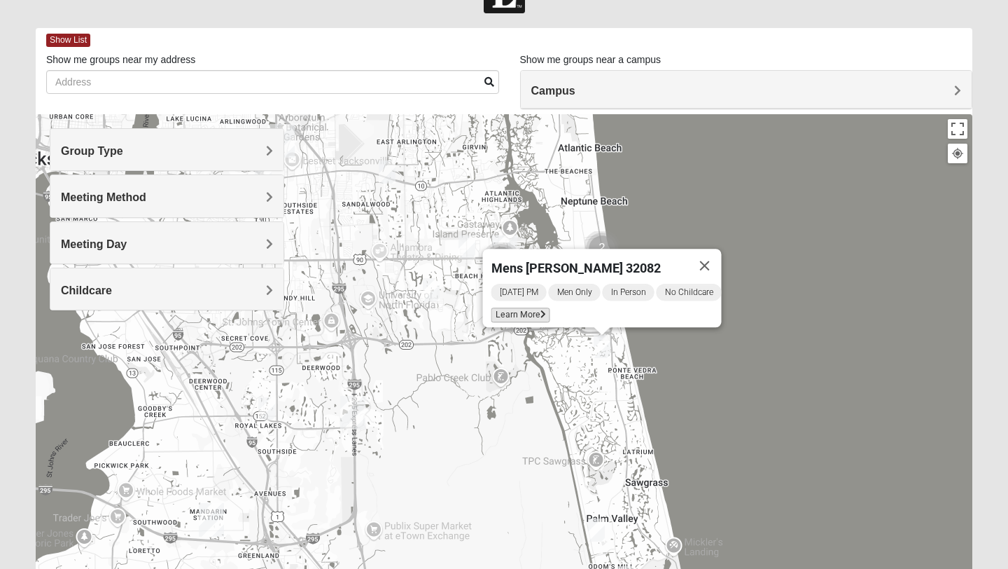
click at [528, 307] on span "Learn More" at bounding box center [521, 314] width 59 height 15
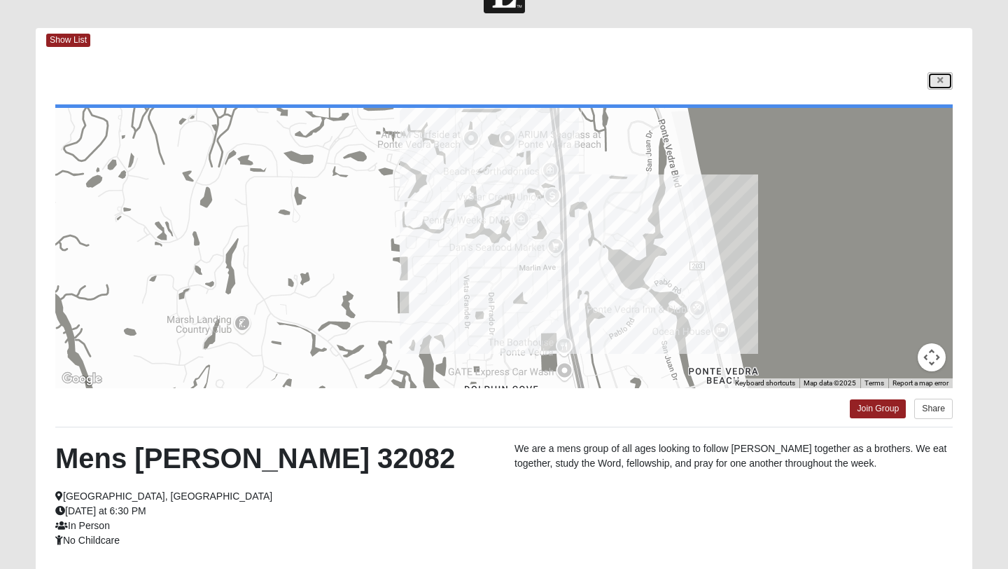
click at [939, 78] on icon at bounding box center [941, 80] width 6 height 8
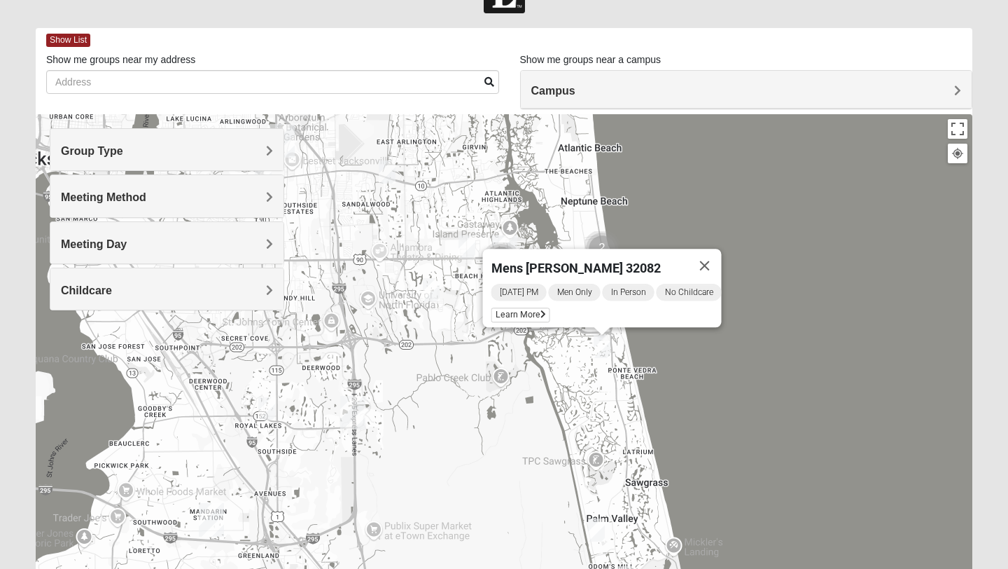
click at [244, 149] on h4 "Group Type" at bounding box center [167, 150] width 212 height 13
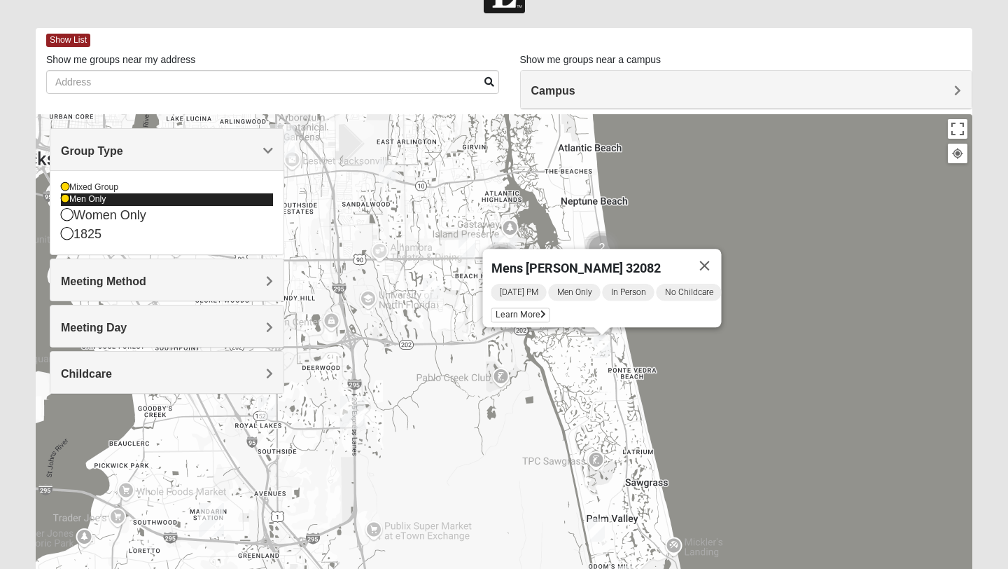
click at [68, 200] on icon at bounding box center [65, 199] width 8 height 8
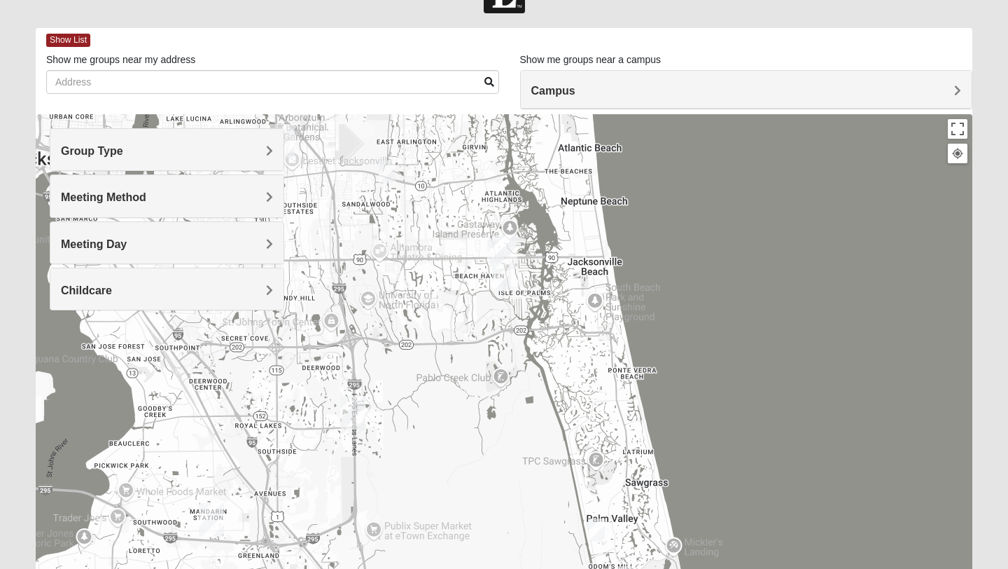
click at [600, 531] on img "Mixed Pate 32082" at bounding box center [596, 529] width 17 height 23
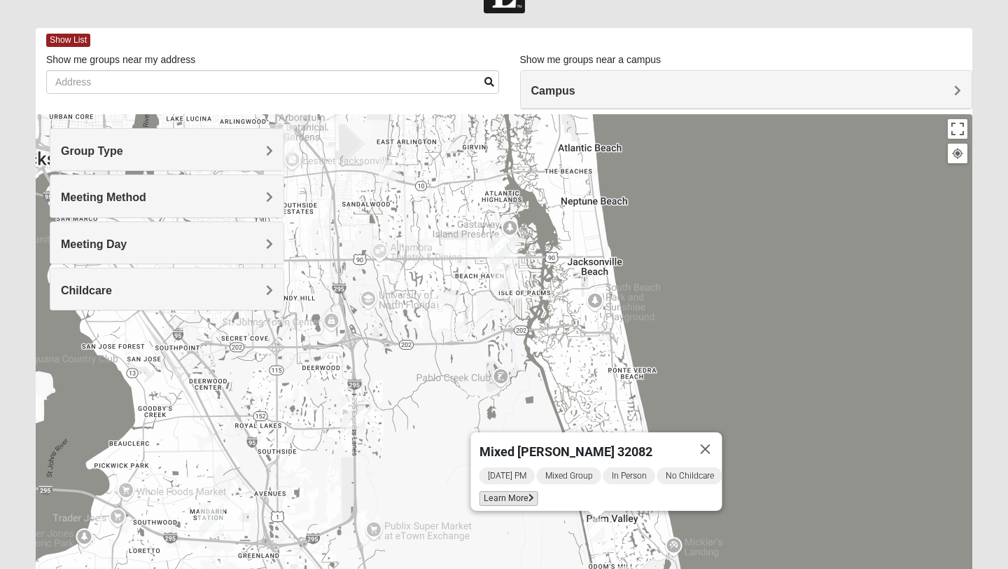
click at [512, 491] on span "Learn More" at bounding box center [509, 498] width 59 height 15
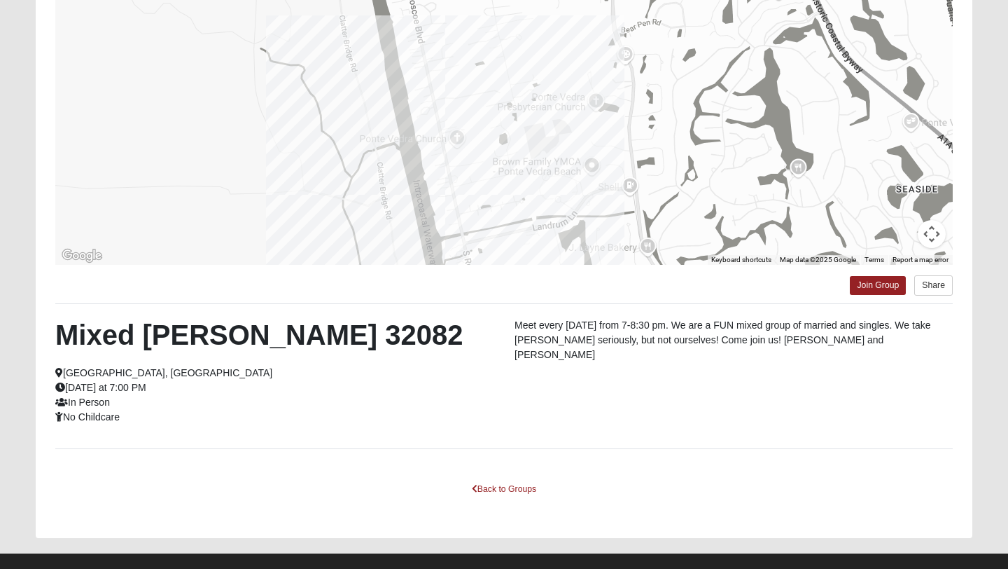
scroll to position [170, 0]
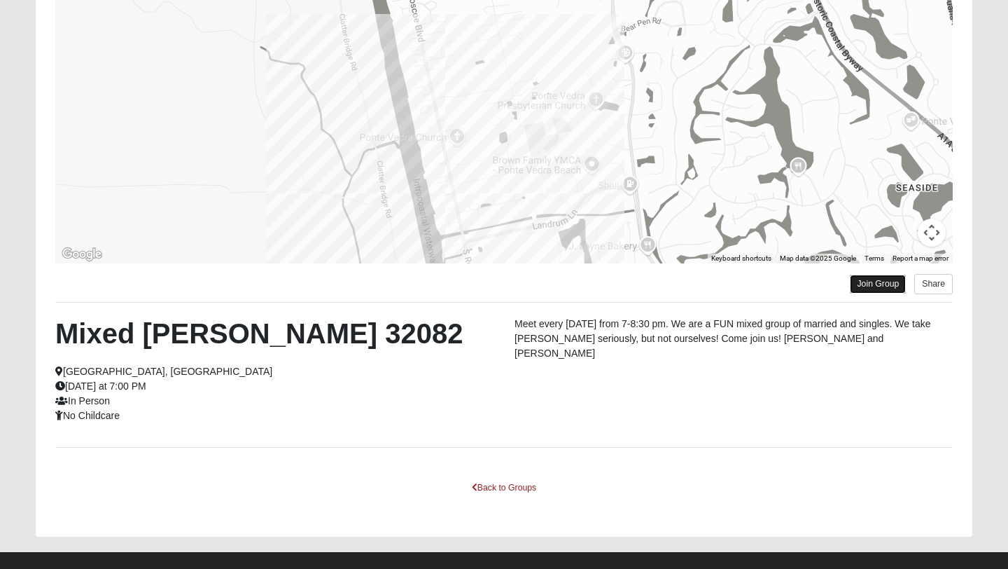
click at [868, 283] on link "Join Group" at bounding box center [878, 283] width 56 height 19
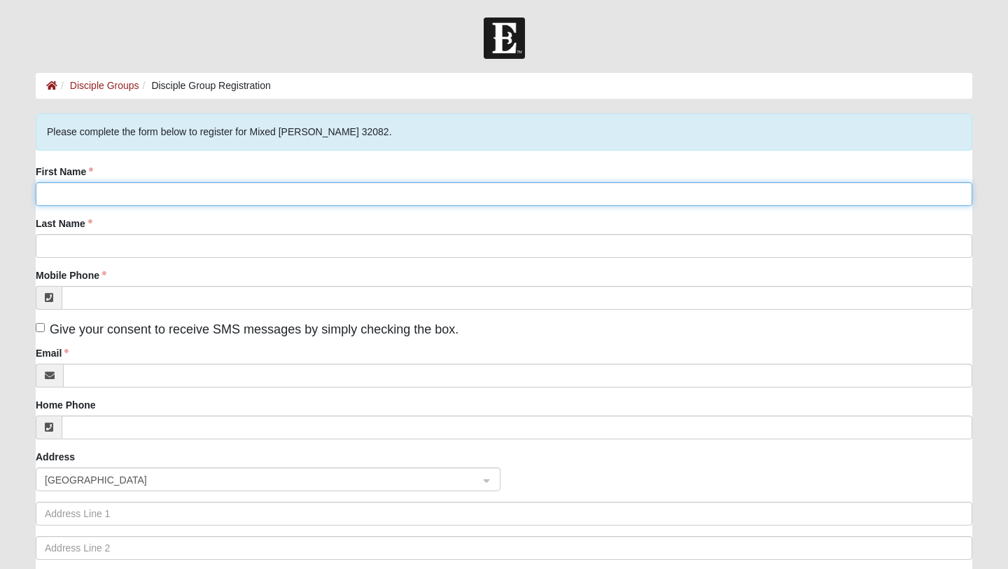
click at [188, 190] on input "First Name" at bounding box center [504, 194] width 937 height 24
type input "[PERSON_NAME]"
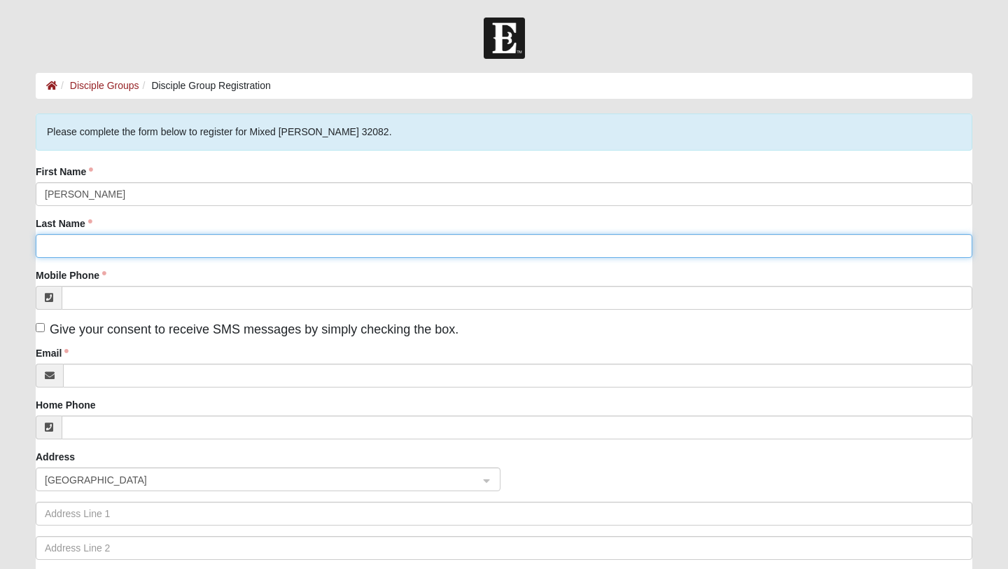
type input "[PERSON_NAME]"
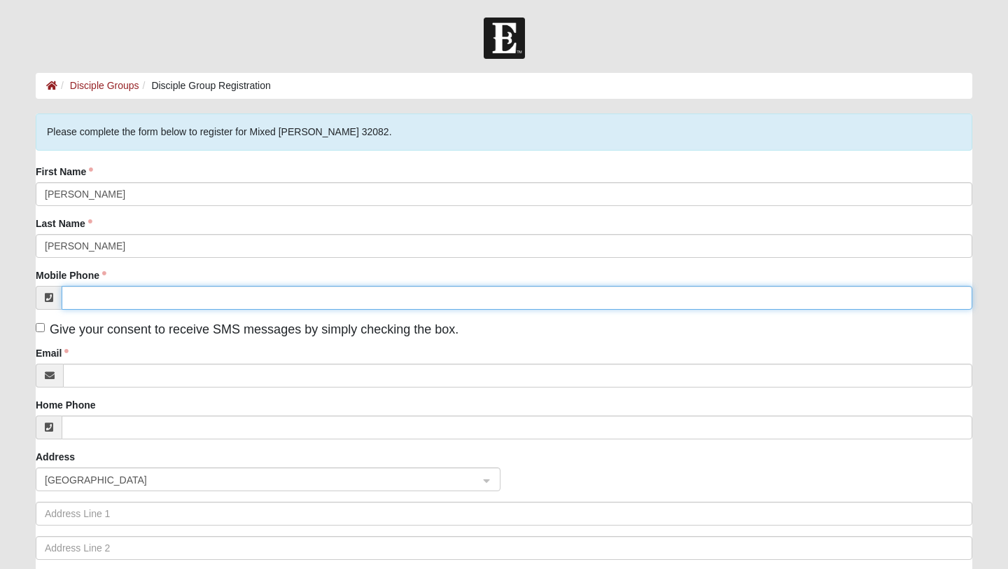
type input "[PHONE_NUMBER]"
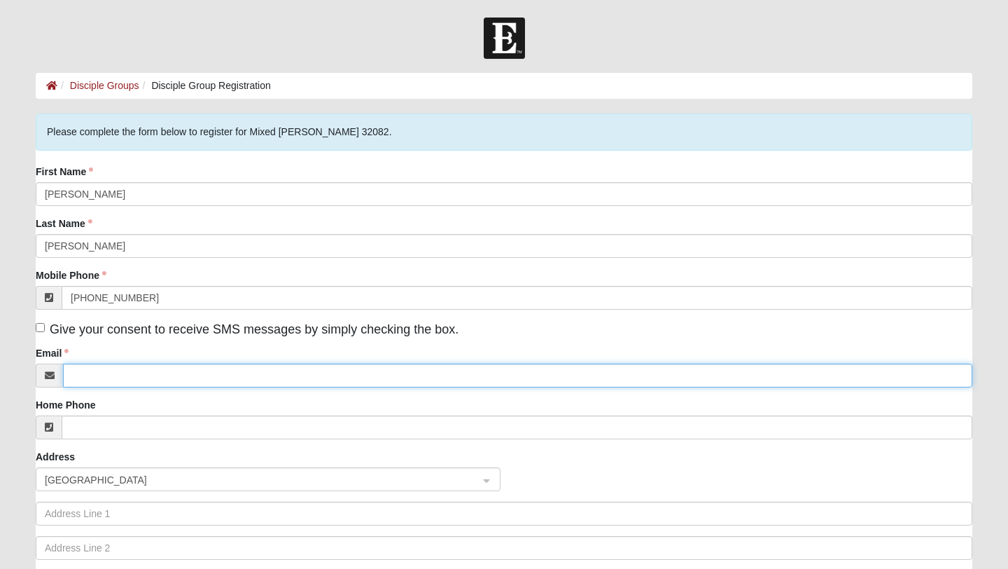
type input "[EMAIL_ADDRESS][DOMAIN_NAME]"
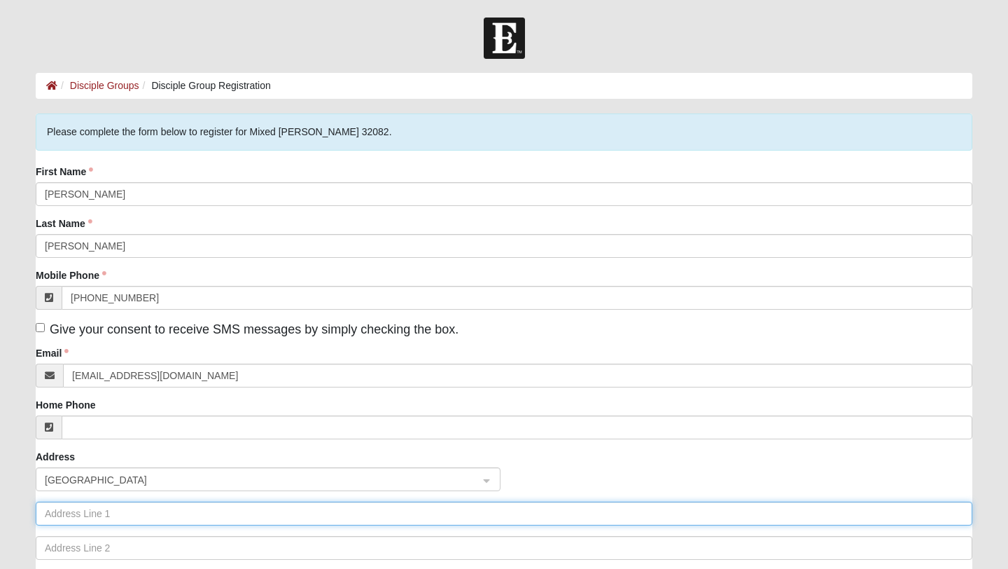
type input "[STREET_ADDRESS]"
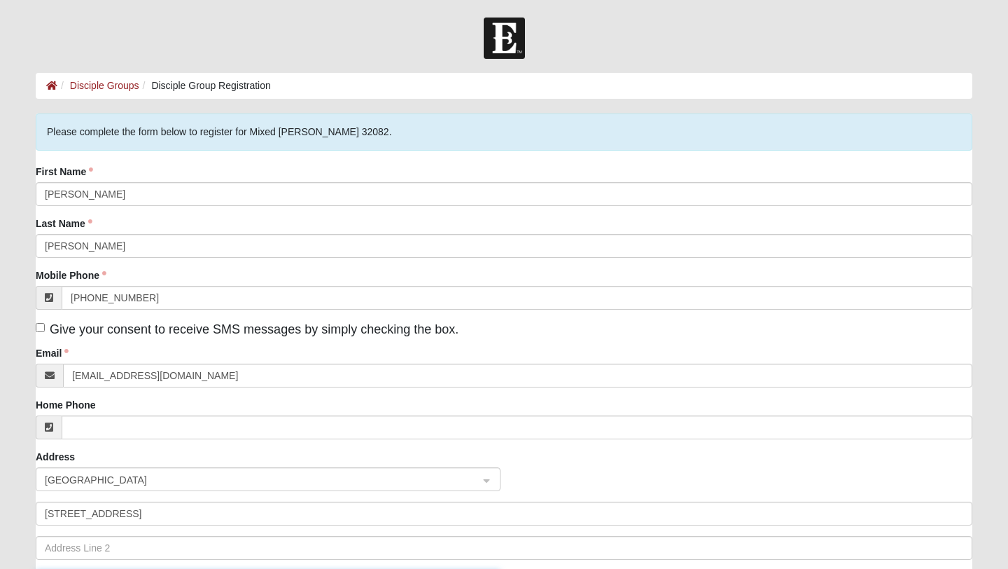
type input "MABLETON"
type input "30126"
click at [36, 328] on input "Give your consent to receive SMS messages by simply checking the box." at bounding box center [40, 327] width 9 height 9
checkbox input "true"
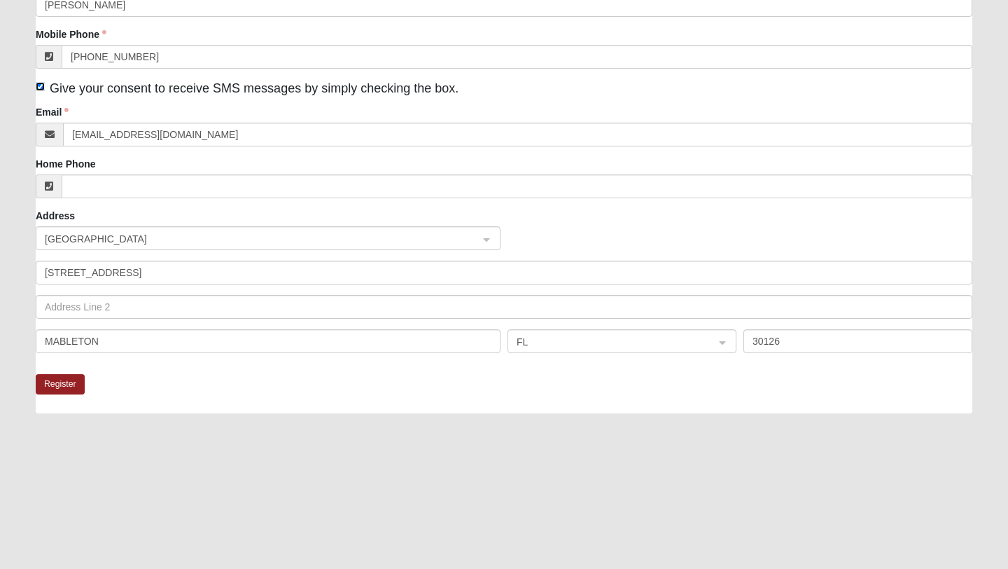
scroll to position [243, 0]
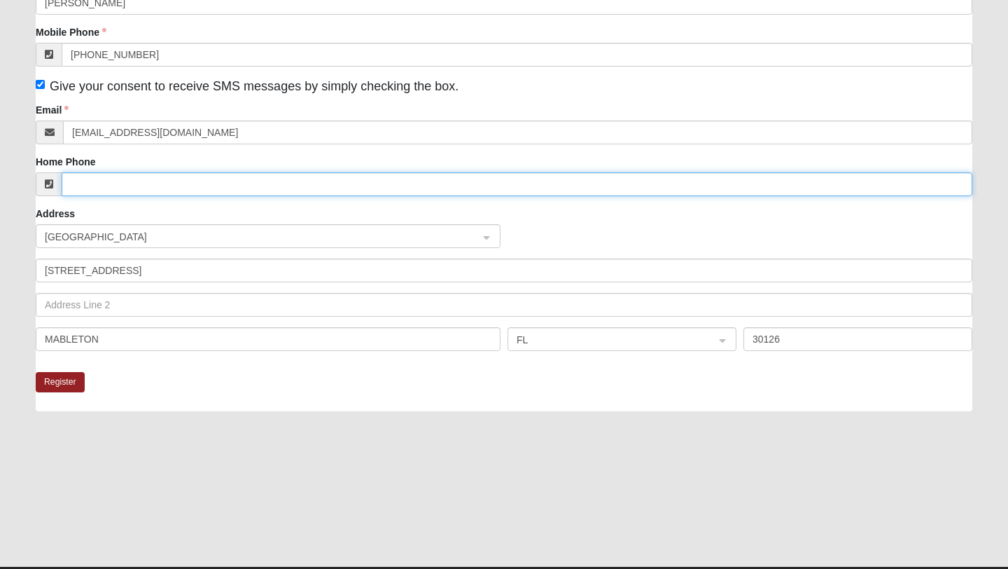
click at [153, 185] on input "Home Phone" at bounding box center [517, 184] width 911 height 24
type input "[PHONE_NUMBER]"
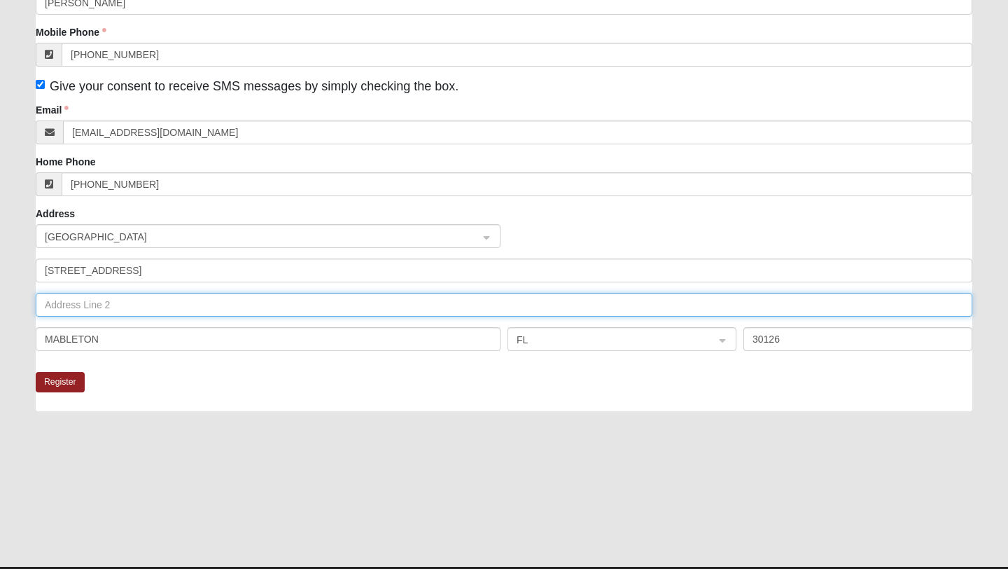
type input "#501"
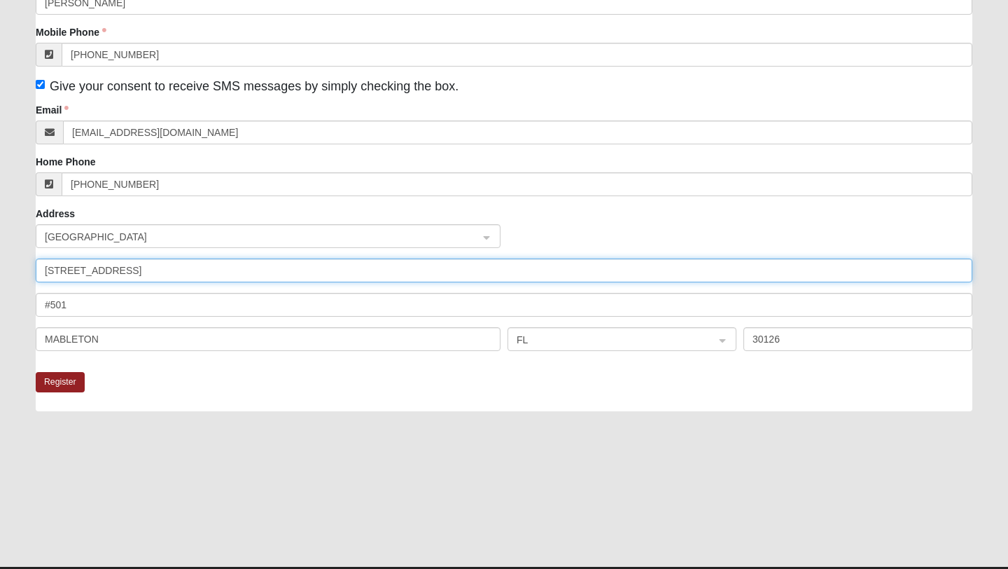
click at [201, 273] on input "[STREET_ADDRESS]" at bounding box center [504, 270] width 937 height 24
drag, startPoint x: 201, startPoint y: 273, endPoint x: 38, endPoint y: 271, distance: 163.2
click at [38, 271] on input "[STREET_ADDRESS]" at bounding box center [504, 270] width 937 height 24
type input "[STREET_ADDRESS]"
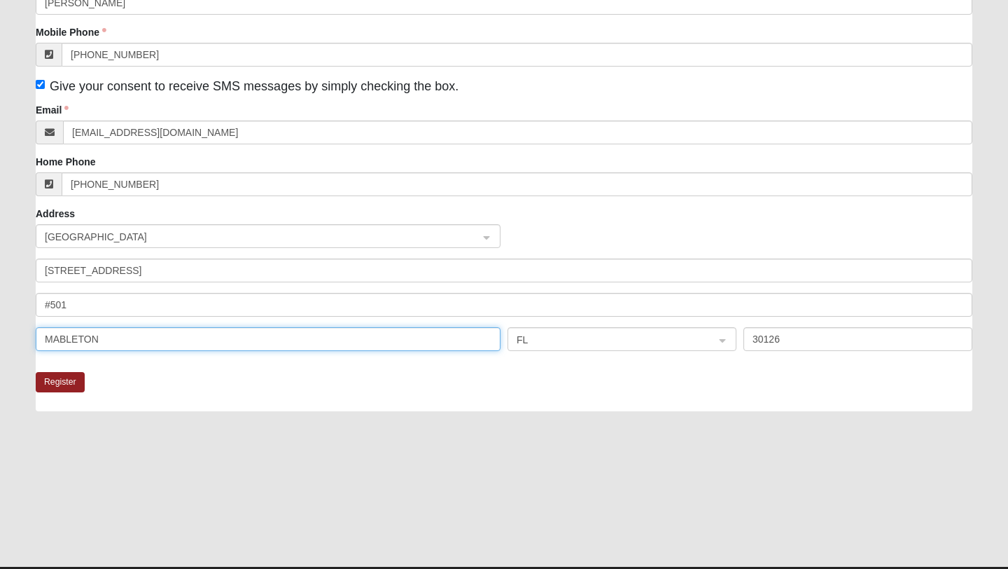
click at [127, 342] on input "MABLETON" at bounding box center [268, 339] width 465 height 24
type input "[GEOGRAPHIC_DATA]"
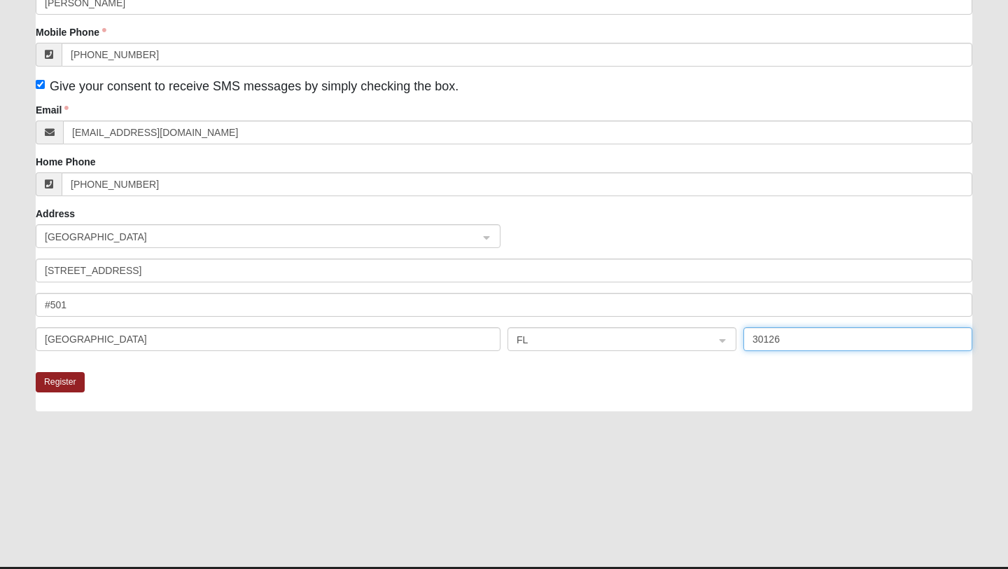
click at [789, 341] on input "30126" at bounding box center [858, 339] width 229 height 24
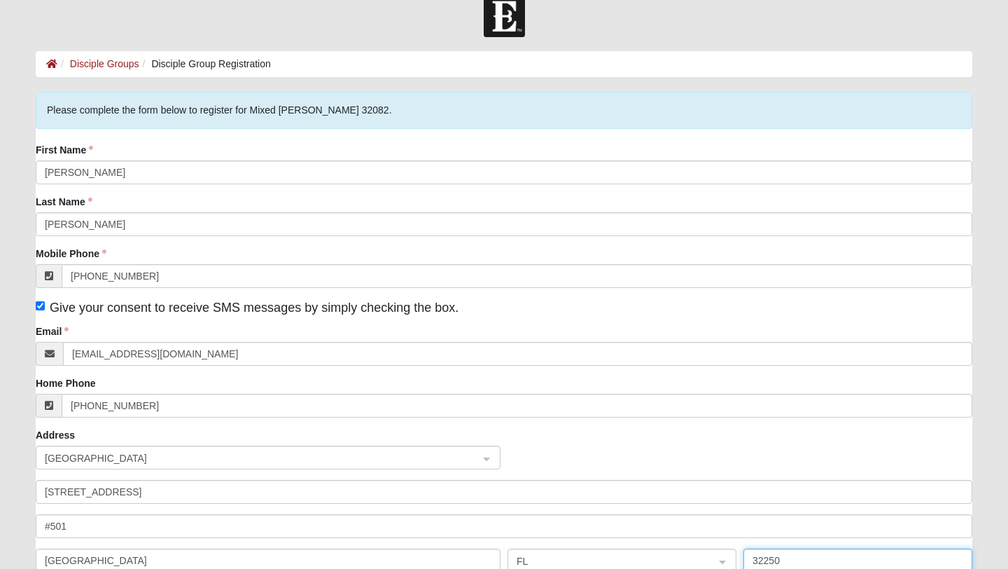
scroll to position [18, 0]
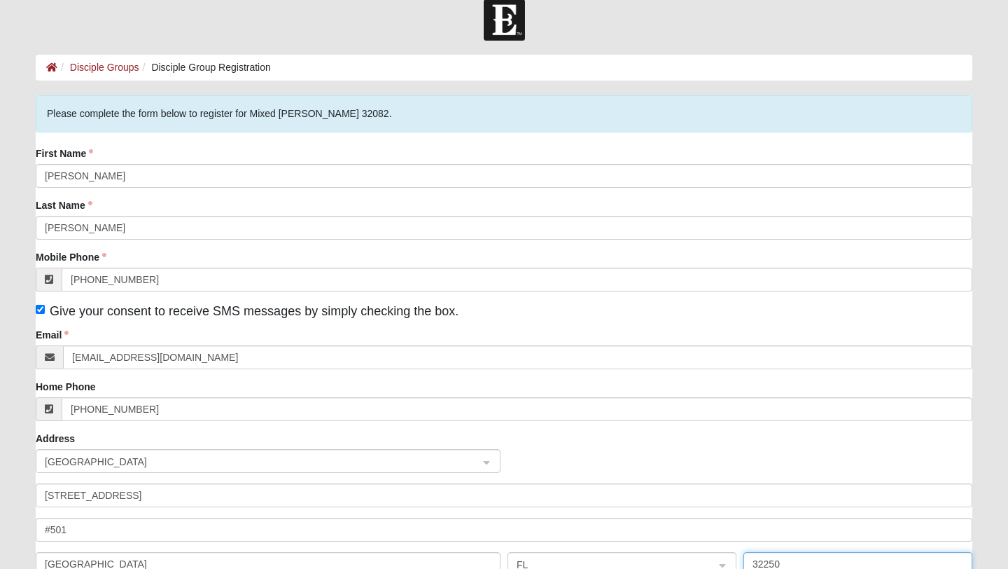
type input "32250"
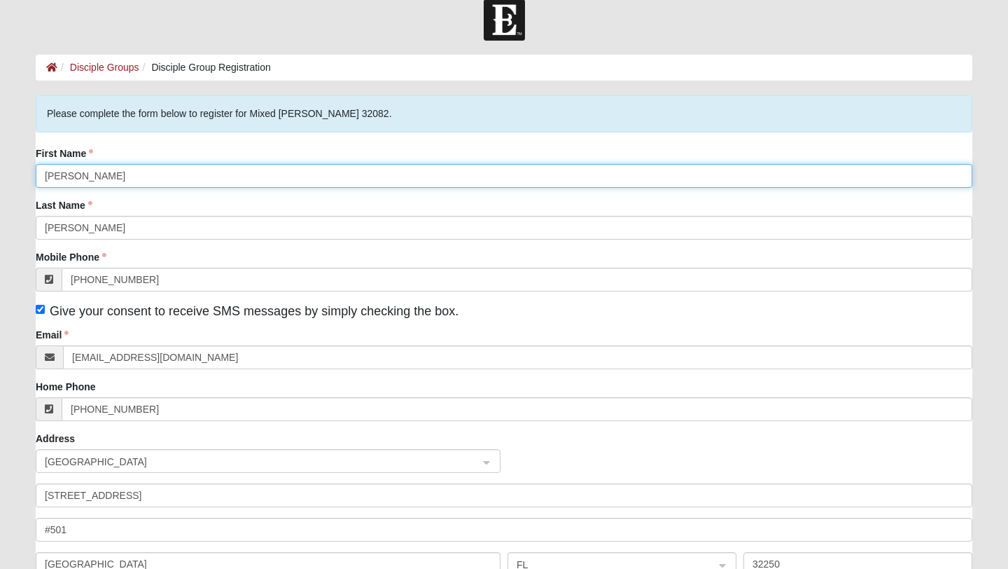
click at [43, 178] on input "[PERSON_NAME]" at bounding box center [504, 176] width 937 height 24
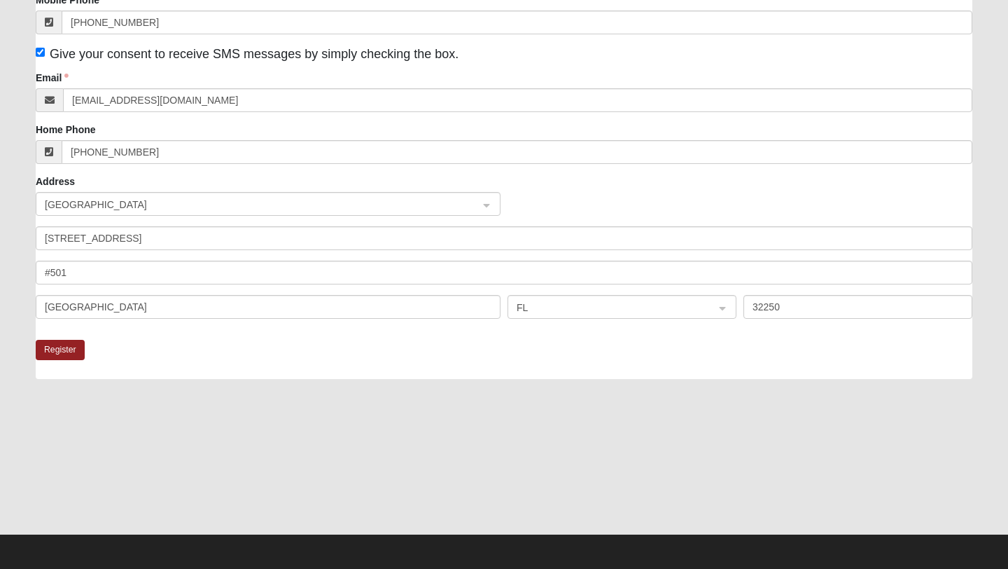
scroll to position [277, 0]
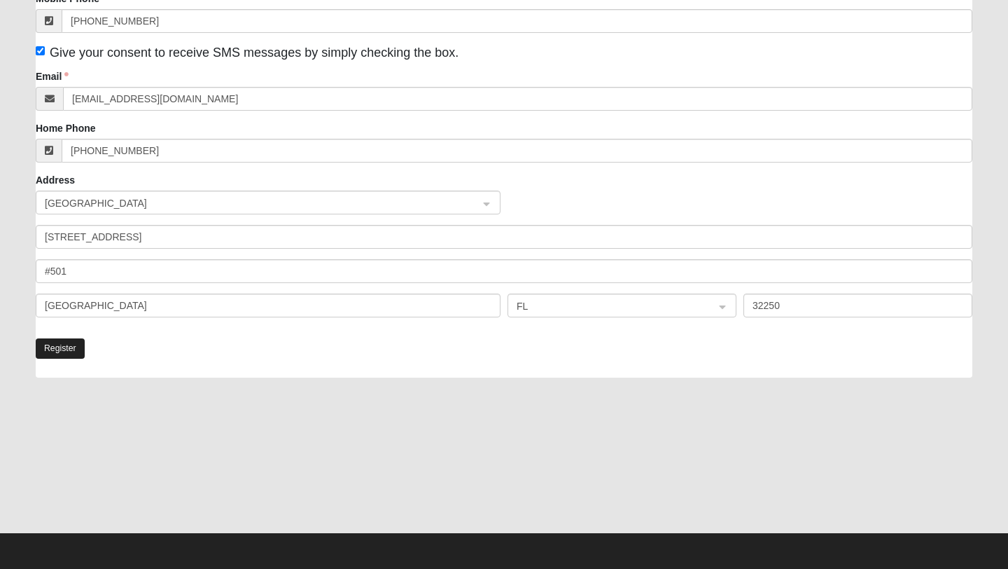
type input "[PERSON_NAME] and [PERSON_NAME]"
click at [76, 347] on button "Register" at bounding box center [60, 348] width 49 height 20
